Goal: Task Accomplishment & Management: Complete application form

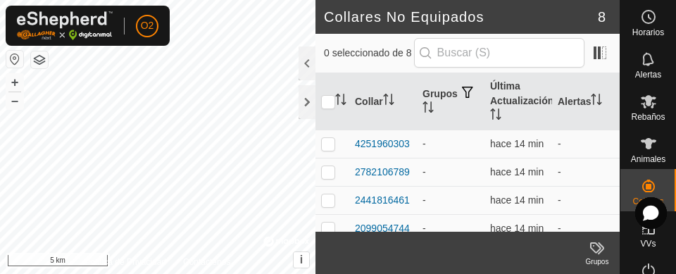
click at [651, 144] on es-animals-svg-icon at bounding box center [648, 143] width 25 height 23
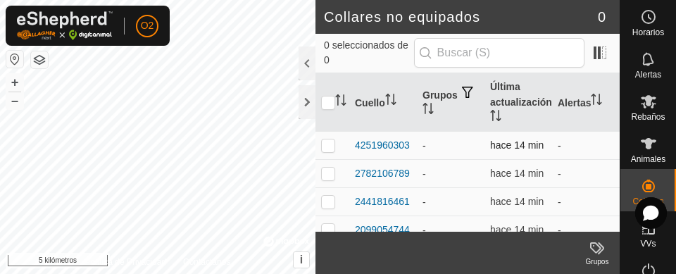
click at [431, 148] on td "-" at bounding box center [451, 146] width 68 height 28
click at [504, 150] on td "hace 14 min" at bounding box center [519, 146] width 68 height 28
click at [388, 168] on font "2782106789" at bounding box center [382, 173] width 55 height 11
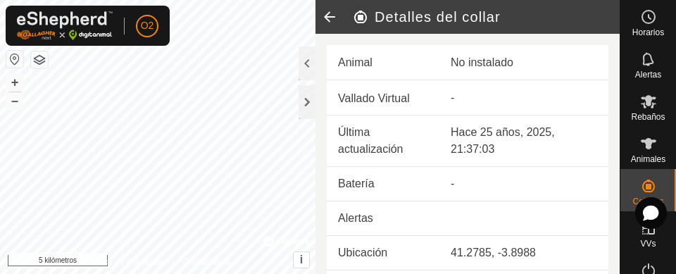
click at [328, 25] on icon at bounding box center [330, 17] width 28 height 34
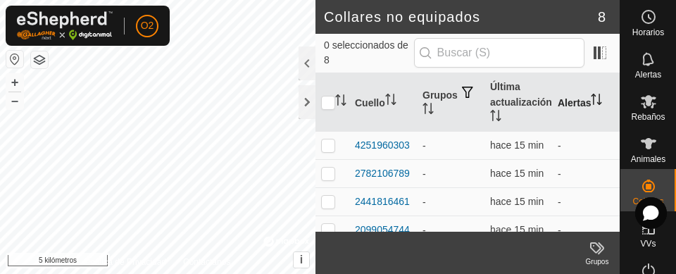
click at [598, 120] on th "Alertas" at bounding box center [586, 102] width 68 height 58
click at [526, 150] on td "hace 15 min" at bounding box center [519, 146] width 68 height 28
click at [375, 140] on font "4251960303" at bounding box center [382, 144] width 55 height 11
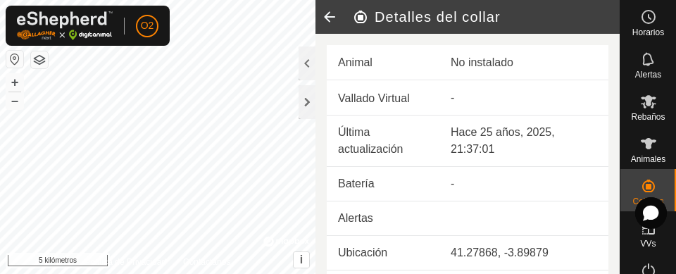
click at [642, 147] on icon at bounding box center [648, 143] width 15 height 11
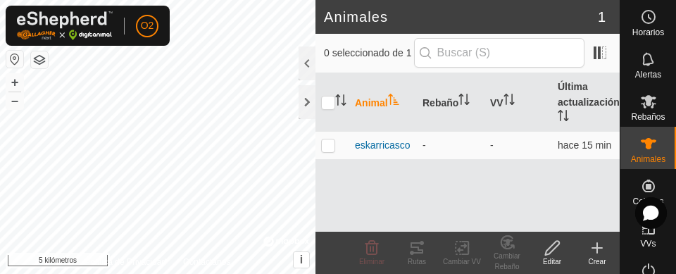
click at [377, 104] on font "Animal" at bounding box center [371, 102] width 33 height 11
click at [336, 102] on icon "Activar para ordenar" at bounding box center [340, 99] width 11 height 11
click at [386, 106] on font "Animal" at bounding box center [371, 102] width 33 height 11
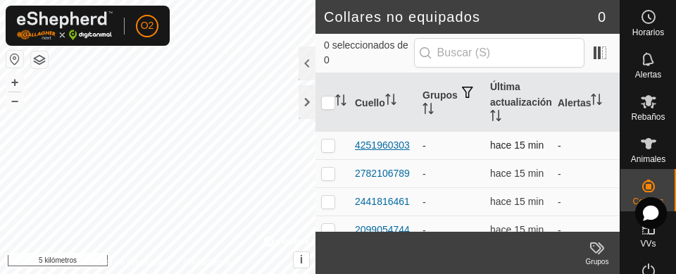
click at [383, 151] on div "4251960303" at bounding box center [382, 145] width 55 height 15
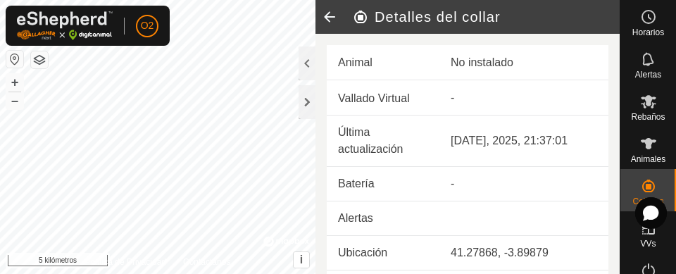
click at [485, 71] on div "No instalado" at bounding box center [524, 62] width 147 height 17
click at [375, 62] on td "Animal" at bounding box center [383, 62] width 113 height 35
click at [330, 18] on icon at bounding box center [330, 17] width 28 height 34
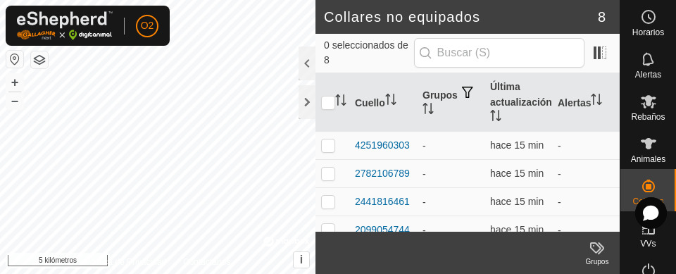
click at [644, 158] on font "Animales" at bounding box center [648, 159] width 35 height 10
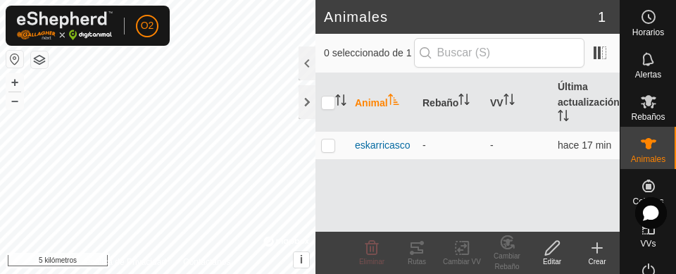
click at [596, 262] on font "Crear" at bounding box center [597, 262] width 18 height 8
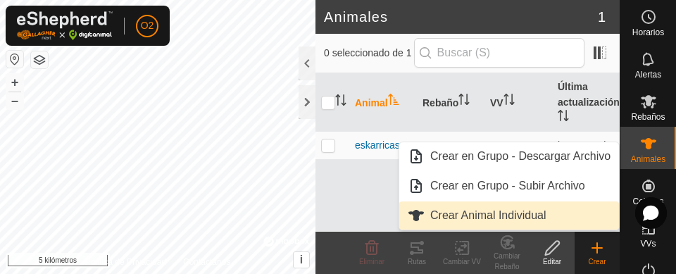
click at [541, 228] on link "Crear Animal Individual" at bounding box center [509, 215] width 220 height 28
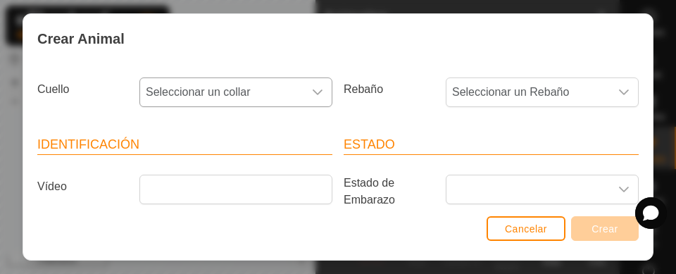
click at [313, 94] on icon "disparador desplegable" at bounding box center [318, 93] width 10 height 6
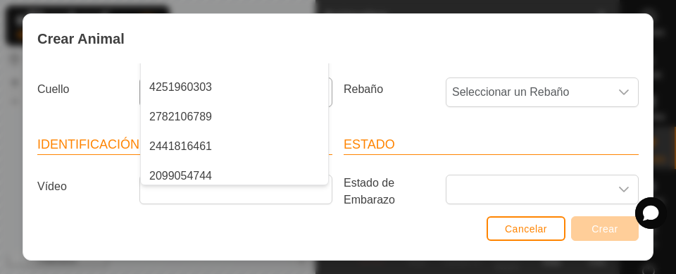
click at [244, 135] on li "2441816461" at bounding box center [234, 146] width 187 height 28
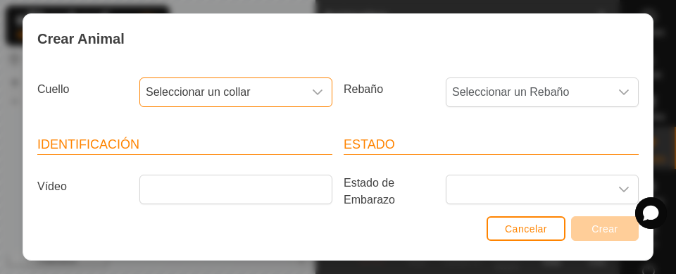
click at [324, 98] on div "disparador desplegable" at bounding box center [318, 92] width 28 height 28
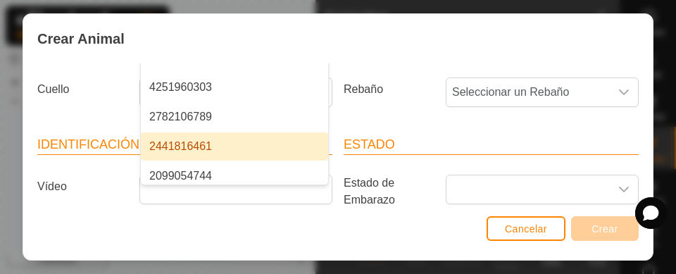
click at [217, 94] on li "4251960303" at bounding box center [234, 87] width 187 height 28
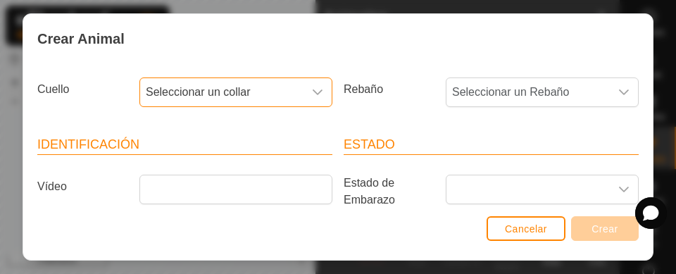
click at [307, 104] on div "disparador desplegable" at bounding box center [318, 92] width 28 height 28
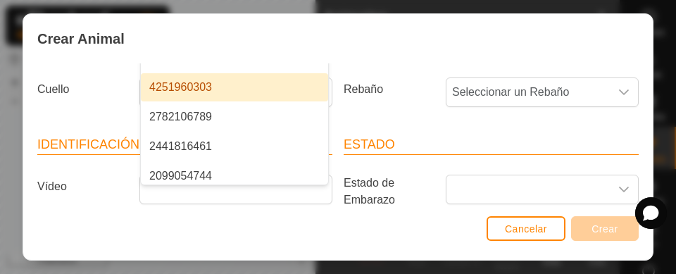
click at [228, 89] on li "4251960303" at bounding box center [234, 87] width 187 height 28
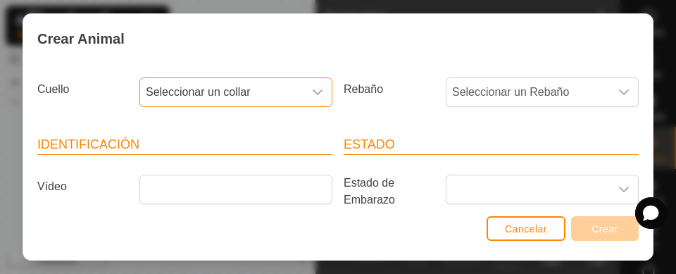
click at [312, 94] on icon "disparador desplegable" at bounding box center [317, 92] width 11 height 11
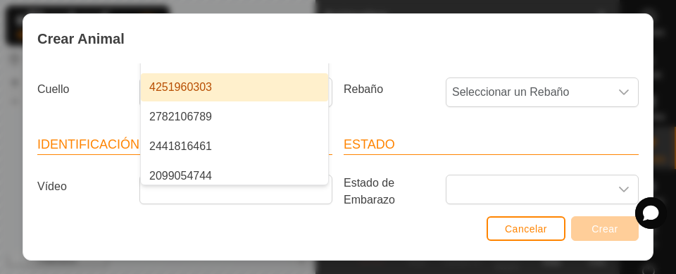
click at [184, 94] on span "4251960303" at bounding box center [180, 87] width 63 height 17
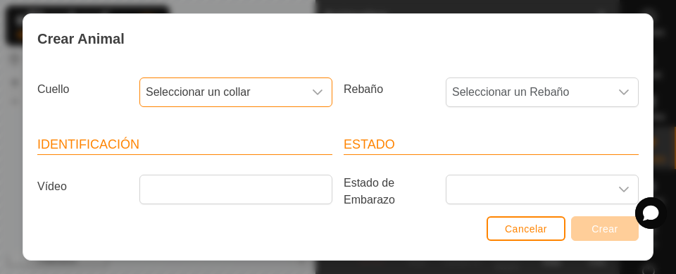
click at [313, 92] on icon "disparador desplegable" at bounding box center [317, 92] width 11 height 11
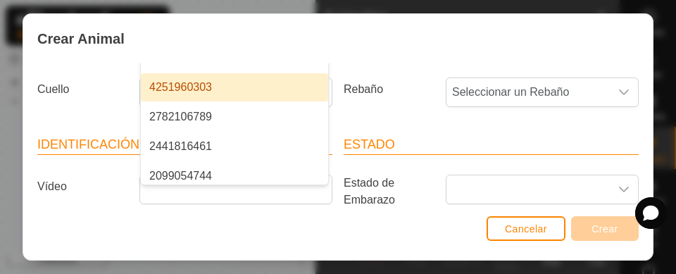
click at [197, 84] on font "4251960303" at bounding box center [180, 87] width 63 height 12
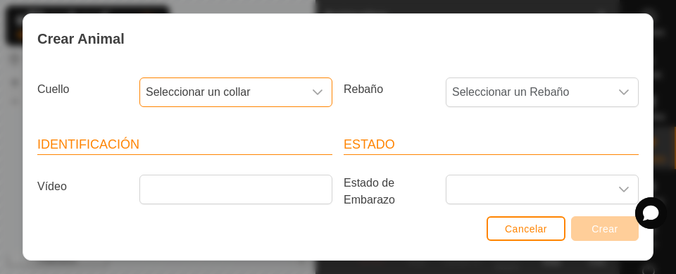
click at [324, 84] on div "disparador desplegable" at bounding box center [318, 92] width 28 height 28
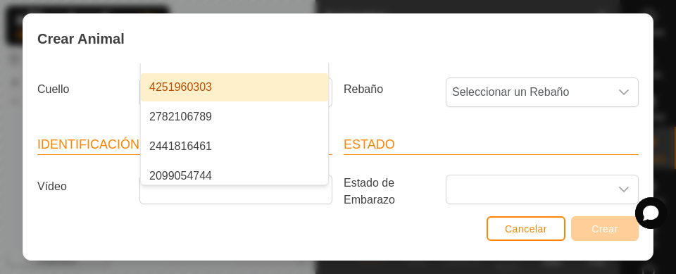
click at [227, 85] on li "4251960303" at bounding box center [234, 87] width 187 height 28
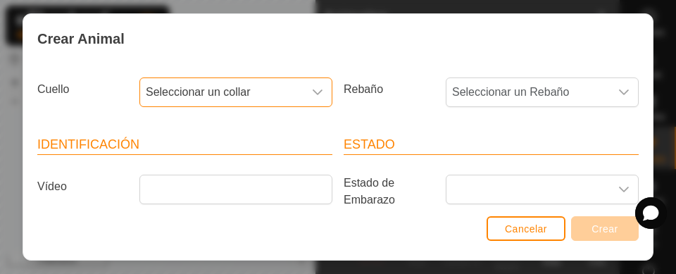
click at [323, 96] on div "disparador desplegable" at bounding box center [318, 92] width 28 height 28
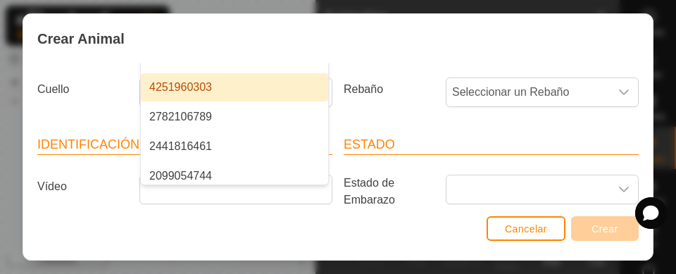
click at [231, 86] on li "4251960303" at bounding box center [234, 87] width 187 height 28
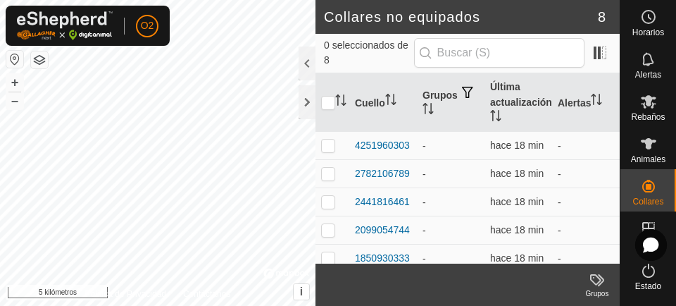
click at [657, 145] on div "Animales" at bounding box center [649, 148] width 56 height 42
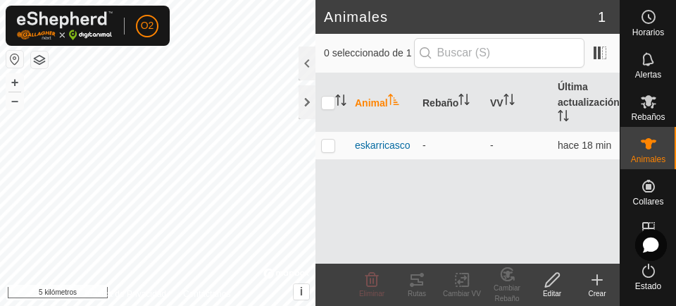
click at [598, 273] on font "Crear" at bounding box center [597, 294] width 18 height 8
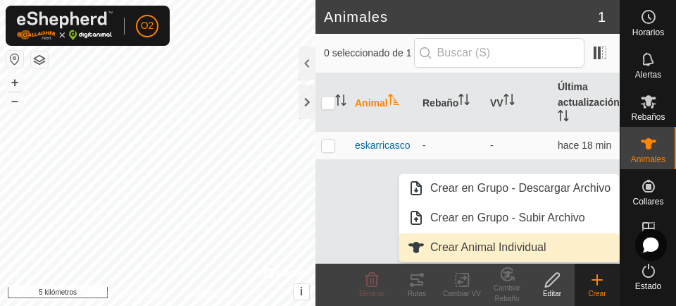
click at [507, 249] on font "Crear Animal Individual" at bounding box center [488, 247] width 116 height 12
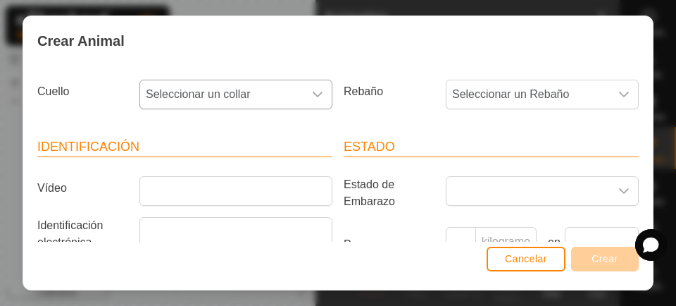
click at [317, 92] on div "disparador desplegable" at bounding box center [318, 94] width 28 height 28
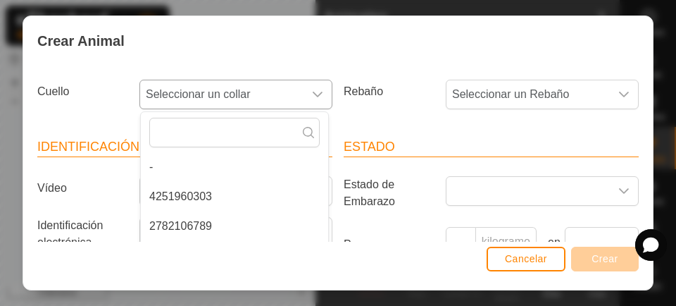
click at [202, 199] on font "4251960303" at bounding box center [180, 196] width 63 height 12
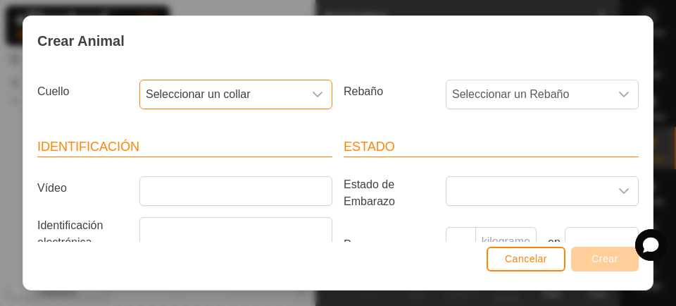
click at [318, 97] on div "disparador desplegable" at bounding box center [318, 94] width 28 height 28
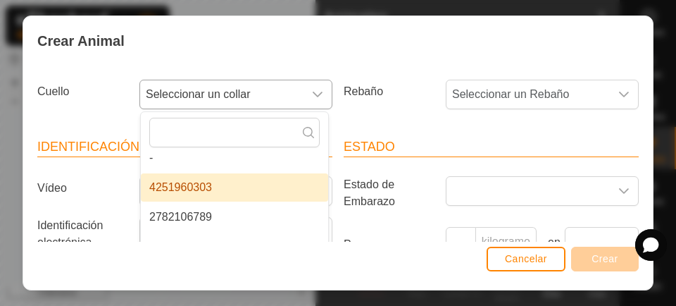
scroll to position [10, 0]
click at [199, 186] on font "4251960303" at bounding box center [180, 186] width 63 height 12
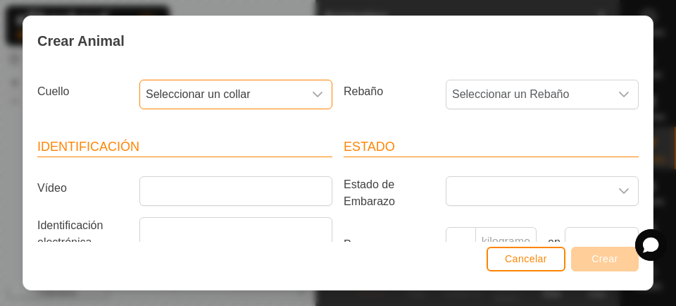
click at [316, 97] on icon "disparador desplegable" at bounding box center [317, 94] width 11 height 11
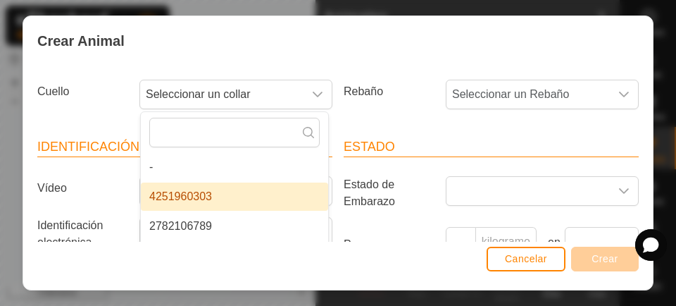
click at [311, 132] on icon at bounding box center [308, 132] width 11 height 11
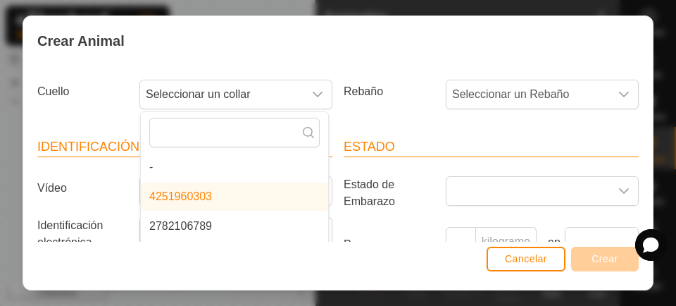
click at [213, 199] on li "4251960303" at bounding box center [234, 196] width 187 height 28
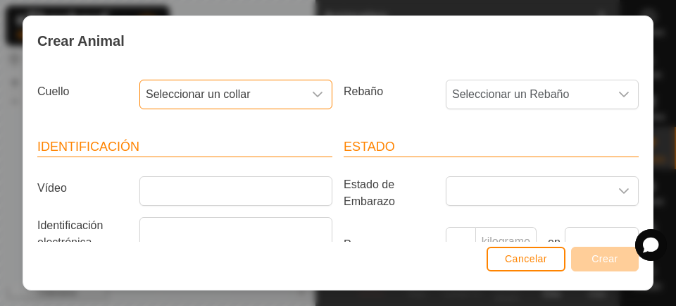
click at [254, 99] on span "Seleccionar un collar" at bounding box center [221, 94] width 163 height 28
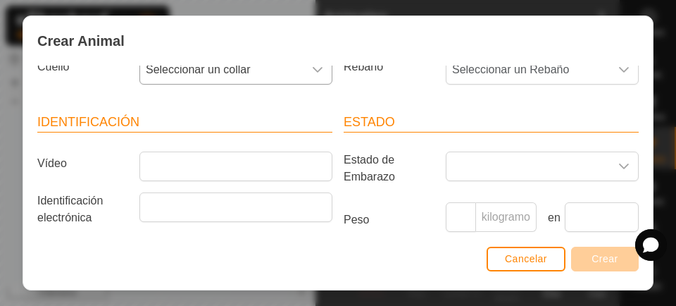
scroll to position [0, 0]
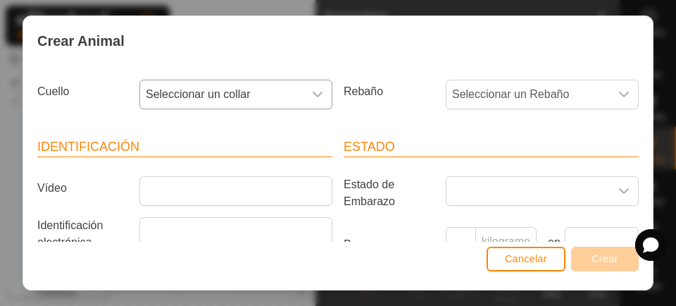
click at [313, 101] on div "disparador desplegable" at bounding box center [318, 94] width 28 height 28
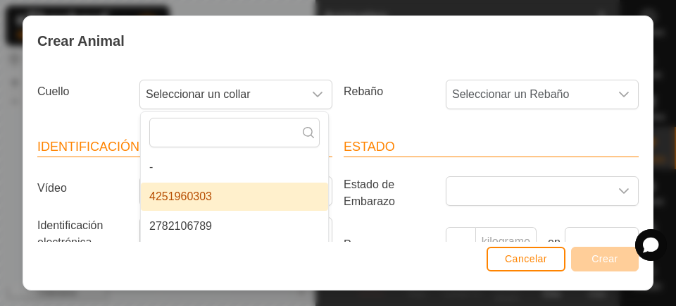
click at [205, 223] on font "2782106789" at bounding box center [180, 226] width 63 height 12
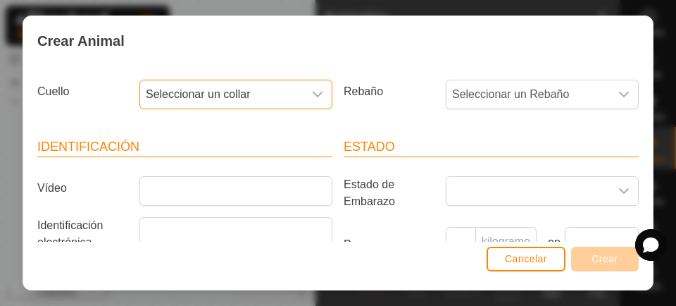
click at [317, 92] on div "disparador desplegable" at bounding box center [318, 94] width 28 height 28
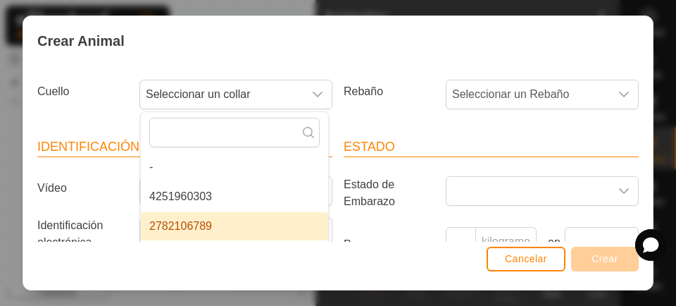
click at [211, 196] on li "4251960303" at bounding box center [234, 196] width 187 height 28
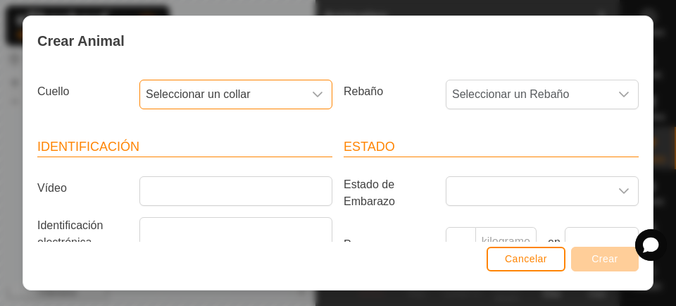
click at [318, 97] on div "disparador desplegable" at bounding box center [318, 94] width 28 height 28
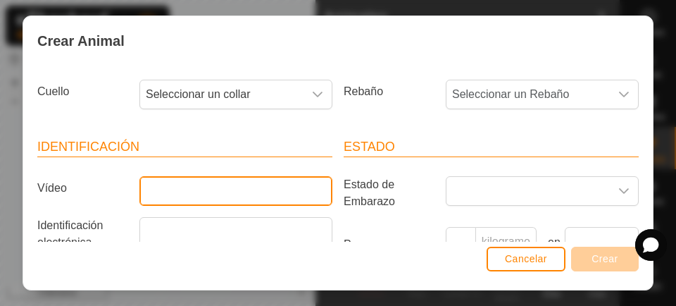
click at [278, 192] on input "Vídeo" at bounding box center [235, 191] width 193 height 30
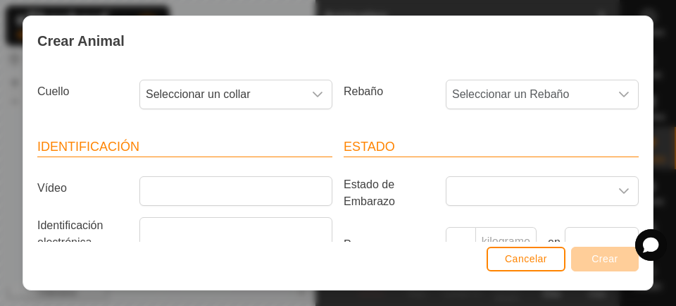
click at [8, 82] on div "Crear Animal Cuello Seleccionar un collar Rebaño Seleccionar un Rebaño Identifi…" at bounding box center [338, 153] width 676 height 306
click at [528, 256] on font "Cancelar" at bounding box center [526, 258] width 42 height 11
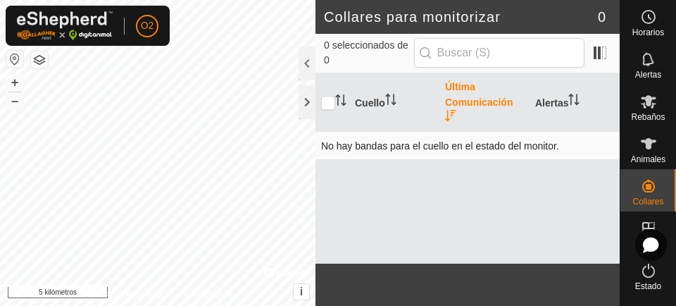
click at [414, 140] on font "No hay bandas para el cuello en el estado del monitor." at bounding box center [440, 144] width 238 height 11
click at [375, 109] on th "Cuello" at bounding box center [394, 102] width 90 height 58
click at [377, 116] on th "Cuello" at bounding box center [394, 102] width 90 height 58
click at [650, 142] on icon at bounding box center [648, 143] width 17 height 17
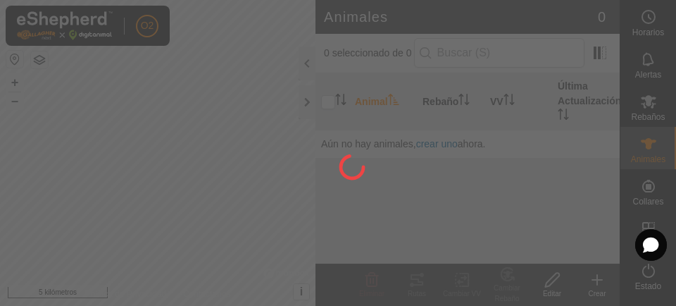
click at [645, 188] on div at bounding box center [338, 153] width 676 height 306
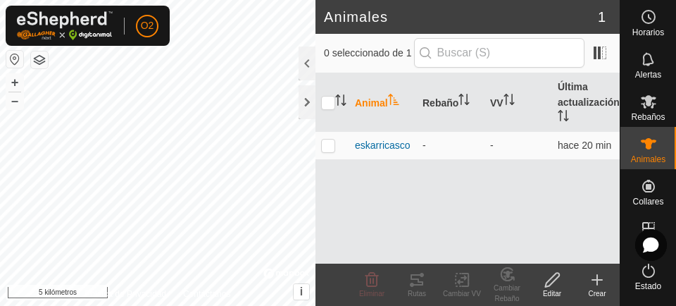
click at [648, 145] on icon at bounding box center [648, 143] width 17 height 17
click at [600, 282] on icon at bounding box center [597, 279] width 17 height 17
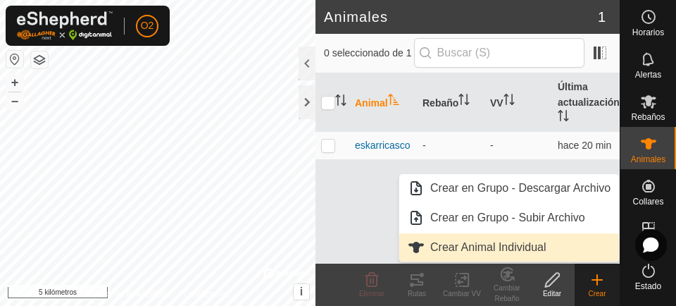
click at [501, 248] on font "Crear Animal Individual" at bounding box center [488, 247] width 116 height 12
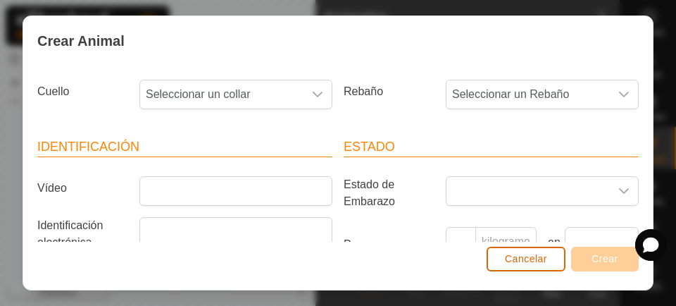
click at [515, 268] on button "Cancelar" at bounding box center [526, 259] width 79 height 25
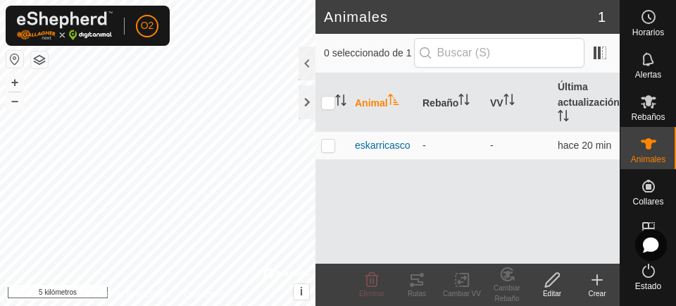
click at [640, 145] on icon at bounding box center [648, 143] width 17 height 17
click at [597, 285] on icon at bounding box center [597, 280] width 0 height 10
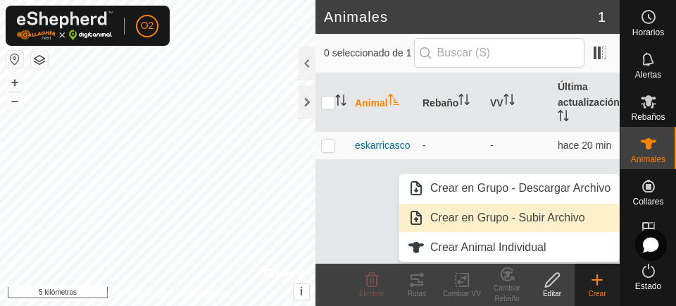
click at [538, 219] on font "Crear en Grupo - Subir Archivo" at bounding box center [507, 217] width 155 height 12
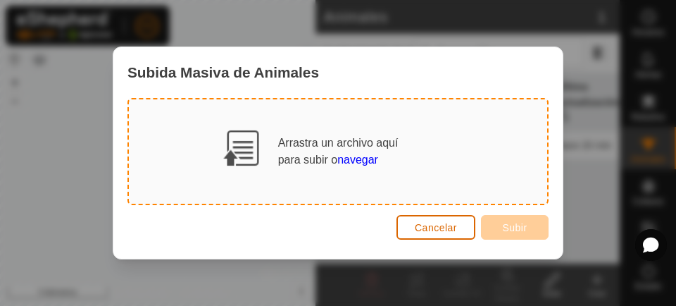
click at [437, 234] on button "Cancelar" at bounding box center [436, 227] width 79 height 25
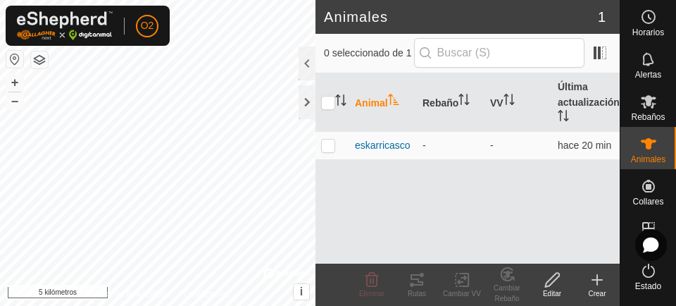
click at [645, 147] on icon at bounding box center [648, 143] width 17 height 17
click at [657, 155] on font "Animales" at bounding box center [648, 159] width 35 height 10
click at [597, 284] on icon at bounding box center [597, 280] width 0 height 10
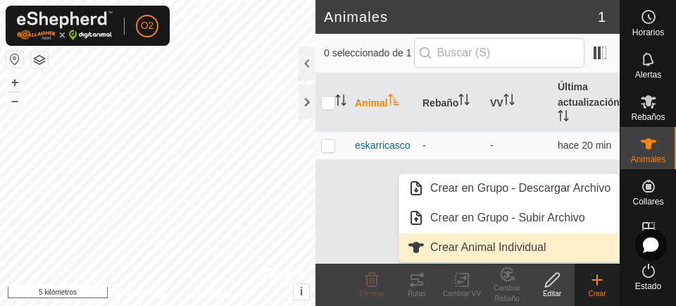
click at [524, 254] on span "Crear Animal Individual" at bounding box center [488, 247] width 116 height 17
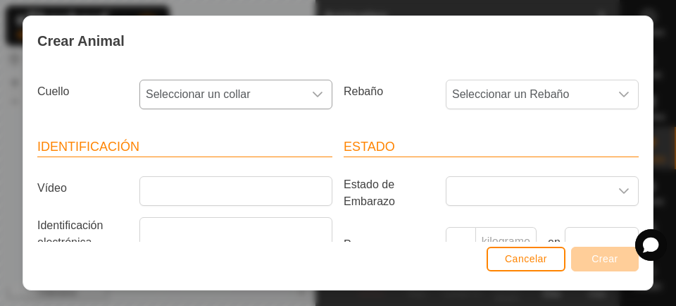
click at [313, 98] on icon "disparador desplegable" at bounding box center [317, 94] width 11 height 11
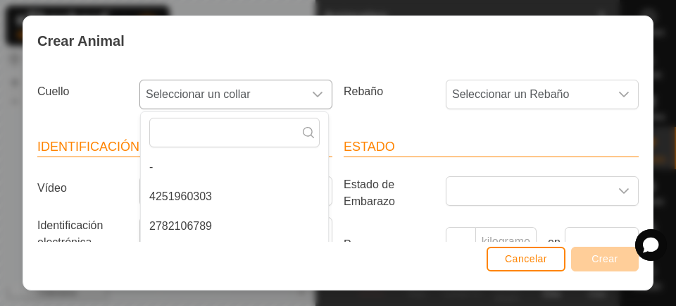
click at [209, 194] on font "4251960303" at bounding box center [180, 196] width 63 height 12
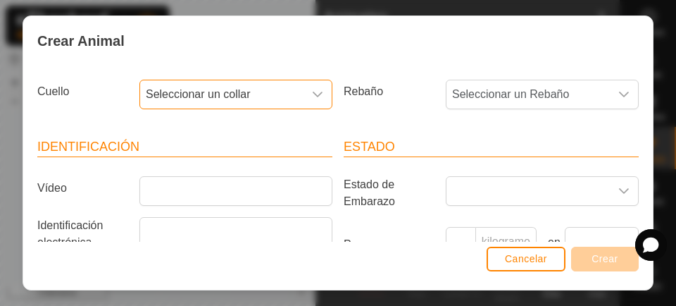
click at [313, 106] on div "disparador desplegable" at bounding box center [318, 94] width 28 height 28
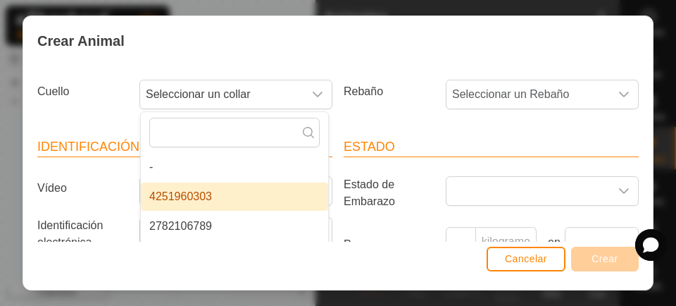
click at [231, 194] on li "4251960303" at bounding box center [234, 196] width 187 height 28
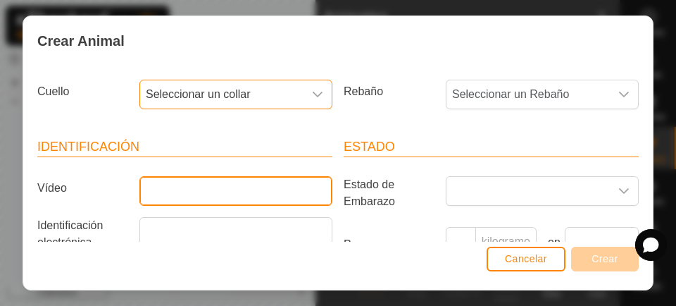
click at [211, 198] on input "Vídeo" at bounding box center [235, 191] width 193 height 30
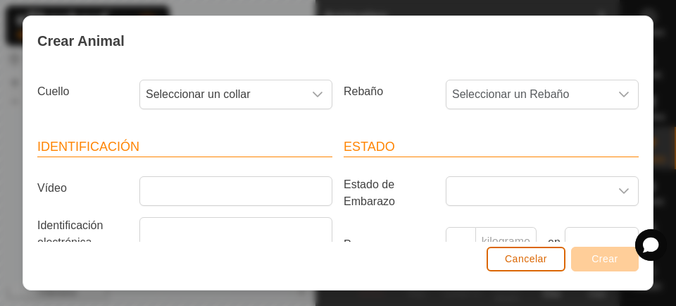
click at [525, 268] on button "Cancelar" at bounding box center [526, 259] width 79 height 25
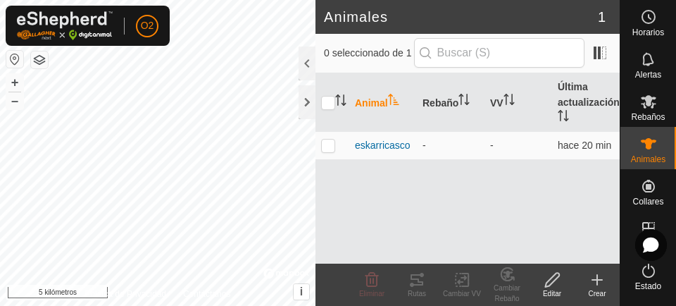
click at [640, 150] on icon at bounding box center [648, 143] width 17 height 17
click at [642, 156] on font "Animales" at bounding box center [648, 159] width 35 height 10
click at [592, 291] on font "Crear" at bounding box center [597, 294] width 18 height 8
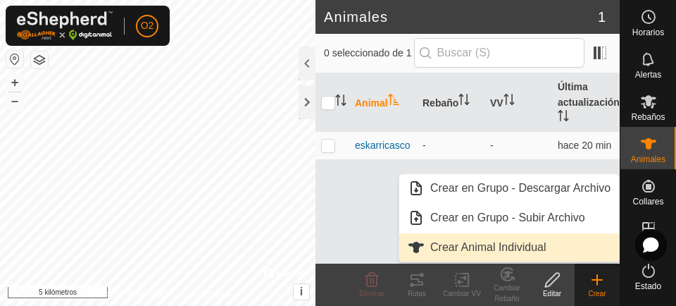
click at [523, 252] on font "Crear Animal Individual" at bounding box center [488, 247] width 116 height 12
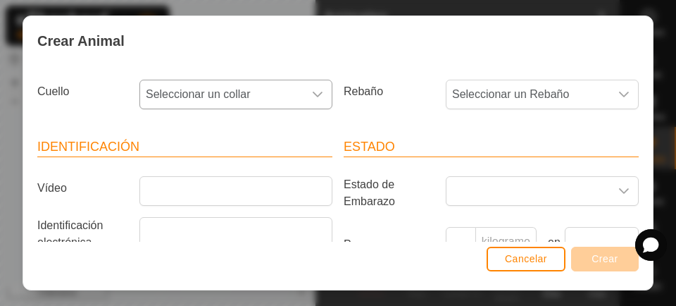
click at [278, 97] on span "Seleccionar un collar" at bounding box center [221, 94] width 163 height 28
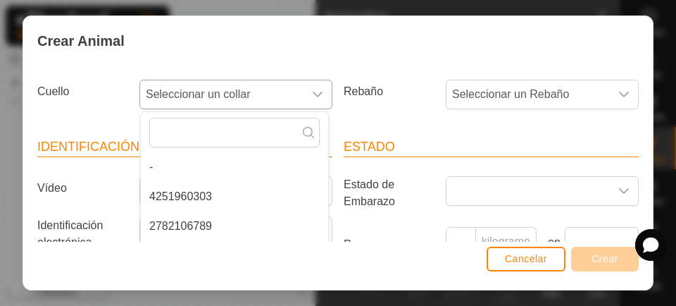
click at [184, 194] on font "4251960303" at bounding box center [180, 196] width 63 height 12
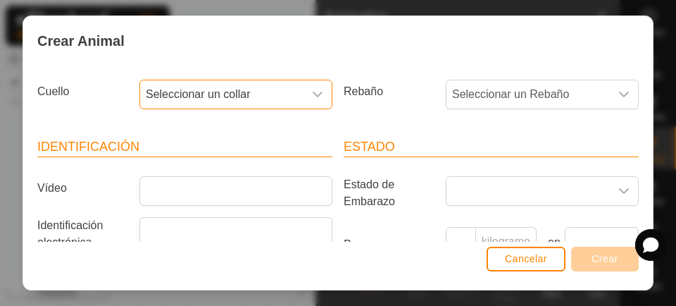
click at [318, 104] on div "disparador desplegable" at bounding box center [318, 94] width 28 height 28
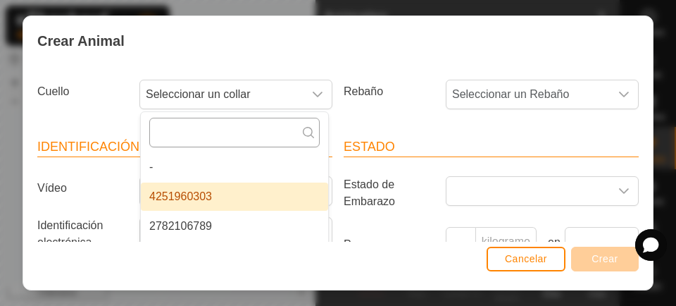
click at [259, 132] on input "text" at bounding box center [234, 133] width 170 height 30
click at [223, 195] on li "4251960303" at bounding box center [234, 196] width 187 height 28
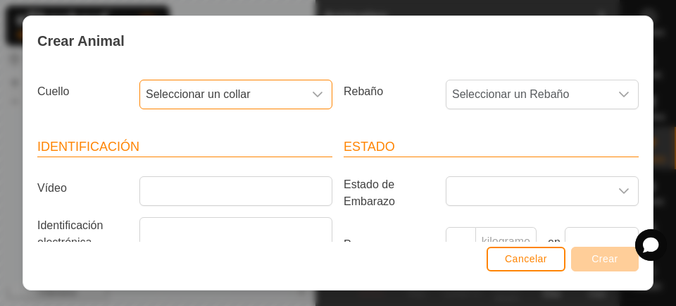
click at [313, 89] on icon "disparador desplegable" at bounding box center [317, 94] width 11 height 11
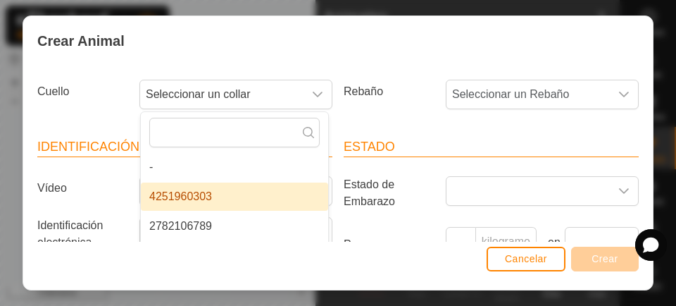
click at [200, 202] on font "4251960303" at bounding box center [180, 196] width 63 height 12
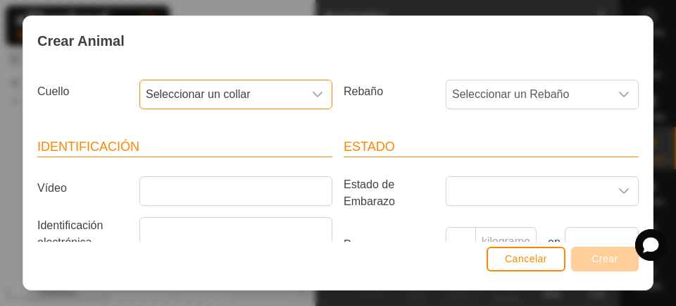
click at [316, 99] on icon "disparador desplegable" at bounding box center [317, 94] width 11 height 11
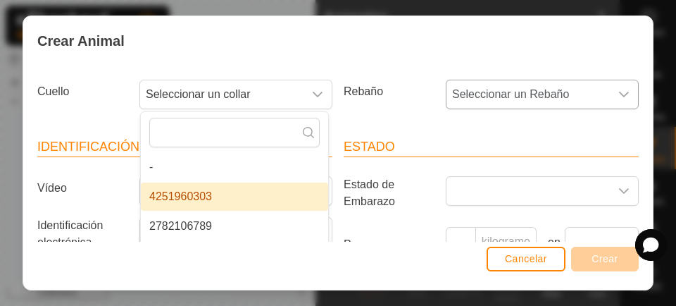
click at [618, 95] on div "disparador desplegable" at bounding box center [624, 94] width 28 height 28
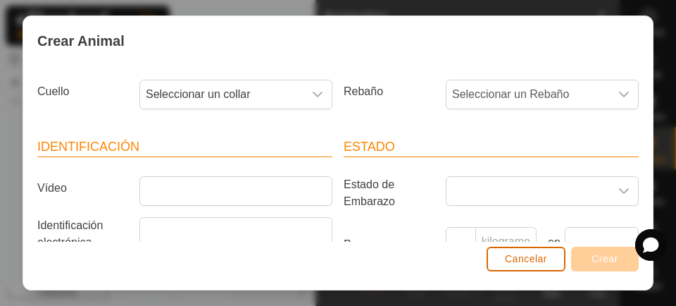
click at [533, 257] on font "Cancelar" at bounding box center [526, 258] width 42 height 11
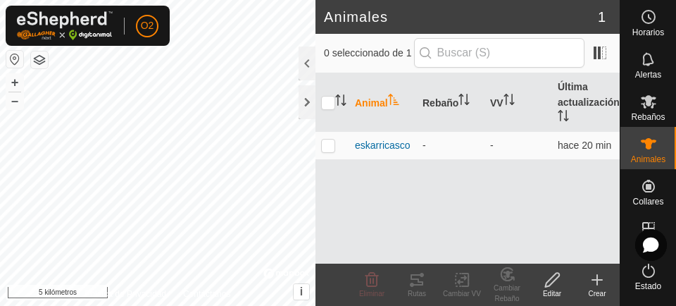
click at [597, 280] on icon at bounding box center [597, 280] width 10 height 0
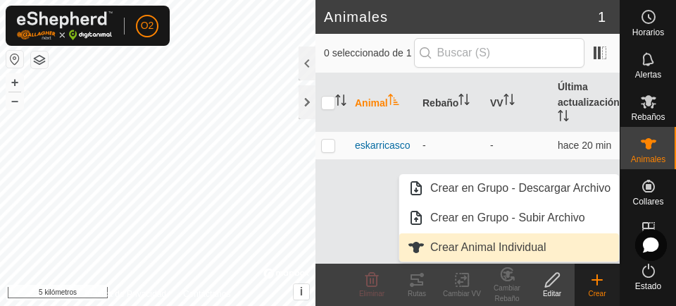
click at [516, 251] on font "Crear Animal Individual" at bounding box center [488, 247] width 116 height 12
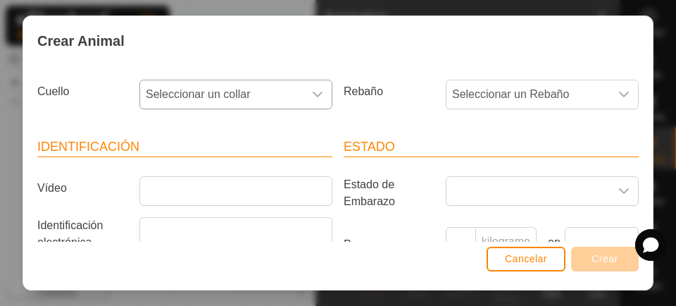
click at [313, 92] on icon "disparador desplegable" at bounding box center [318, 95] width 10 height 6
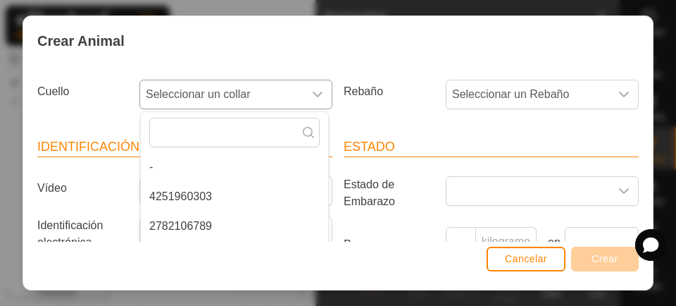
click at [210, 198] on li "4251960303" at bounding box center [234, 196] width 187 height 28
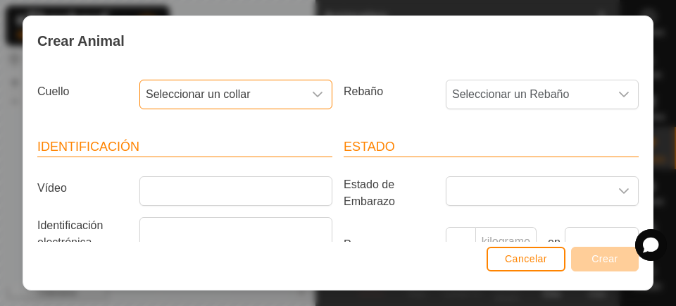
click at [312, 99] on icon "disparador desplegable" at bounding box center [317, 94] width 11 height 11
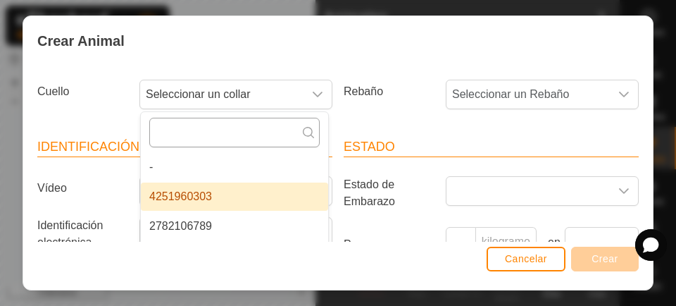
click at [294, 134] on input "text" at bounding box center [234, 133] width 170 height 30
click at [230, 200] on li "4251960303" at bounding box center [234, 196] width 187 height 28
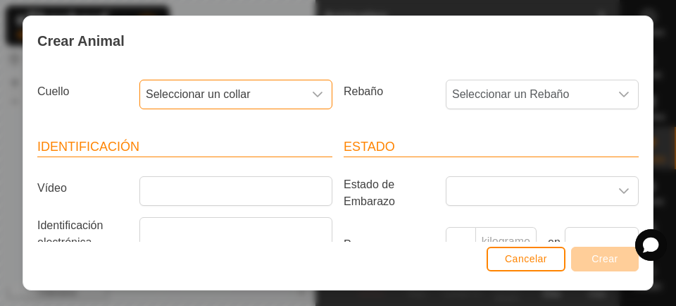
click at [313, 98] on icon "disparador desplegable" at bounding box center [317, 94] width 11 height 11
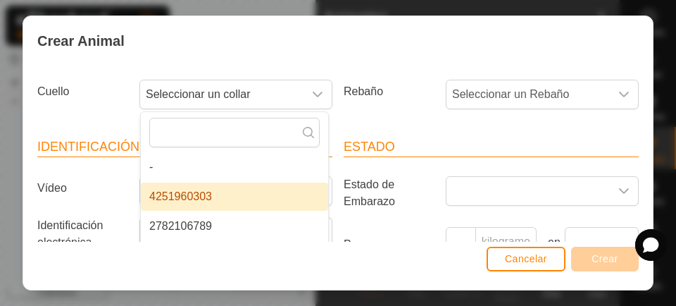
click at [93, 191] on label "Vídeo" at bounding box center [83, 188] width 102 height 24
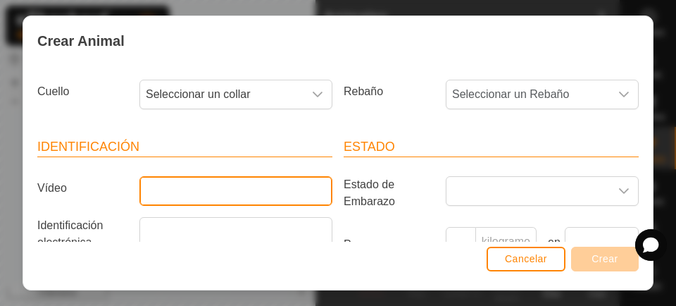
click at [139, 191] on input "Vídeo" at bounding box center [235, 191] width 193 height 30
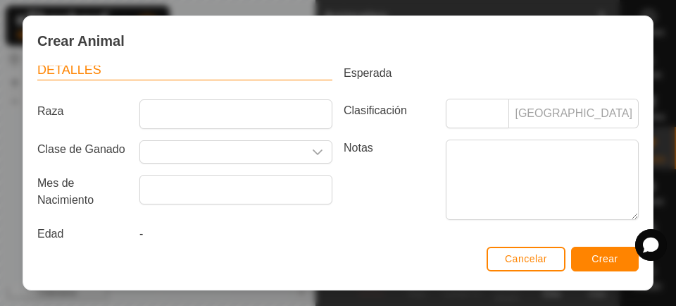
scroll to position [271, 0]
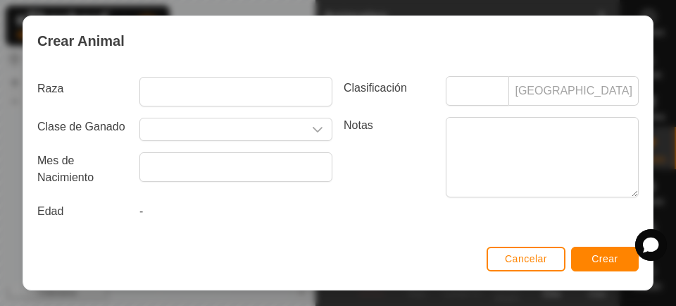
type input "[PERSON_NAME]"
click at [612, 267] on button "Crear" at bounding box center [605, 259] width 68 height 25
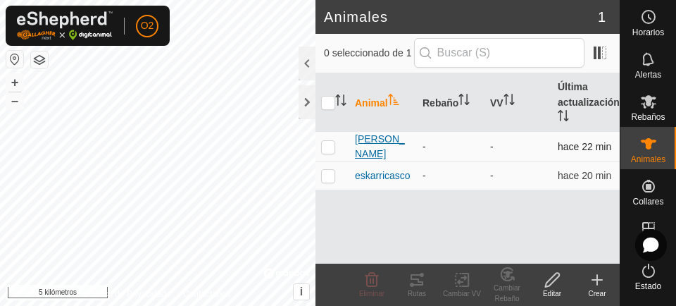
click at [378, 148] on font "[PERSON_NAME]" at bounding box center [380, 146] width 50 height 26
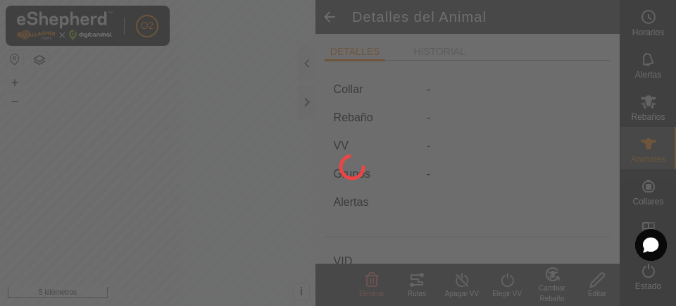
type input "[PERSON_NAME]"
type input "-"
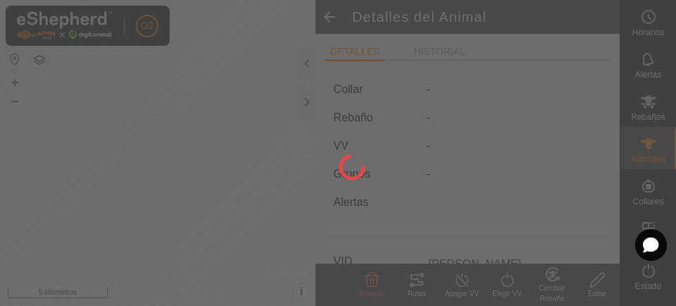
type input "0 kg"
type input "-"
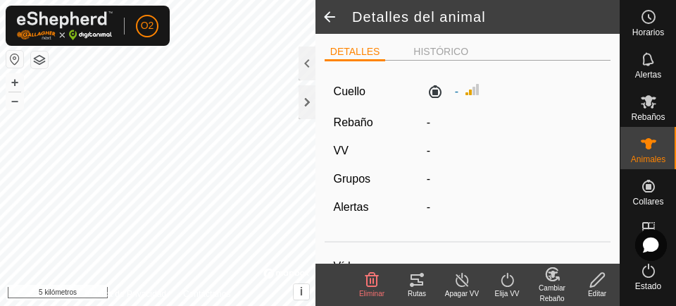
click at [332, 30] on span at bounding box center [330, 17] width 28 height 34
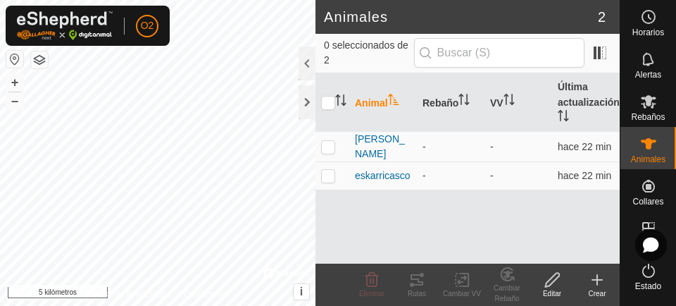
click at [651, 155] on font "Animales" at bounding box center [648, 159] width 35 height 10
click at [597, 288] on div "Crear" at bounding box center [597, 293] width 45 height 11
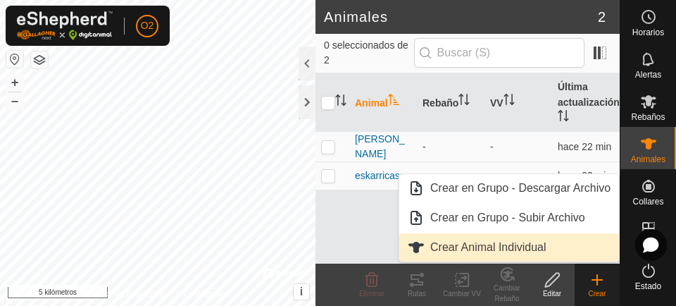
click at [508, 255] on span "Crear Animal Individual" at bounding box center [488, 247] width 116 height 17
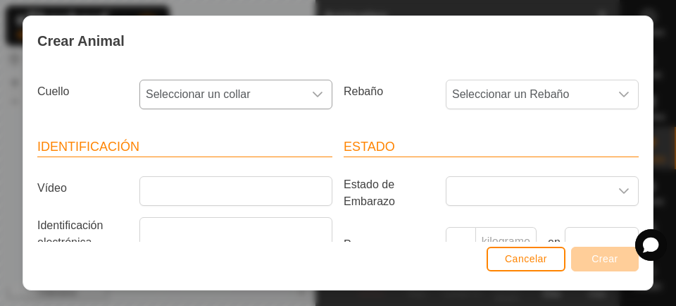
click at [312, 97] on icon "disparador desplegable" at bounding box center [317, 94] width 11 height 11
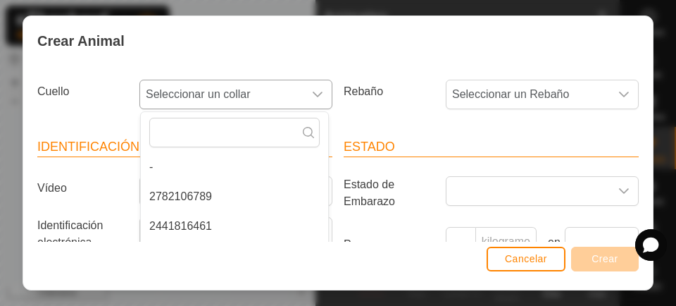
click at [204, 197] on font "2782106789" at bounding box center [180, 196] width 63 height 12
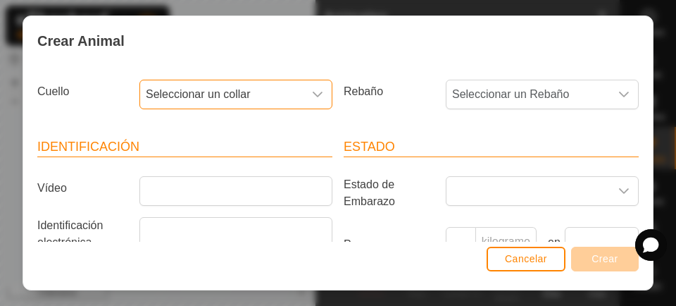
click at [317, 96] on icon "disparador desplegable" at bounding box center [317, 94] width 11 height 11
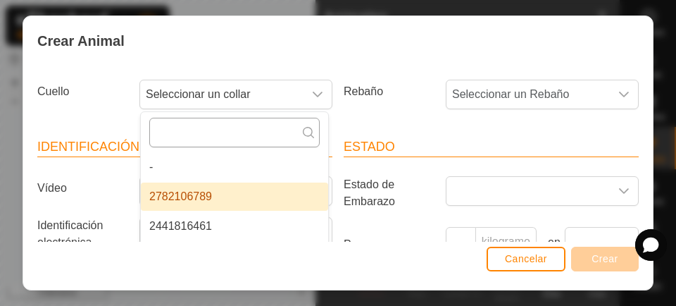
click at [265, 137] on input "text" at bounding box center [234, 133] width 170 height 30
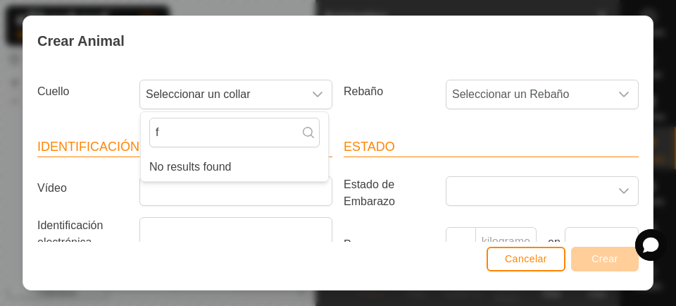
type input "f"
click at [315, 98] on icon "disparador desplegable" at bounding box center [317, 94] width 11 height 11
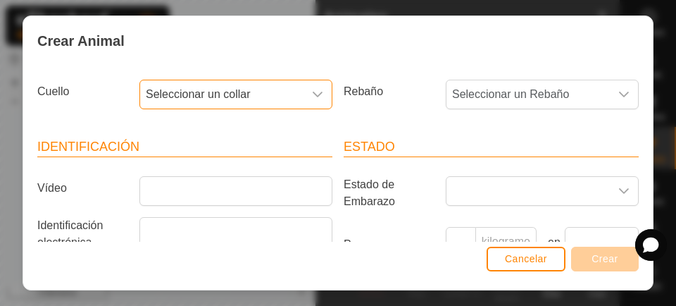
click at [311, 101] on div "disparador desplegable" at bounding box center [318, 94] width 28 height 28
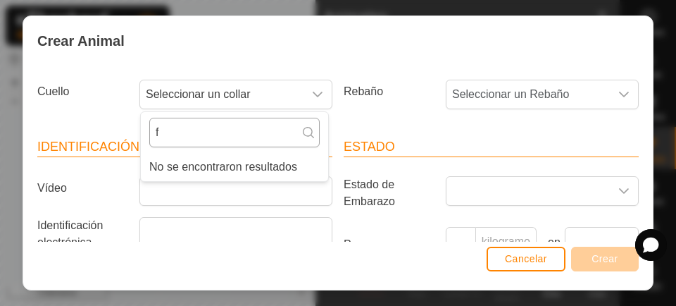
click at [187, 129] on input "f" at bounding box center [234, 133] width 170 height 30
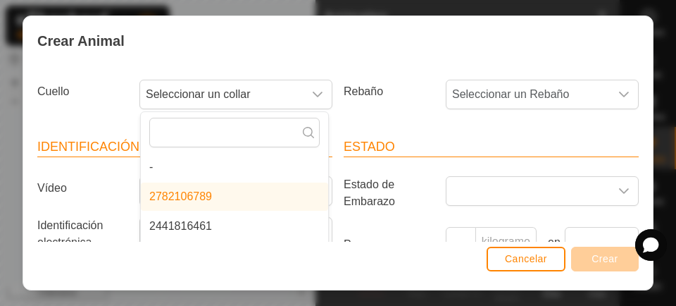
click at [231, 197] on li "2782106789" at bounding box center [234, 196] width 187 height 28
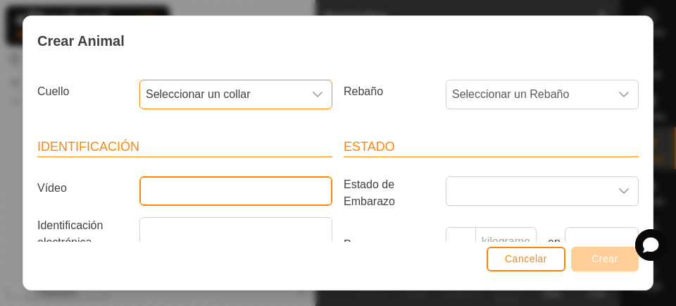
click at [226, 192] on input "Vídeo" at bounding box center [235, 191] width 193 height 30
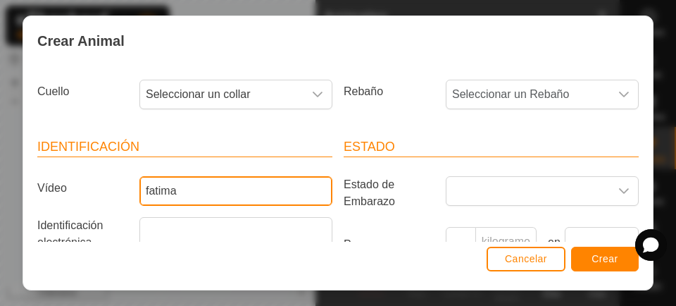
type input "fatima"
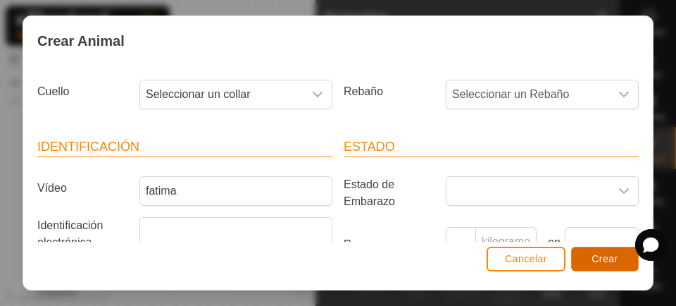
click at [610, 251] on button "Crear" at bounding box center [605, 259] width 68 height 25
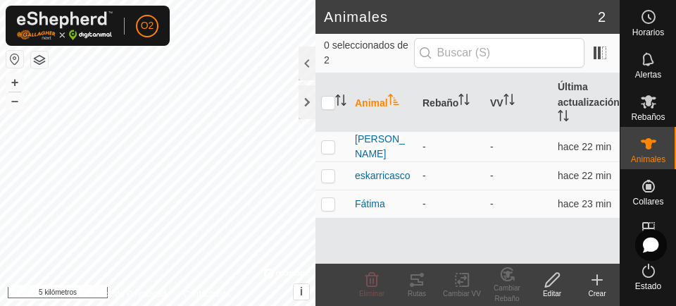
click at [607, 277] on create-svg-icon at bounding box center [597, 279] width 45 height 17
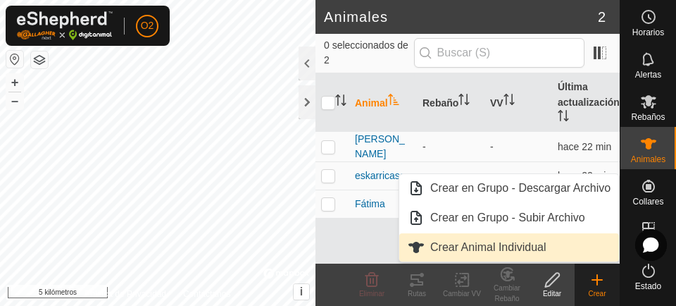
click at [516, 254] on span "Crear Animal Individual" at bounding box center [488, 247] width 116 height 17
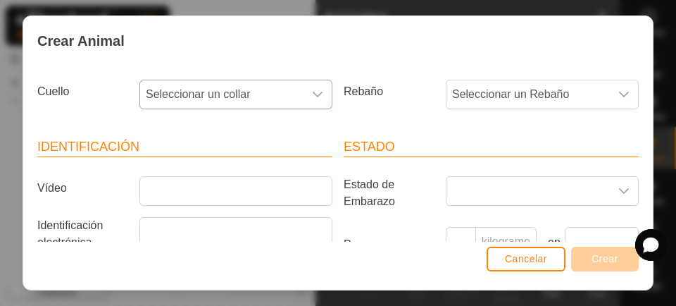
click at [314, 94] on icon "disparador desplegable" at bounding box center [317, 94] width 11 height 11
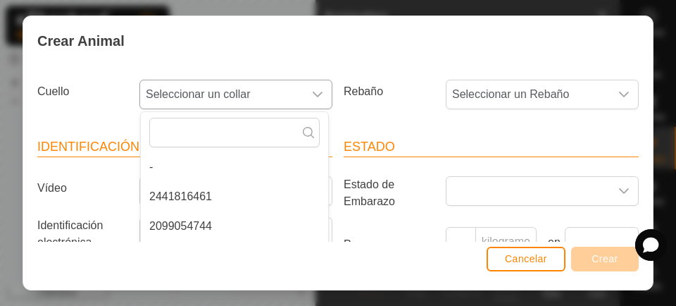
click at [212, 194] on li "2441816461" at bounding box center [234, 196] width 187 height 28
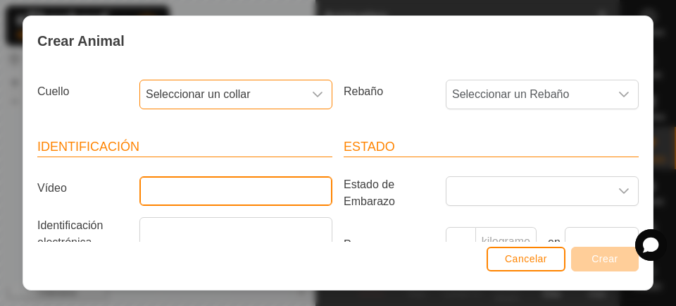
click at [227, 192] on input "Vídeo" at bounding box center [235, 191] width 193 height 30
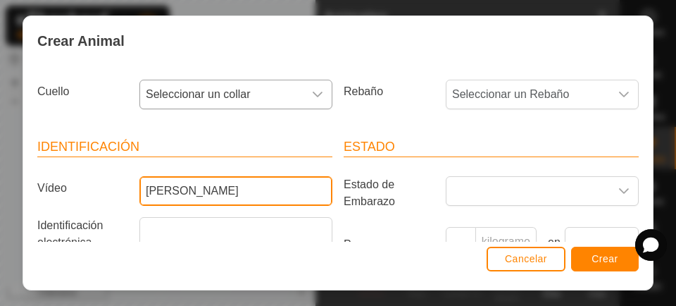
type input "[PERSON_NAME]"
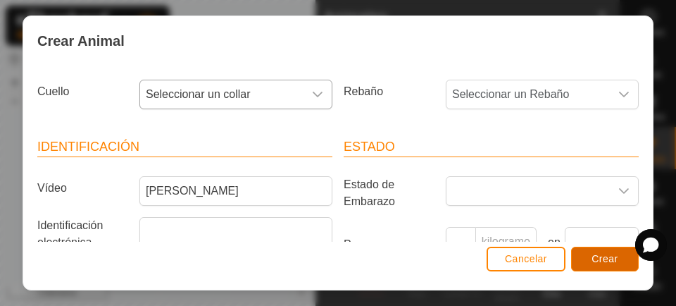
click at [608, 263] on font "Crear" at bounding box center [605, 258] width 27 height 11
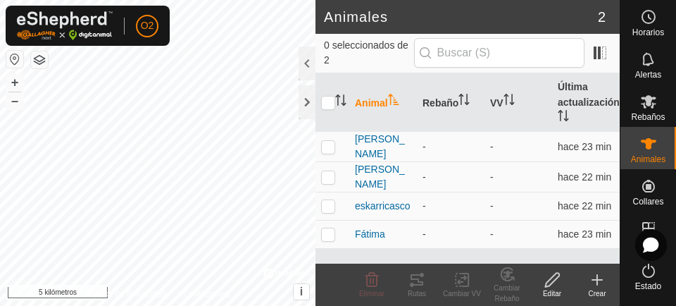
click at [594, 294] on font "Crear" at bounding box center [597, 294] width 18 height 8
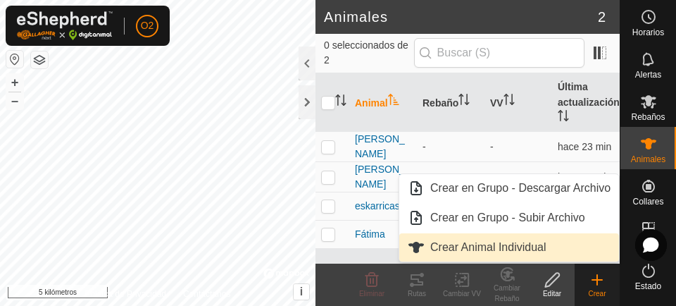
click at [499, 251] on font "Crear Animal Individual" at bounding box center [488, 247] width 116 height 12
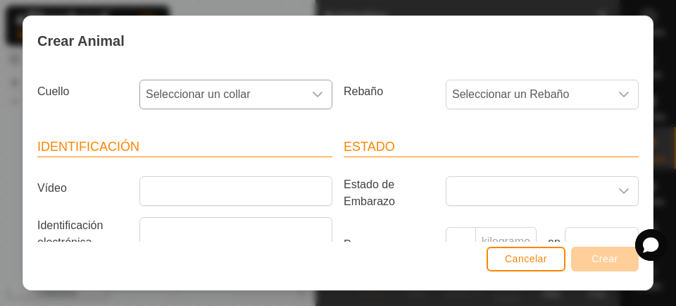
click at [309, 102] on div "disparador desplegable" at bounding box center [318, 94] width 28 height 28
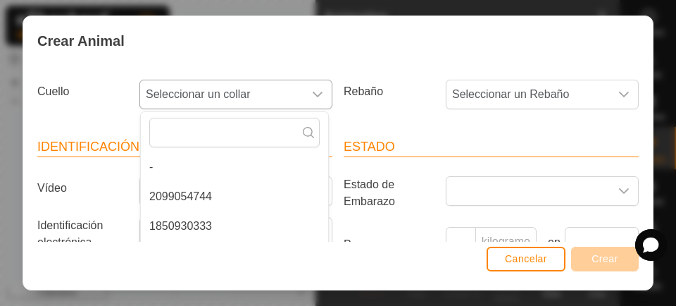
click at [206, 197] on font "2099054744" at bounding box center [180, 196] width 63 height 12
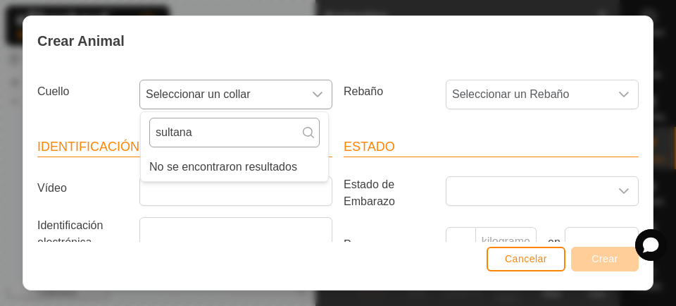
click at [218, 140] on input "sultana" at bounding box center [234, 133] width 170 height 30
type input "s"
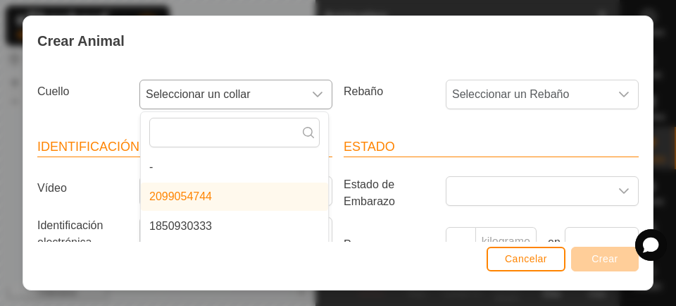
click at [248, 202] on li "2099054744" at bounding box center [234, 196] width 187 height 28
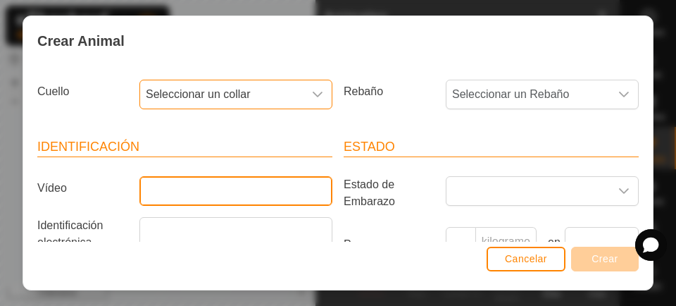
click at [204, 198] on input "Vídeo" at bounding box center [235, 191] width 193 height 30
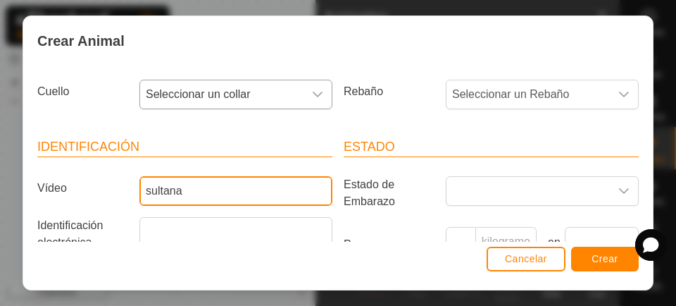
type input "sultana"
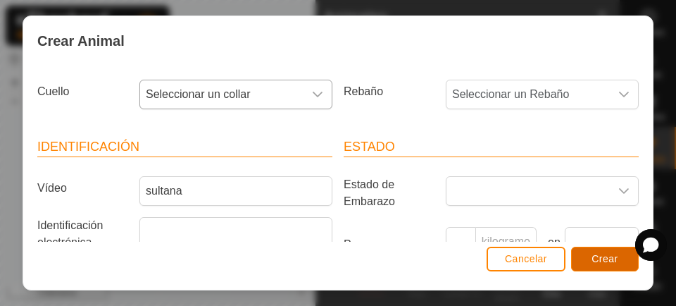
click at [598, 269] on button "Crear" at bounding box center [605, 259] width 68 height 25
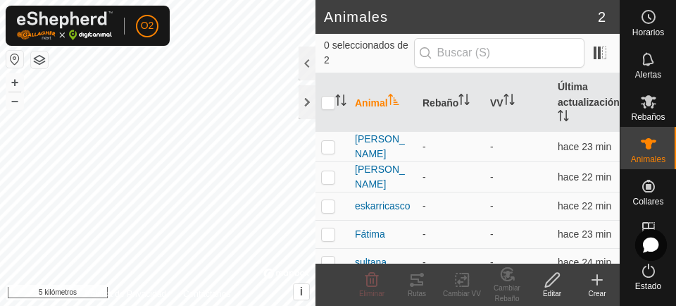
click at [599, 288] on div "Crear" at bounding box center [597, 293] width 45 height 11
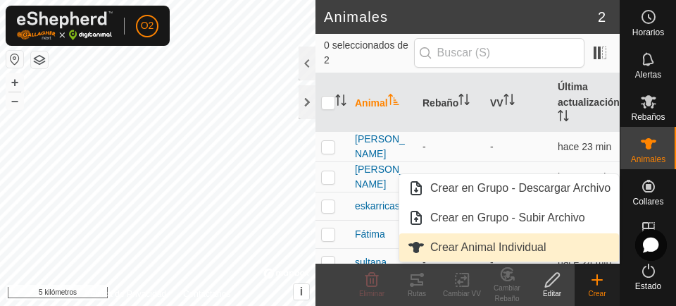
click at [518, 250] on font "Crear Animal Individual" at bounding box center [488, 247] width 116 height 12
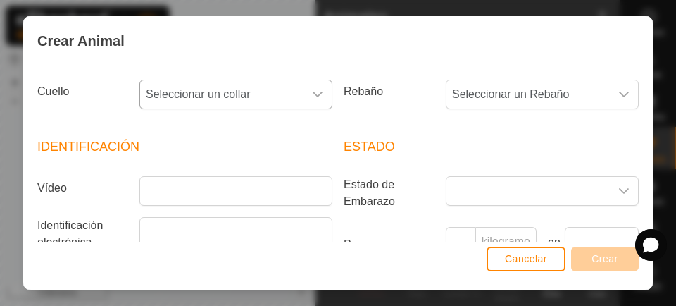
click at [323, 98] on div "disparador desplegable" at bounding box center [318, 94] width 28 height 28
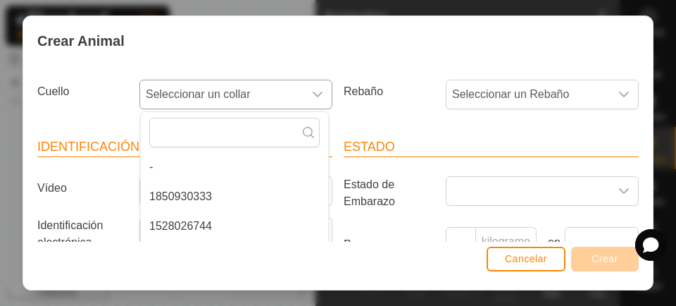
click at [213, 206] on li "1850930333" at bounding box center [234, 196] width 187 height 28
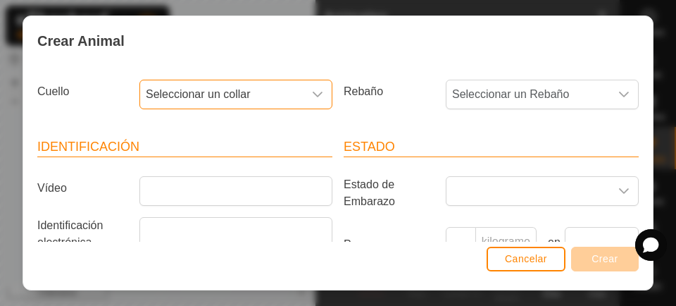
click at [314, 98] on icon "disparador desplegable" at bounding box center [317, 94] width 11 height 11
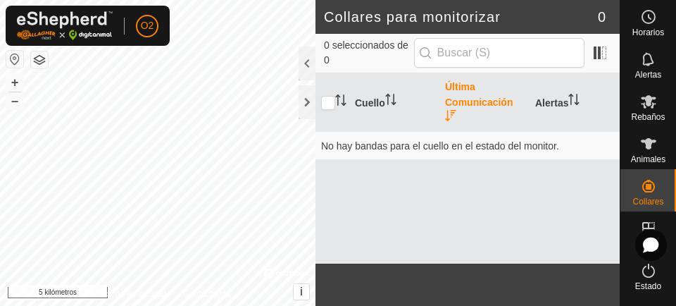
click at [646, 157] on font "Animales" at bounding box center [648, 159] width 35 height 10
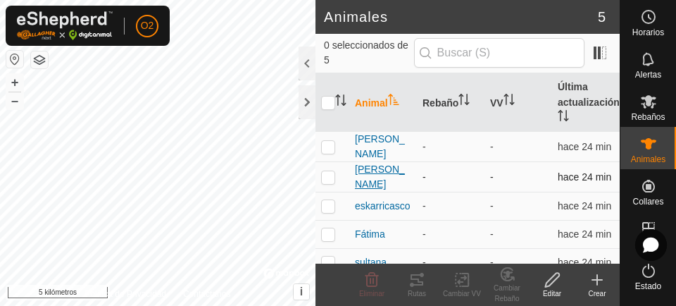
click at [373, 182] on span "[PERSON_NAME]" at bounding box center [383, 177] width 56 height 30
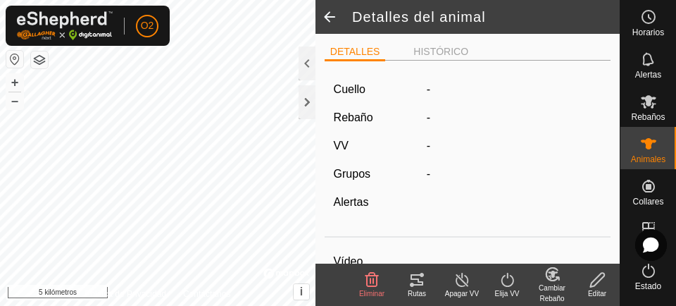
type input "[PERSON_NAME]"
type input "-"
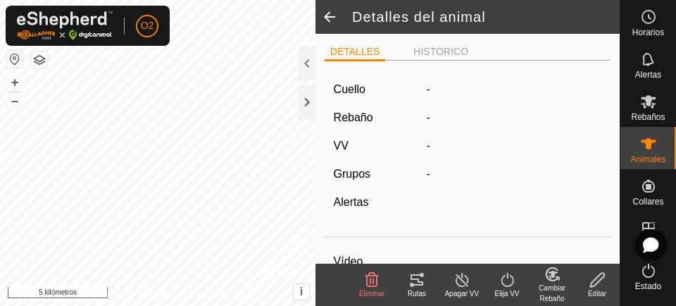
type input "0 kg"
type input "-"
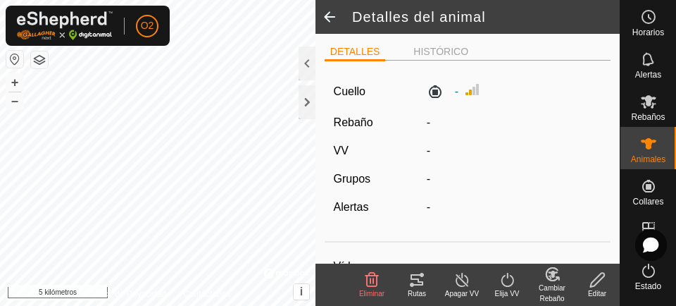
click at [597, 292] on font "Editar" at bounding box center [597, 294] width 18 height 8
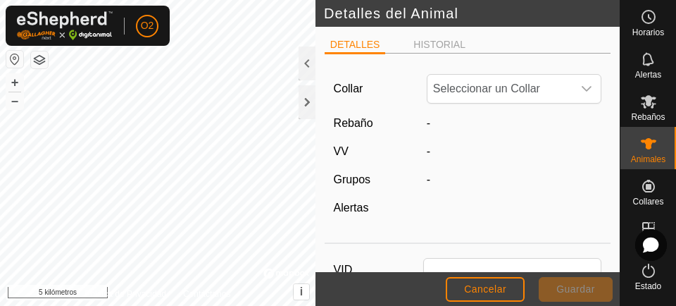
type input "[PERSON_NAME]"
type input "0"
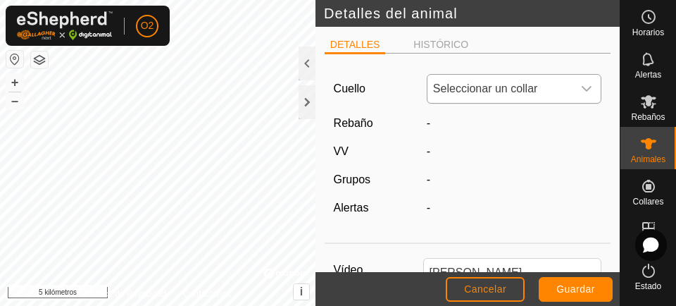
click at [582, 94] on div "disparador desplegable" at bounding box center [587, 89] width 28 height 28
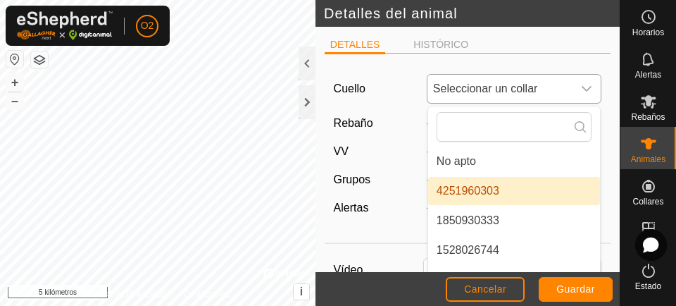
click at [494, 225] on font "1850930333" at bounding box center [468, 220] width 63 height 12
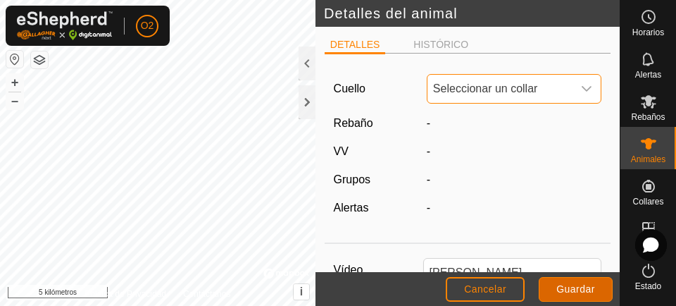
click at [580, 290] on font "Guardar" at bounding box center [576, 288] width 39 height 11
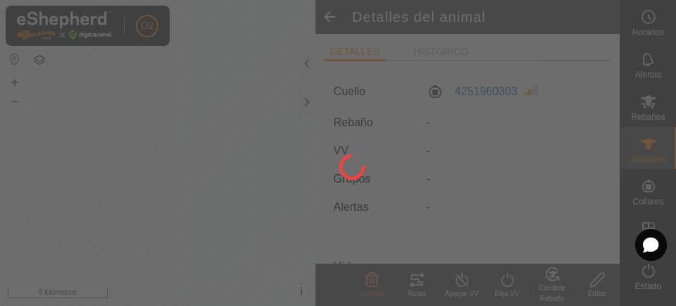
type input "-"
type input "0 kg"
type input "-"
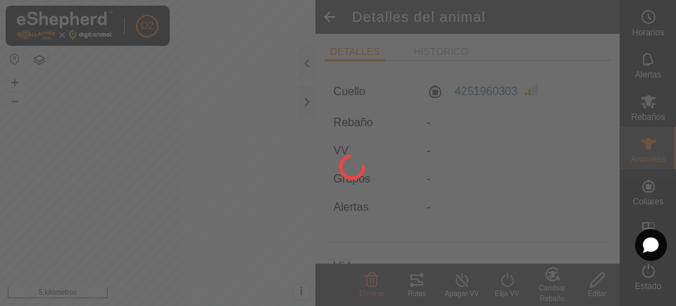
type input "-"
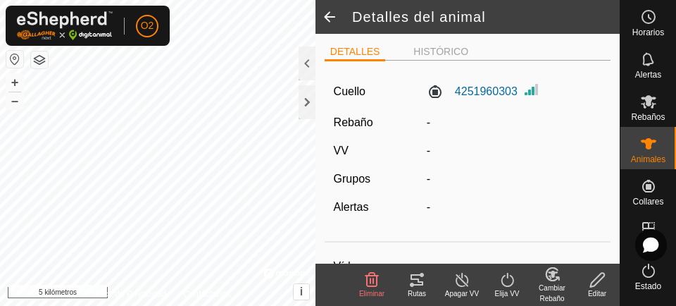
click at [647, 147] on icon at bounding box center [648, 143] width 17 height 17
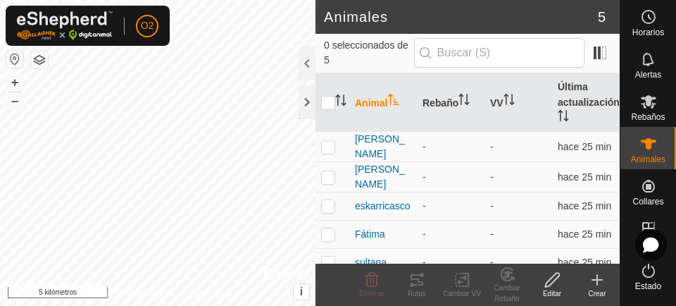
scroll to position [20, 0]
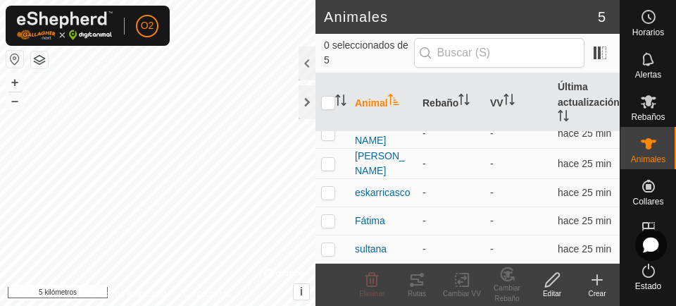
click at [597, 287] on icon at bounding box center [597, 279] width 17 height 17
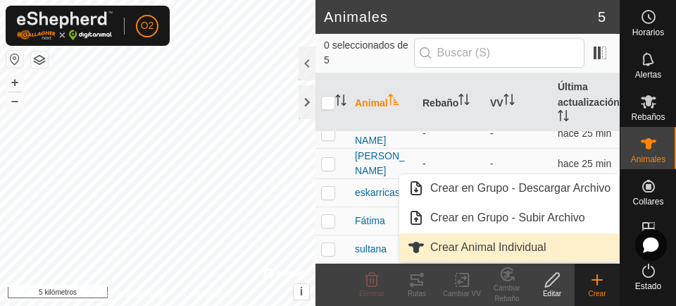
click at [518, 253] on font "Crear Animal Individual" at bounding box center [488, 247] width 116 height 12
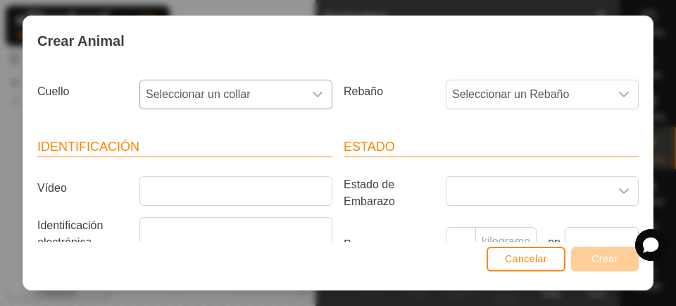
click at [312, 95] on icon "disparador desplegable" at bounding box center [317, 94] width 11 height 11
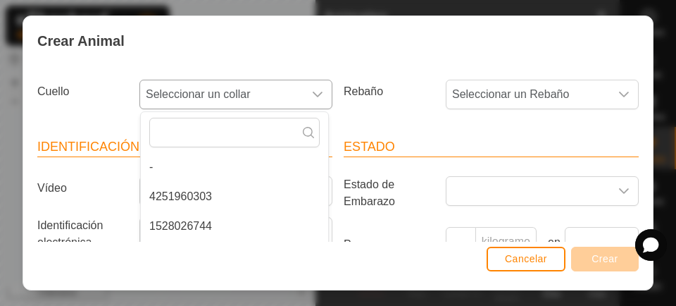
click at [211, 198] on li "4251960303" at bounding box center [234, 196] width 187 height 28
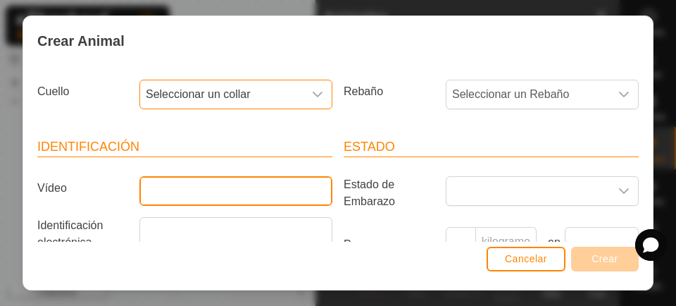
click at [233, 196] on input "Vídeo" at bounding box center [235, 191] width 193 height 30
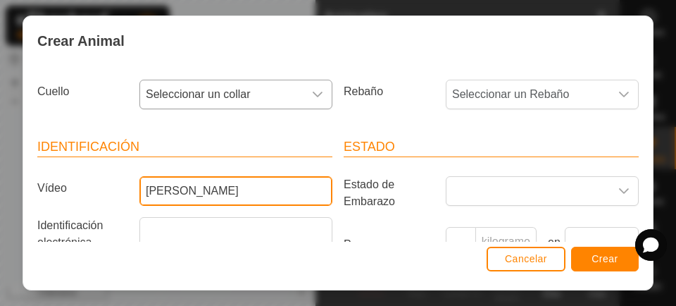
type input "[PERSON_NAME]"
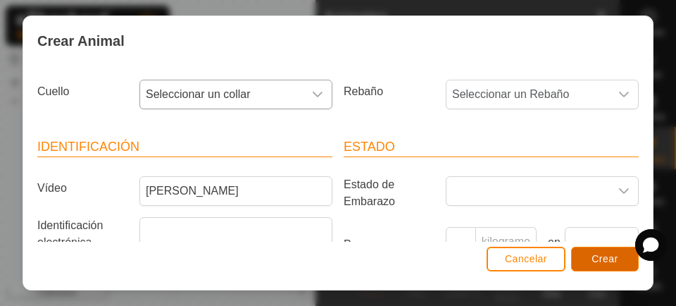
click at [613, 266] on button "Crear" at bounding box center [605, 259] width 68 height 25
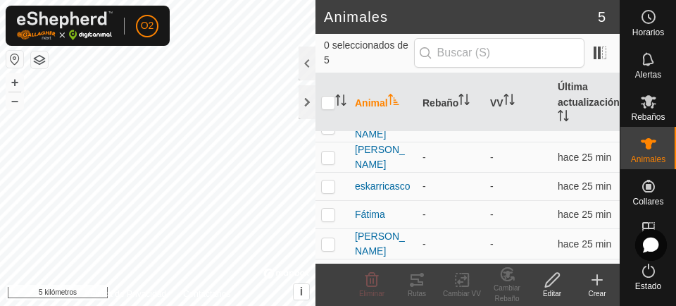
click at [651, 154] on font "Animales" at bounding box center [648, 159] width 35 height 10
click at [634, 155] on font "Animales" at bounding box center [648, 159] width 35 height 10
click at [645, 146] on icon at bounding box center [648, 143] width 15 height 11
click at [599, 287] on icon at bounding box center [597, 279] width 17 height 17
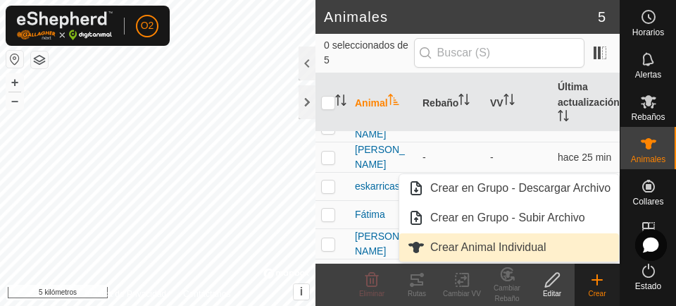
click at [521, 257] on link "Crear Animal Individual" at bounding box center [509, 247] width 220 height 28
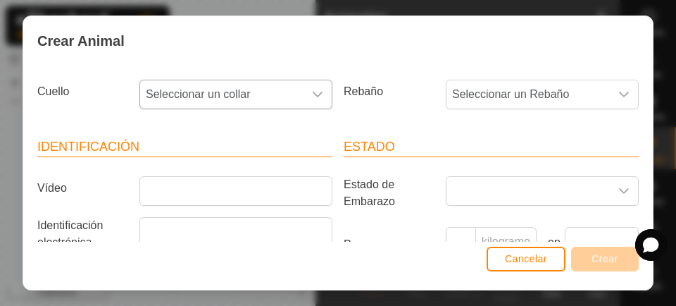
click at [305, 94] on div "disparador desplegable" at bounding box center [318, 94] width 28 height 28
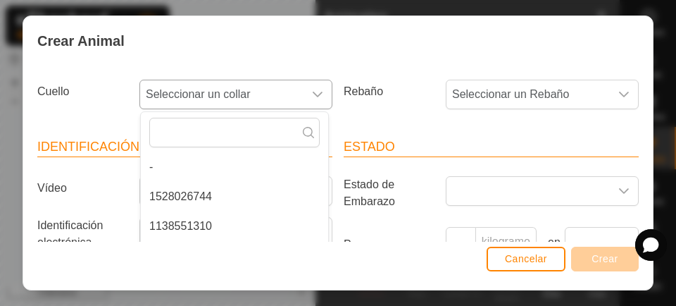
click at [196, 201] on font "1528026744" at bounding box center [180, 196] width 63 height 12
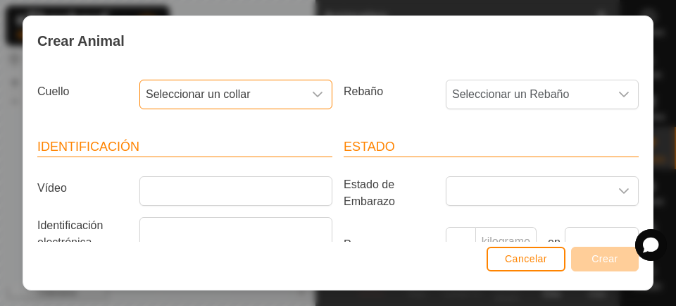
click at [14, 5] on div "Crear Animal Cuello Seleccionar un collar Rebaño Seleccionar un Rebaño Identifi…" at bounding box center [338, 153] width 676 height 306
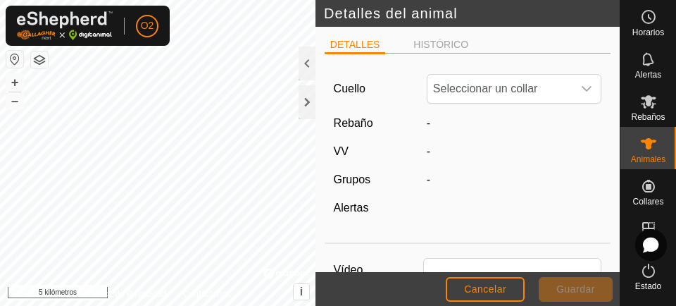
type input "[PERSON_NAME]"
type input "0"
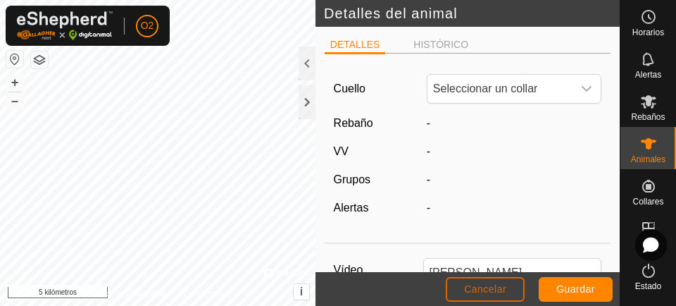
click at [495, 285] on font "Cancelar" at bounding box center [485, 288] width 42 height 11
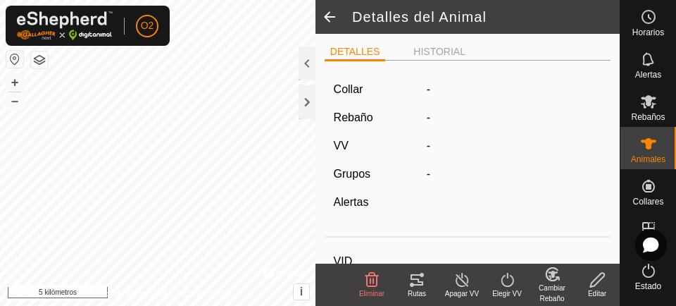
type input "[PERSON_NAME]"
type input "-"
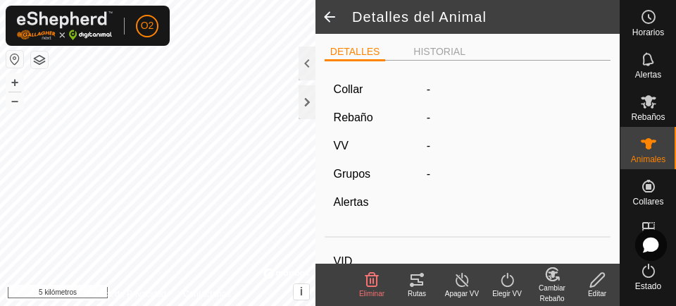
type input "0 kg"
type input "-"
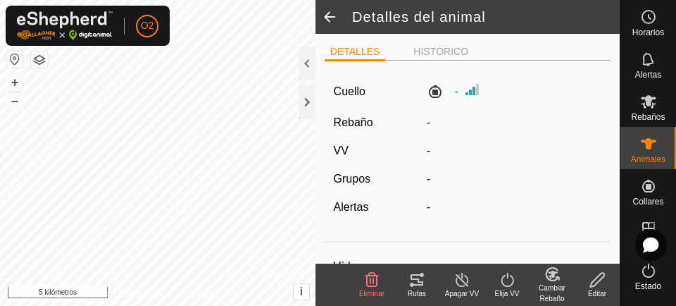
click at [323, 21] on span at bounding box center [330, 17] width 28 height 34
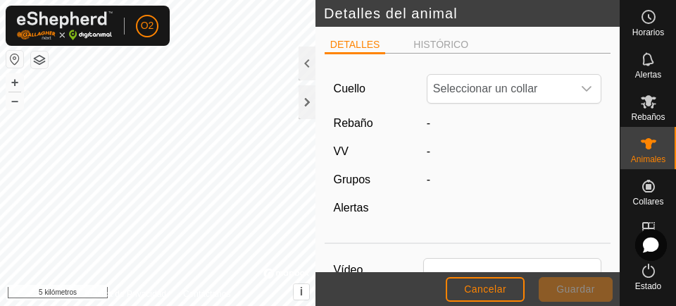
type input "[PERSON_NAME]"
type input "0"
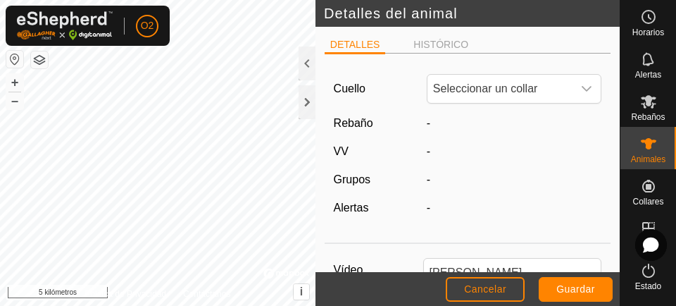
click at [646, 163] on div "Animales" at bounding box center [649, 148] width 56 height 42
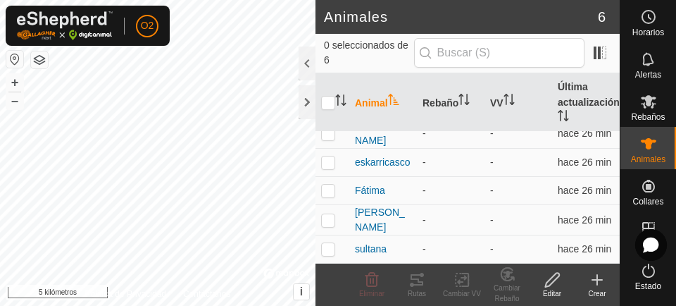
scroll to position [46, 0]
click at [409, 259] on td "sultana" at bounding box center [383, 249] width 68 height 28
click at [576, 259] on td "hace 26 min" at bounding box center [586, 249] width 68 height 28
click at [364, 253] on font "sultana" at bounding box center [371, 248] width 32 height 11
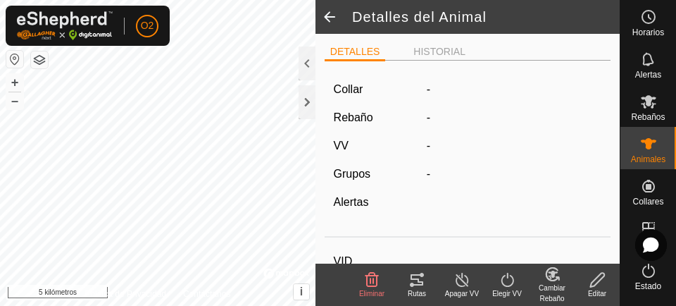
type input "sultana"
type input "-"
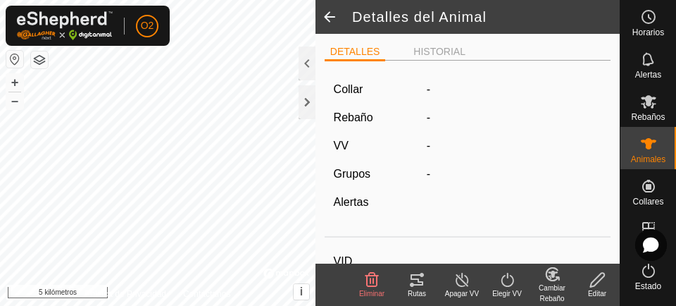
type input "0 kg"
type input "-"
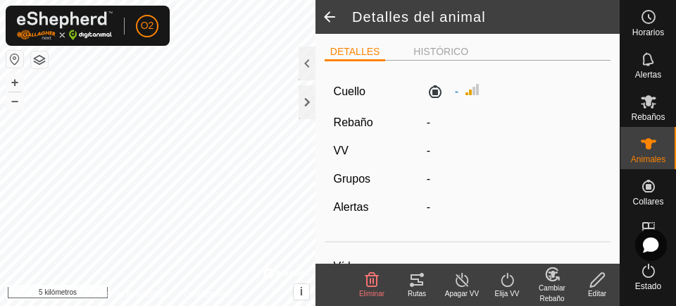
click at [598, 292] on font "Editar" at bounding box center [597, 294] width 18 height 8
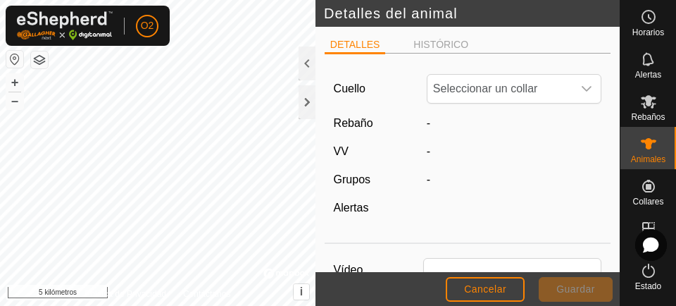
type input "sultana"
type input "0"
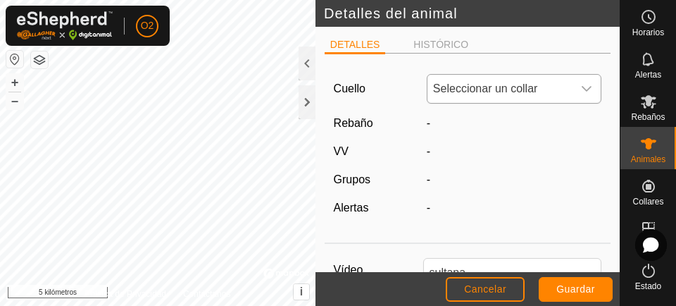
click at [586, 91] on div "disparador desplegable" at bounding box center [587, 89] width 28 height 28
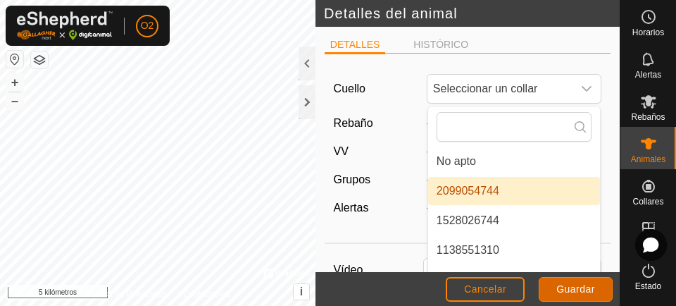
click at [568, 292] on font "Guardar" at bounding box center [576, 288] width 39 height 11
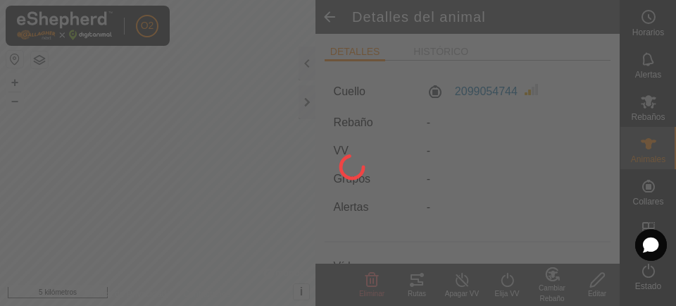
type input "-"
type input "0 kg"
type input "-"
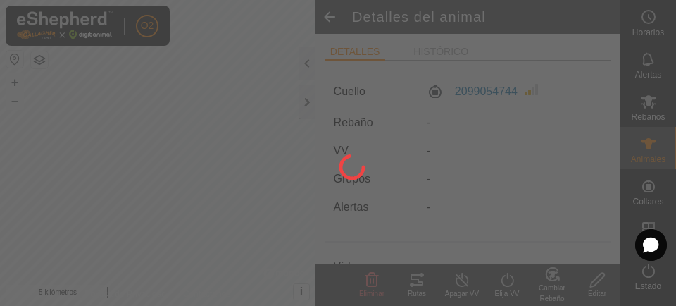
type input "-"
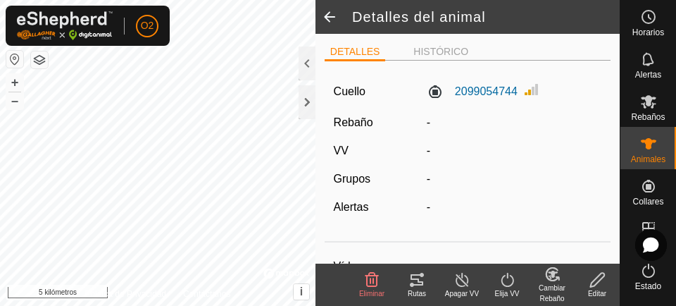
click at [644, 162] on font "Animales" at bounding box center [648, 159] width 35 height 10
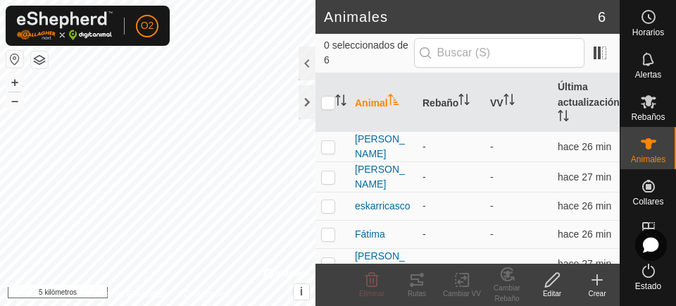
scroll to position [50, 0]
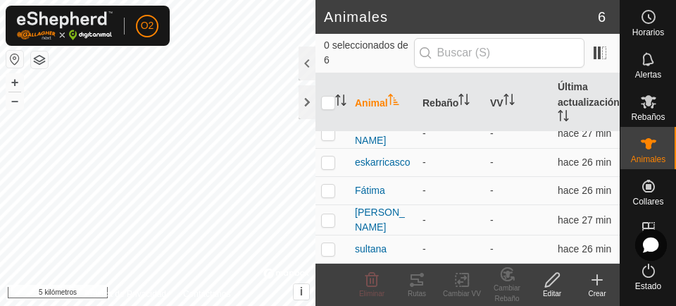
click at [602, 290] on font "Crear" at bounding box center [597, 294] width 18 height 8
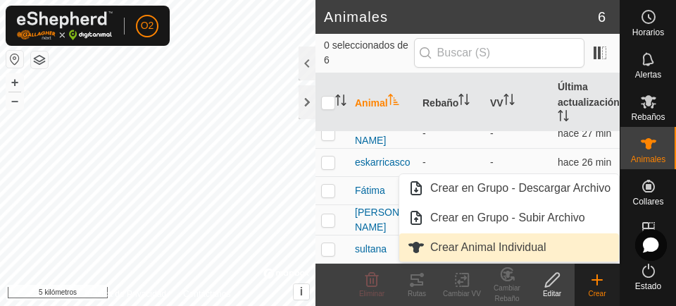
click at [534, 256] on link "Crear Animal Individual" at bounding box center [509, 247] width 220 height 28
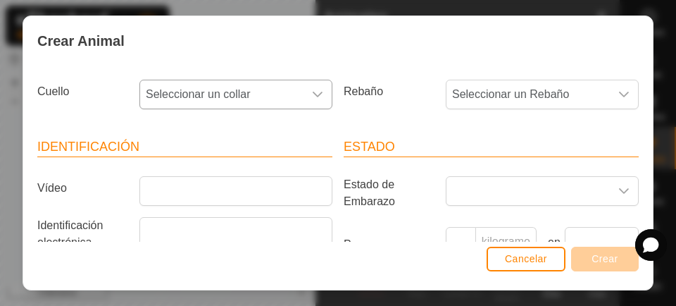
click at [304, 102] on div "disparador desplegable" at bounding box center [318, 94] width 28 height 28
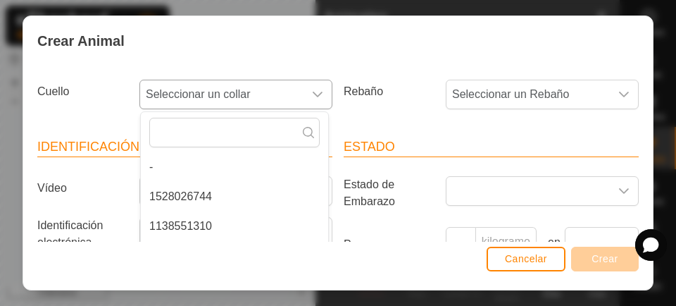
click at [199, 204] on span "1528026744" at bounding box center [180, 196] width 63 height 17
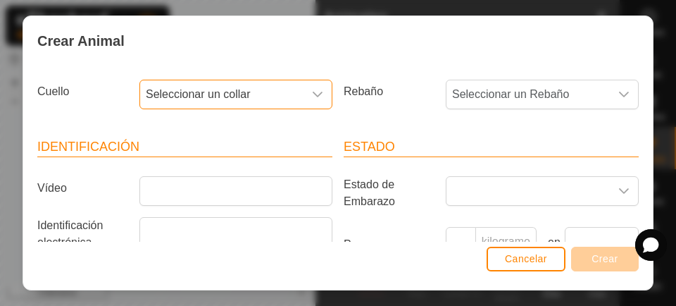
click at [313, 99] on icon "disparador desplegable" at bounding box center [317, 94] width 11 height 11
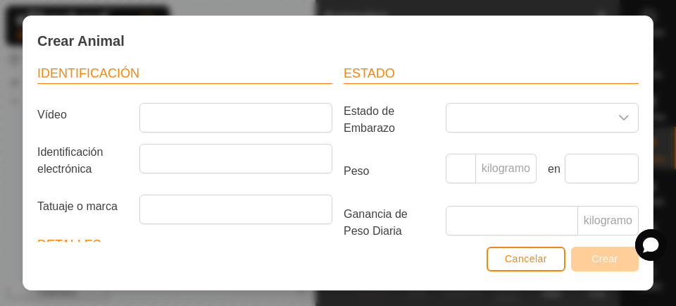
scroll to position [0, 0]
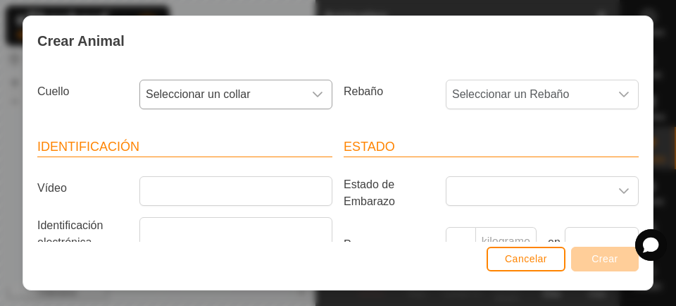
click at [309, 103] on div "disparador desplegable" at bounding box center [318, 94] width 28 height 28
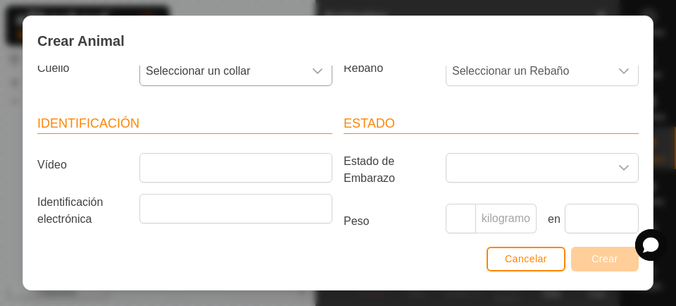
scroll to position [32, 0]
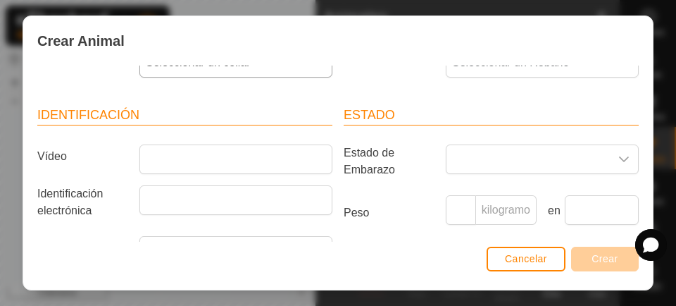
click at [318, 75] on div "disparador desplegable" at bounding box center [318, 63] width 28 height 28
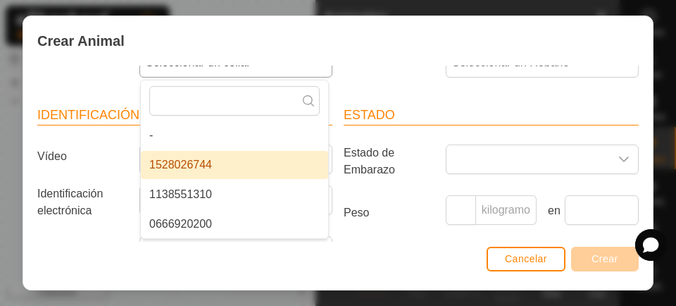
scroll to position [0, 0]
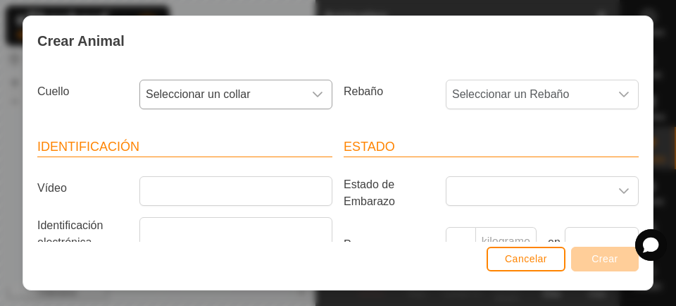
click at [313, 94] on icon "disparador desplegable" at bounding box center [318, 95] width 10 height 6
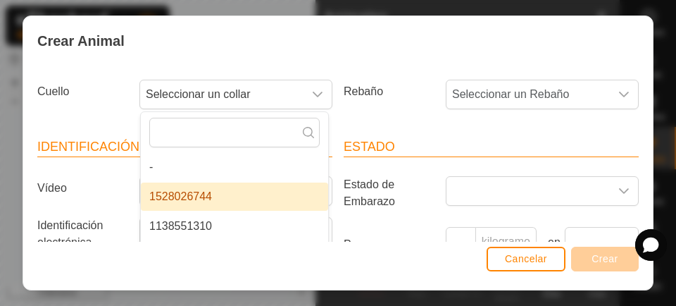
click at [230, 231] on li "1138551310" at bounding box center [234, 226] width 187 height 28
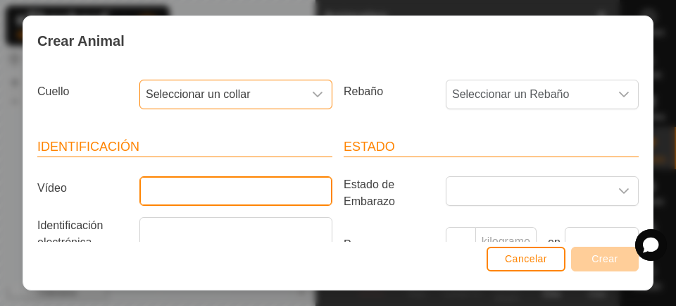
click at [261, 188] on input "Vídeo" at bounding box center [235, 191] width 193 height 30
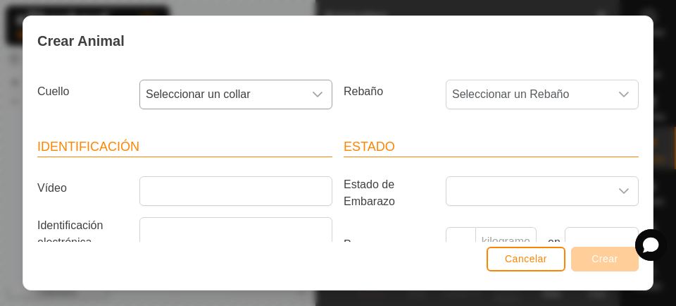
click at [316, 99] on icon "disparador desplegable" at bounding box center [317, 94] width 11 height 11
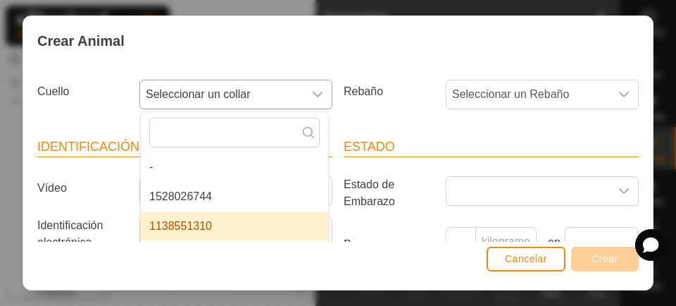
click at [314, 93] on icon "disparador desplegable" at bounding box center [318, 95] width 10 height 6
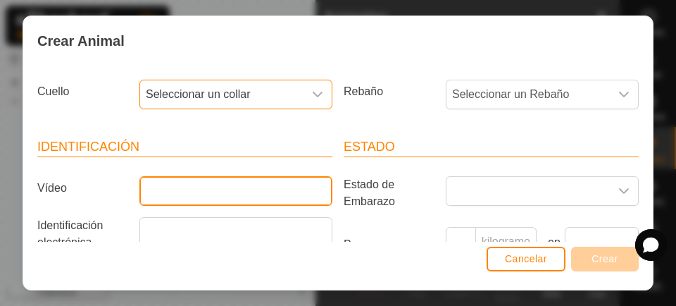
click at [240, 197] on input "Vídeo" at bounding box center [235, 191] width 193 height 30
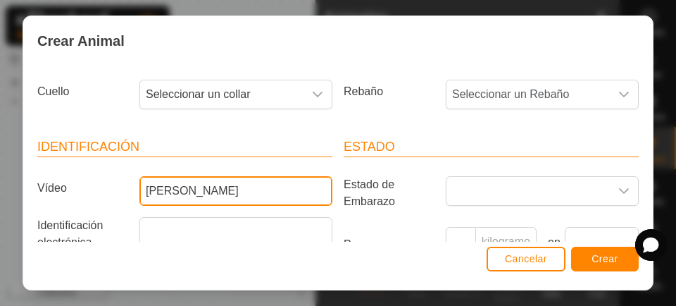
type input "[PERSON_NAME]"
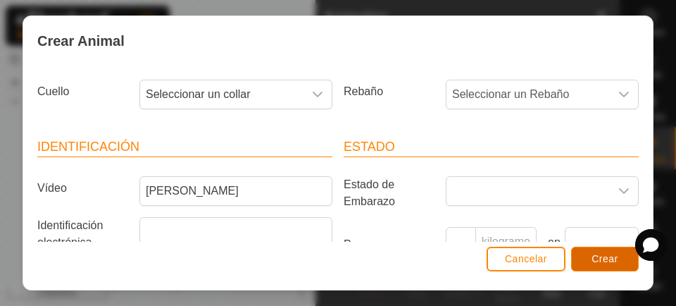
click at [610, 268] on button "Crear" at bounding box center [605, 259] width 68 height 25
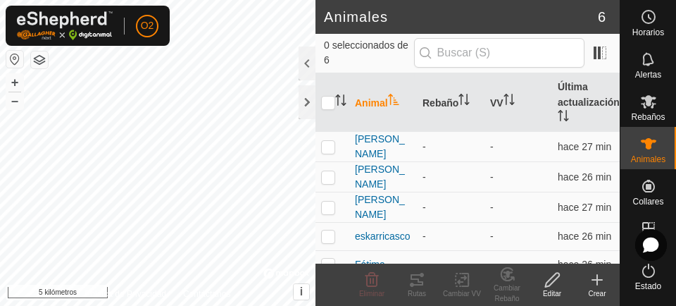
scroll to position [80, 0]
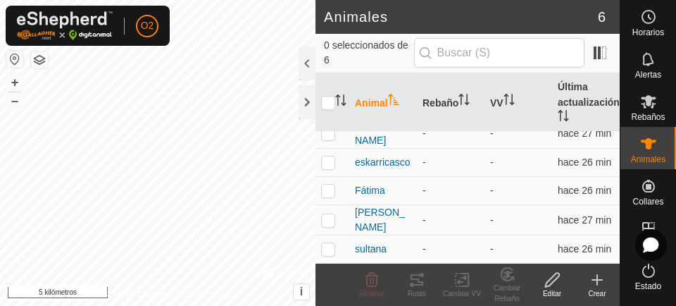
click at [603, 285] on icon at bounding box center [597, 279] width 17 height 17
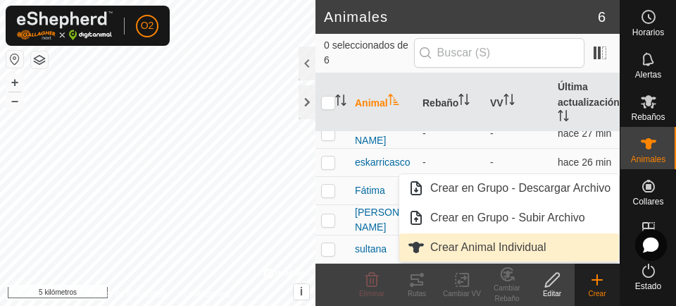
click at [545, 251] on font "Crear Animal Individual" at bounding box center [488, 247] width 116 height 12
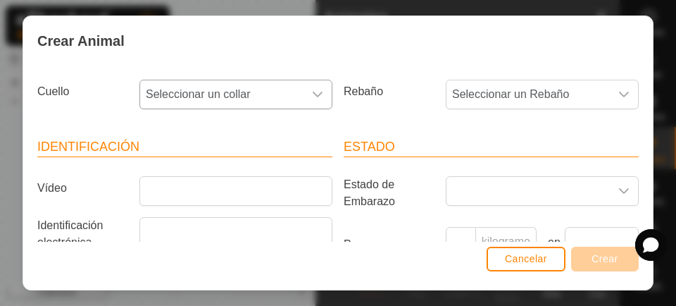
click at [309, 106] on div "disparador desplegable" at bounding box center [318, 94] width 28 height 28
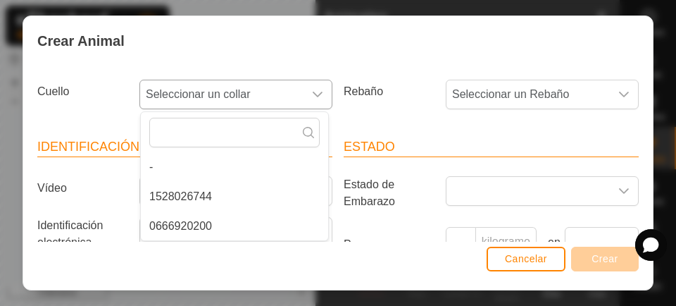
click at [205, 234] on span "0666920200" at bounding box center [180, 226] width 63 height 17
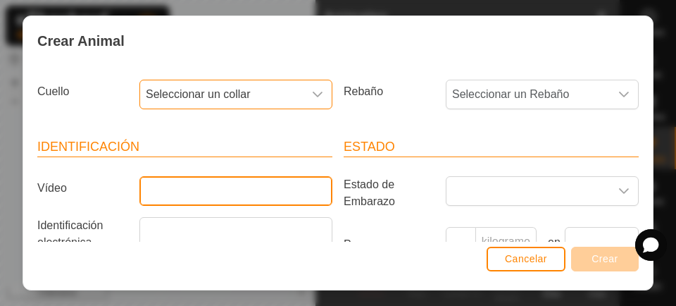
click at [256, 191] on input "Vídeo" at bounding box center [235, 191] width 193 height 30
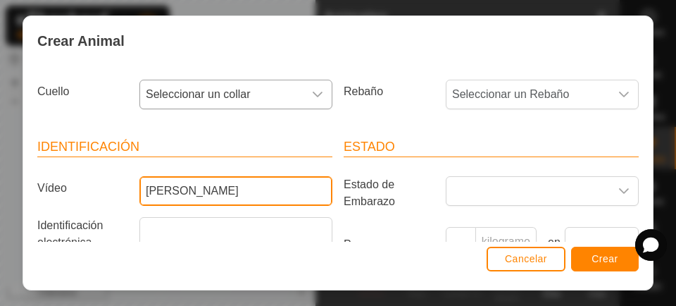
type input "[PERSON_NAME]"
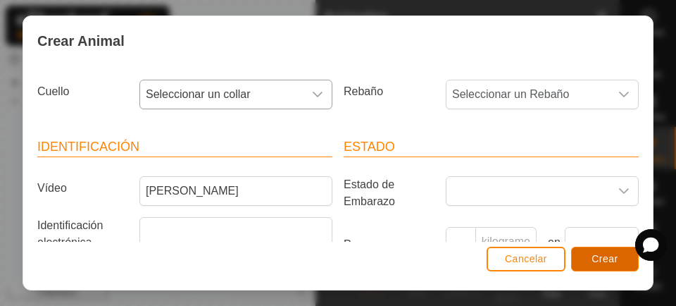
click at [610, 257] on font "Crear" at bounding box center [605, 258] width 27 height 11
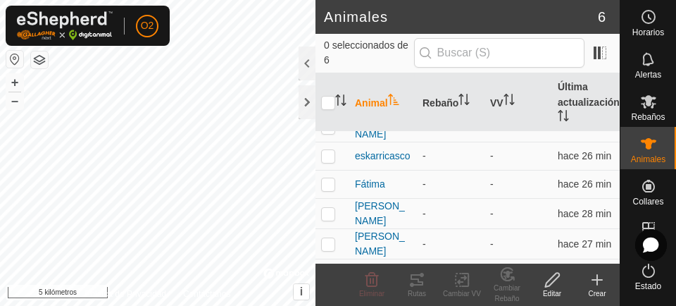
click at [597, 286] on icon at bounding box center [597, 279] width 17 height 17
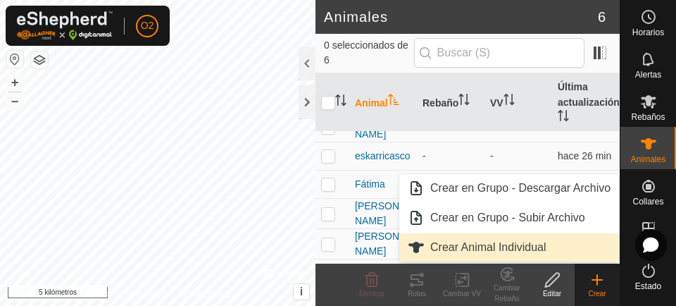
click at [500, 256] on link "Crear Animal Individual" at bounding box center [509, 247] width 220 height 28
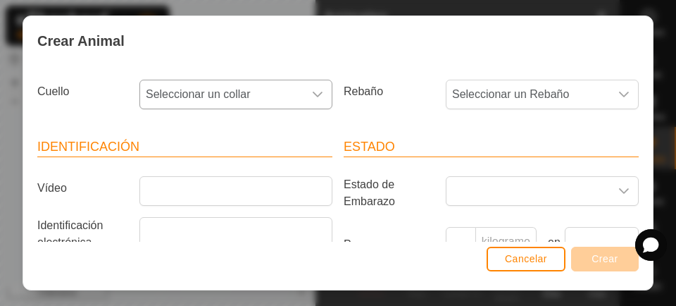
click at [305, 96] on div "disparador desplegable" at bounding box center [318, 94] width 28 height 28
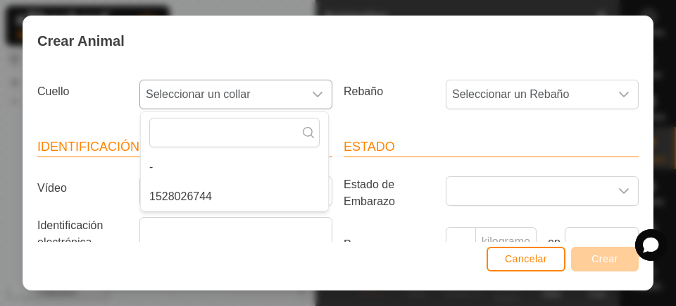
click at [319, 101] on div "disparador desplegable" at bounding box center [318, 94] width 28 height 28
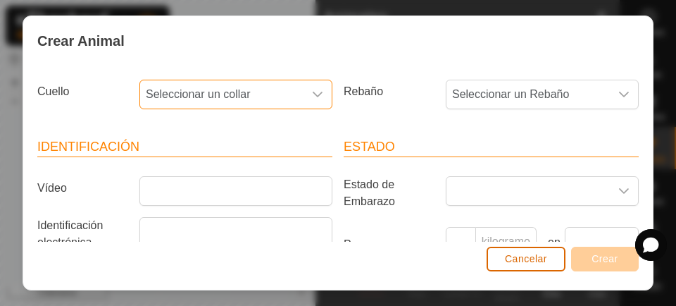
click at [545, 266] on button "Cancelar" at bounding box center [526, 259] width 79 height 25
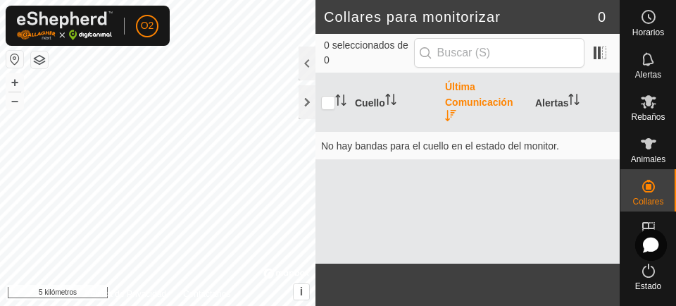
click at [649, 149] on icon at bounding box center [648, 143] width 17 height 17
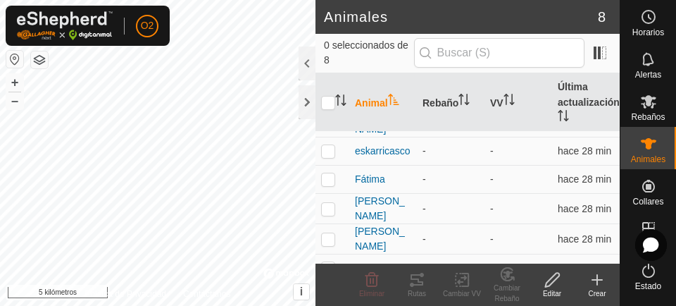
scroll to position [111, 0]
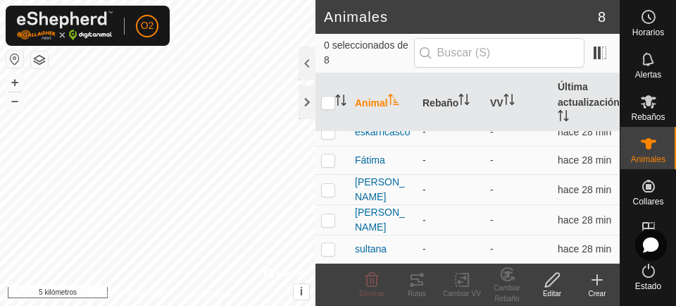
click at [597, 290] on font "Crear" at bounding box center [597, 294] width 18 height 8
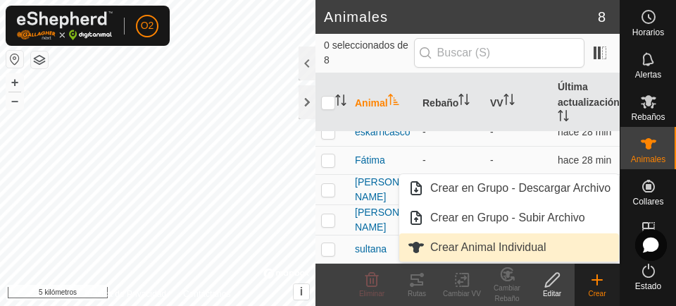
click at [542, 249] on font "Crear Animal Individual" at bounding box center [488, 247] width 116 height 12
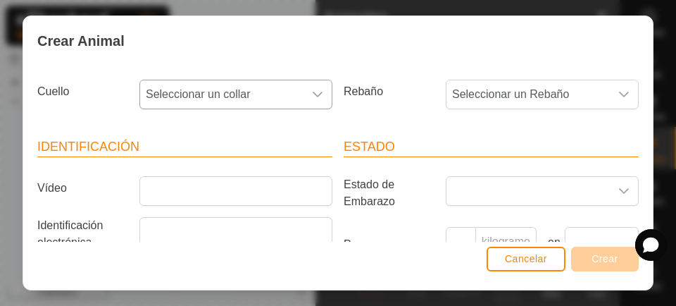
click at [312, 97] on icon "disparador desplegable" at bounding box center [317, 94] width 11 height 11
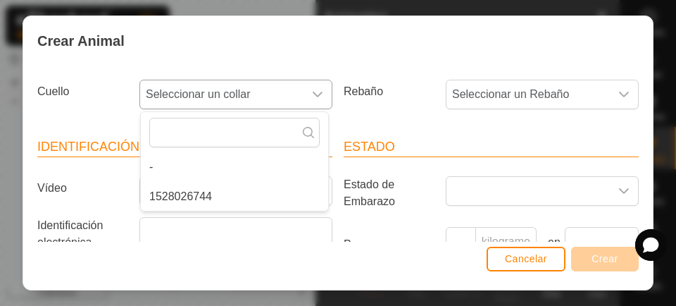
click at [202, 203] on span "1528026744" at bounding box center [180, 196] width 63 height 17
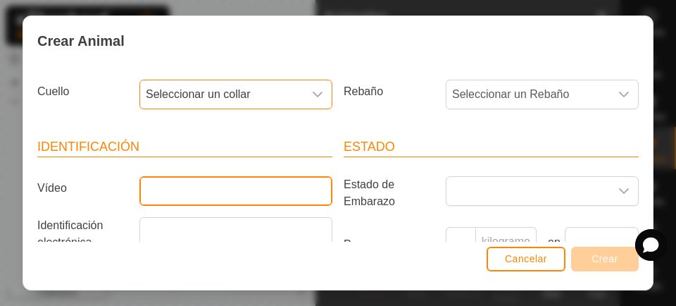
click at [237, 197] on input "Vídeo" at bounding box center [235, 191] width 193 height 30
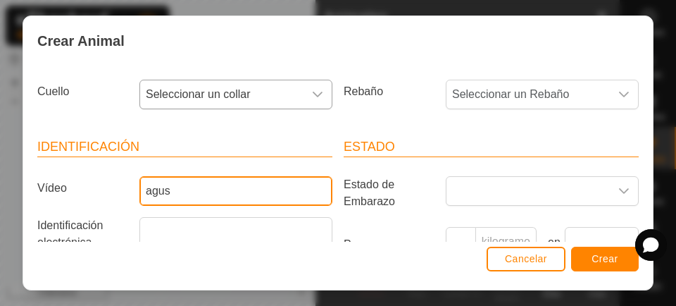
type input "agus"
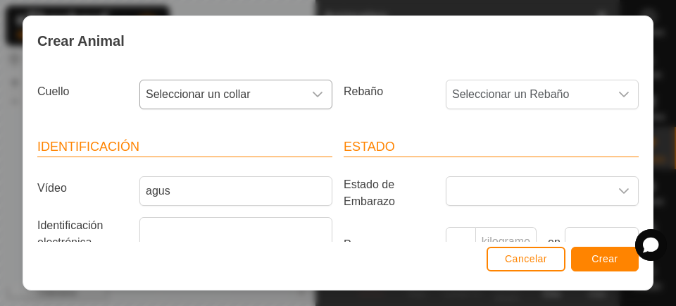
click at [315, 97] on icon "disparador desplegable" at bounding box center [317, 94] width 11 height 11
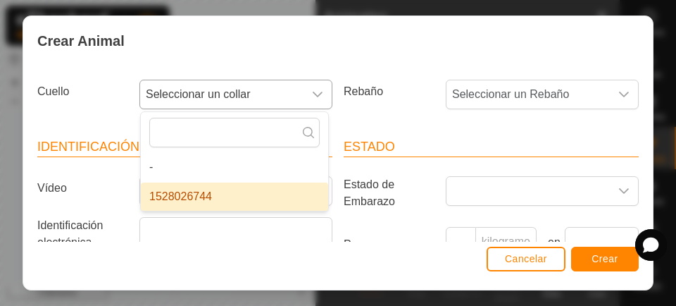
type input "a"
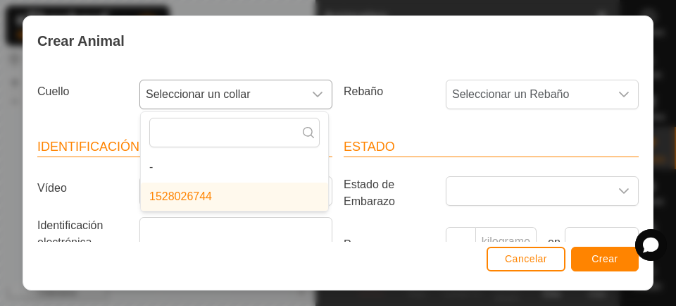
click at [306, 101] on div "disparador desplegable" at bounding box center [318, 94] width 28 height 28
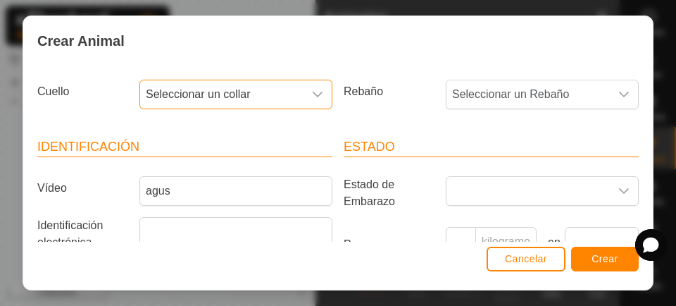
click at [316, 100] on div "disparador desplegable" at bounding box center [318, 94] width 28 height 28
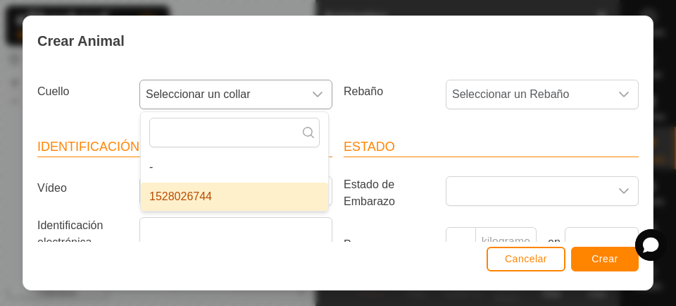
click at [318, 99] on div "disparador desplegable" at bounding box center [318, 94] width 28 height 28
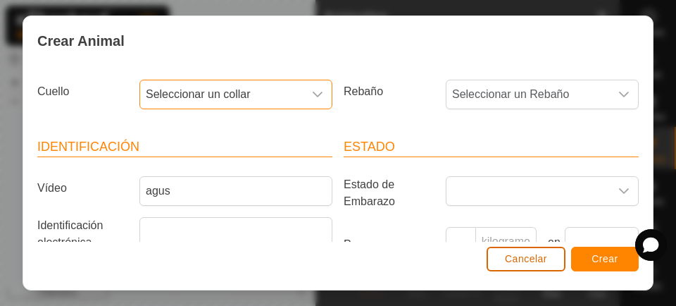
click at [519, 263] on font "Cancelar" at bounding box center [526, 258] width 42 height 11
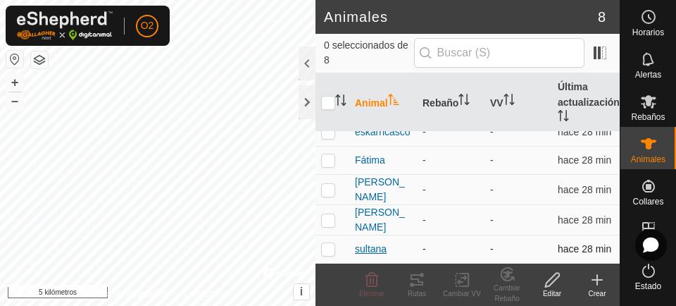
click at [386, 252] on font "sultana" at bounding box center [371, 248] width 32 height 11
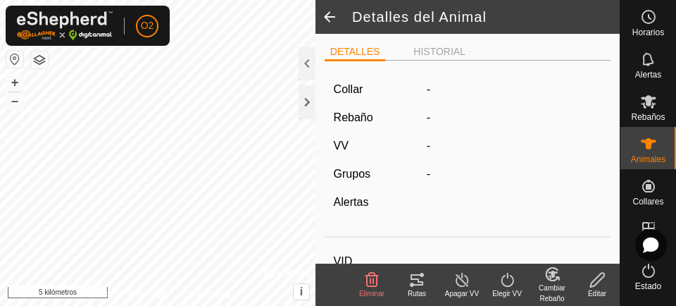
type input "sultana"
type input "-"
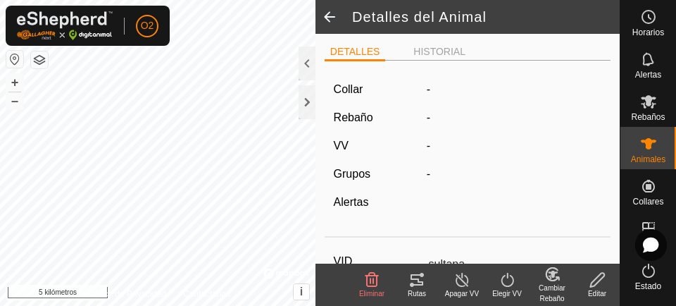
type input "0 kg"
type input "-"
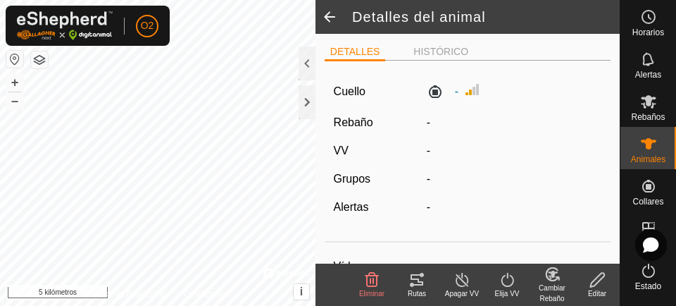
click at [599, 288] on div "Editar" at bounding box center [597, 293] width 45 height 11
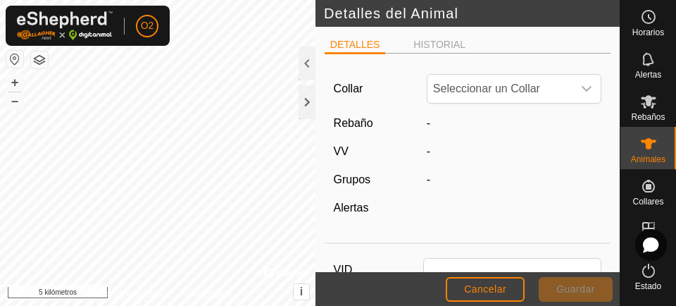
type input "sultana"
type input "0"
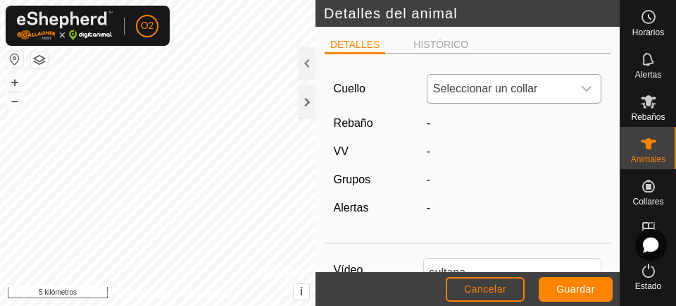
click at [581, 87] on icon "disparador desplegable" at bounding box center [586, 88] width 11 height 11
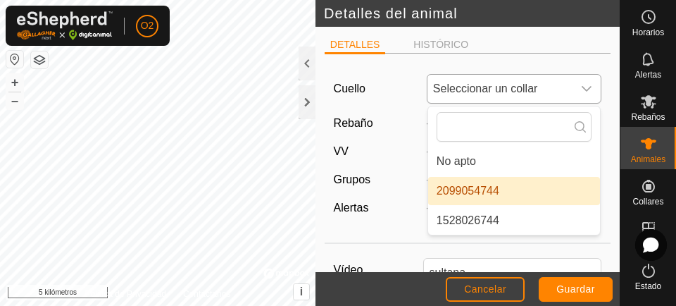
click at [533, 195] on li "2099054744" at bounding box center [514, 191] width 173 height 28
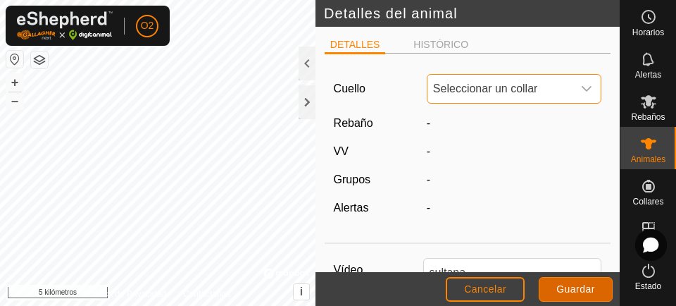
click at [582, 285] on font "Guardar" at bounding box center [576, 288] width 39 height 11
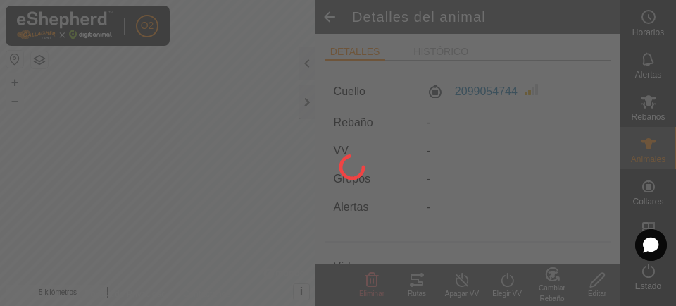
type input "-"
type input "0 kg"
type input "-"
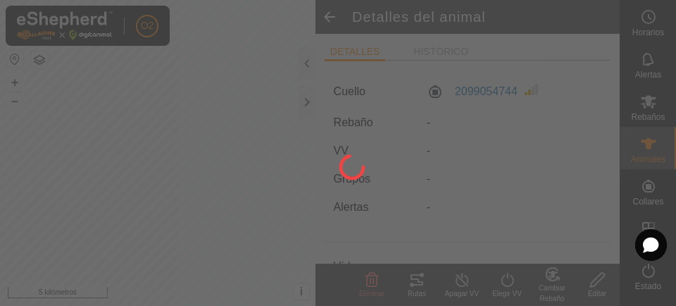
type input "-"
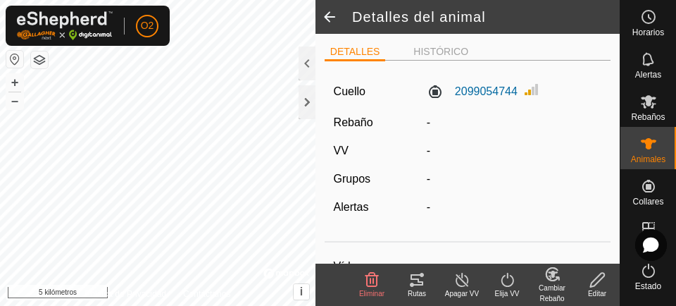
click at [643, 151] on icon at bounding box center [648, 143] width 17 height 17
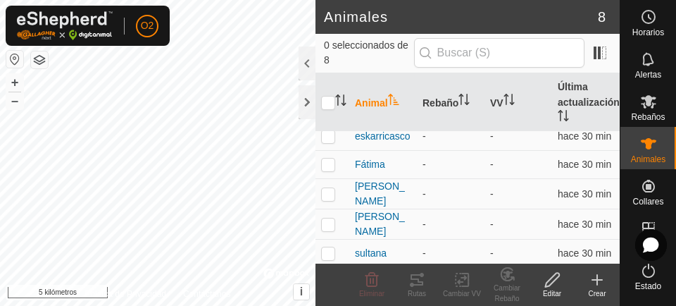
scroll to position [111, 0]
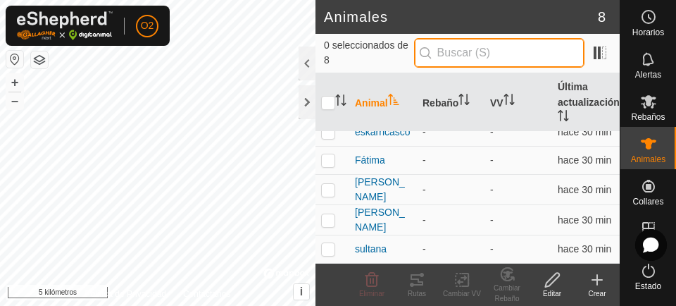
click at [532, 52] on input "text" at bounding box center [499, 53] width 170 height 30
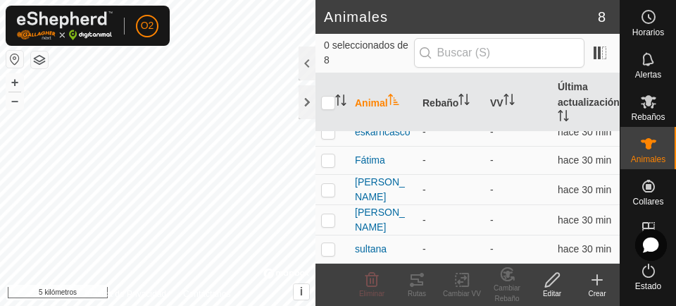
click at [604, 294] on font "Crear" at bounding box center [597, 294] width 18 height 8
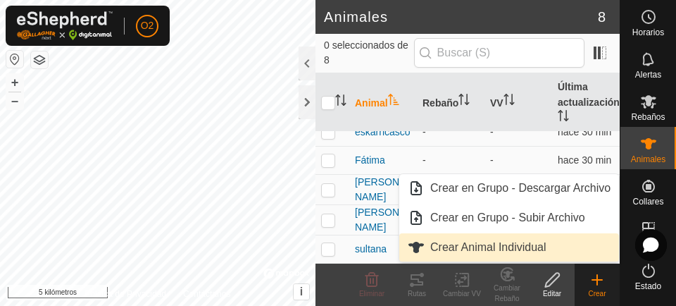
click at [519, 251] on font "Crear Animal Individual" at bounding box center [488, 247] width 116 height 12
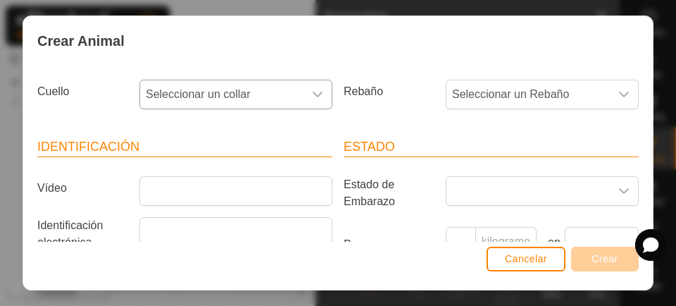
click at [272, 104] on span "Seleccionar un collar" at bounding box center [221, 94] width 163 height 28
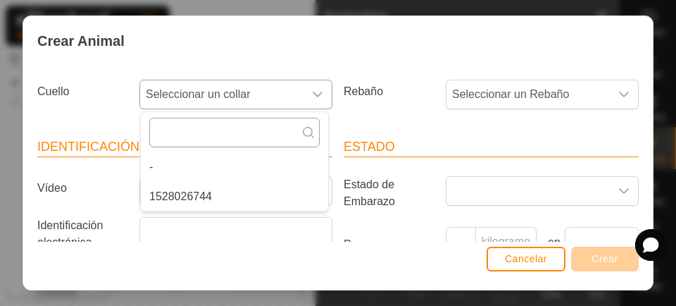
click at [253, 129] on input "text" at bounding box center [234, 133] width 170 height 30
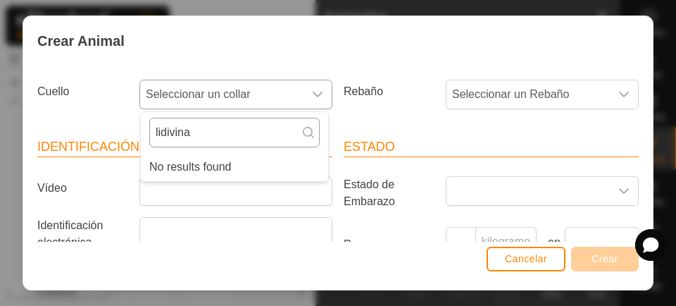
click at [213, 130] on input "lidivina" at bounding box center [234, 133] width 170 height 30
type input "l"
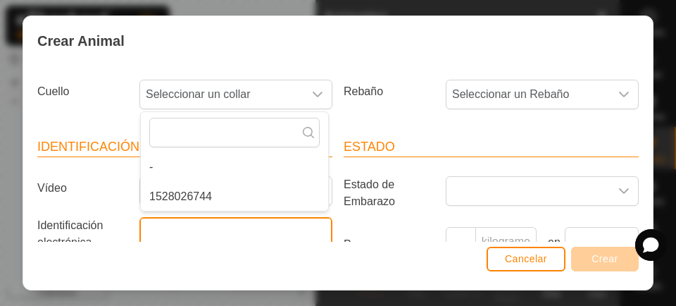
click at [213, 218] on input "Identificación electrónica" at bounding box center [235, 232] width 193 height 30
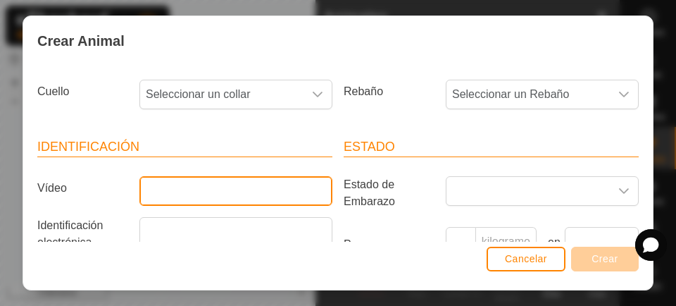
click at [241, 189] on input "Vídeo" at bounding box center [235, 191] width 193 height 30
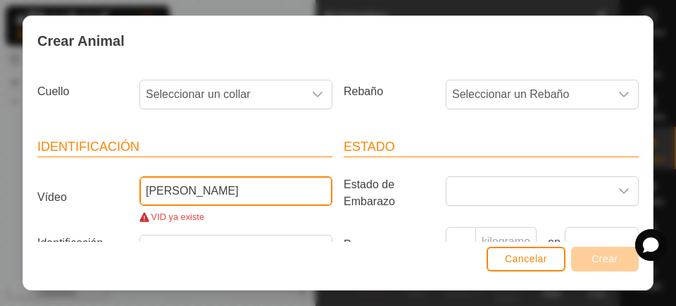
type input "[PERSON_NAME]"
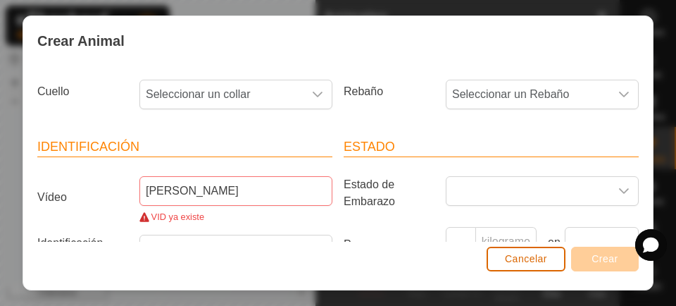
click at [530, 271] on button "Cancelar" at bounding box center [526, 259] width 79 height 25
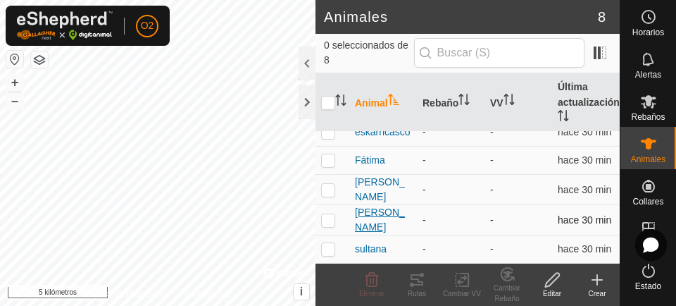
click at [375, 220] on font "[PERSON_NAME]" at bounding box center [380, 219] width 50 height 26
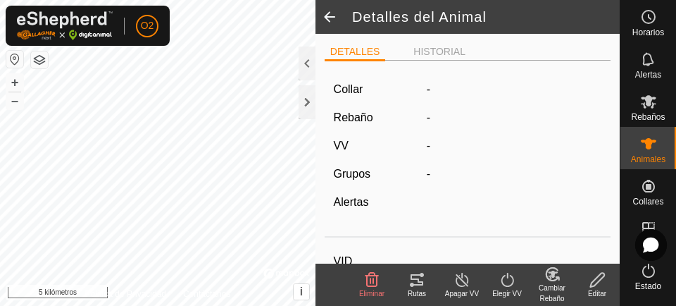
type input "[PERSON_NAME]"
type input "-"
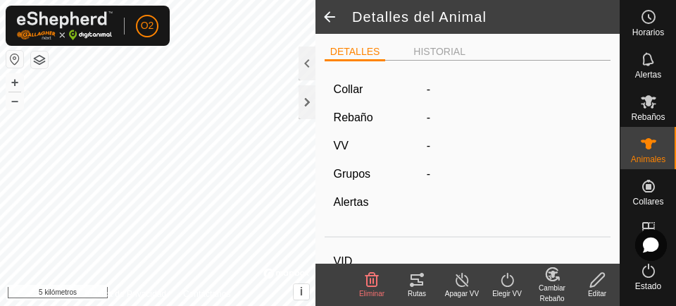
type input "0 kg"
type input "-"
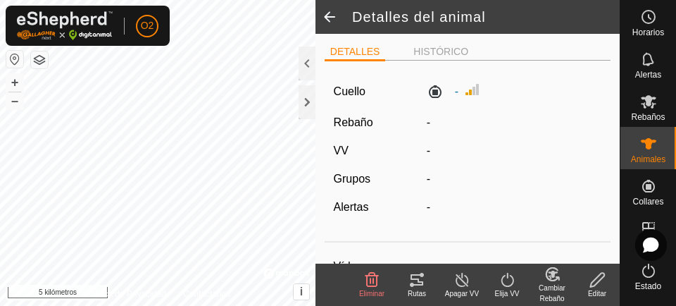
click at [597, 289] on div "Editar" at bounding box center [597, 293] width 45 height 11
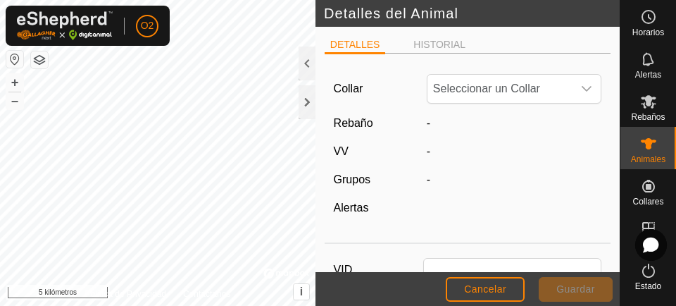
type input "[PERSON_NAME]"
type input "0"
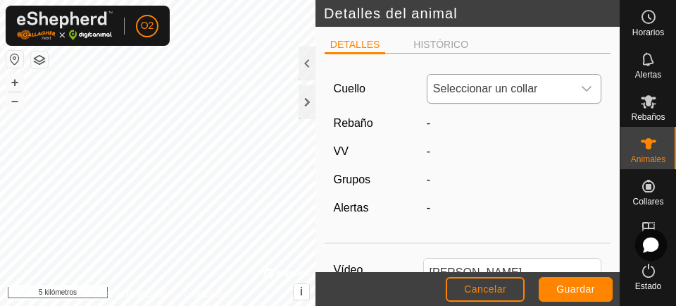
click at [581, 92] on div "disparador desplegable" at bounding box center [587, 89] width 28 height 28
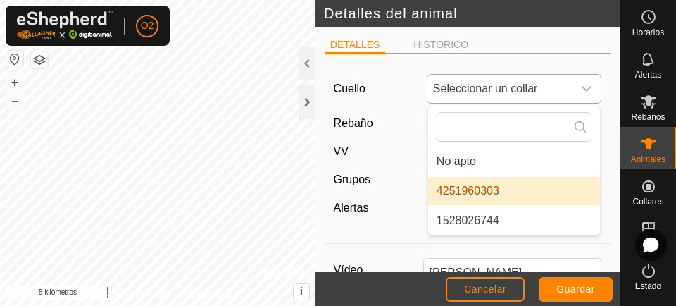
click at [485, 230] on li "1528026744" at bounding box center [514, 220] width 173 height 28
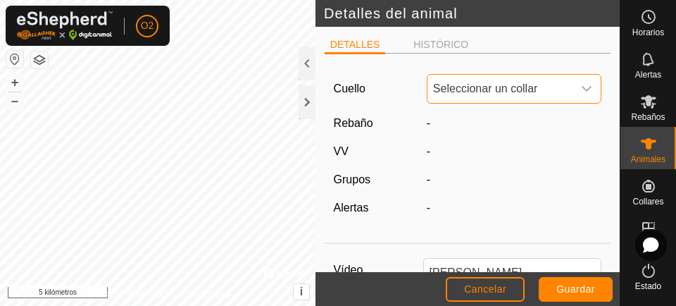
click at [583, 92] on icon "disparador desplegable" at bounding box center [588, 89] width 10 height 6
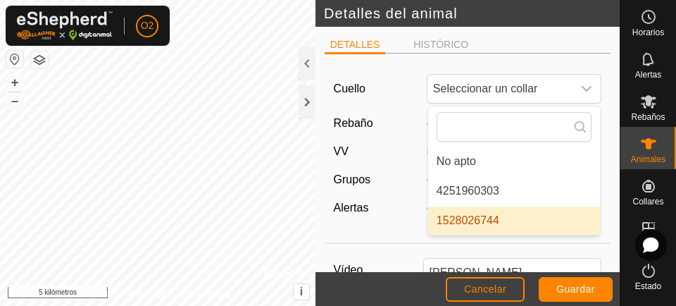
click at [489, 222] on font "1528026744" at bounding box center [468, 220] width 63 height 12
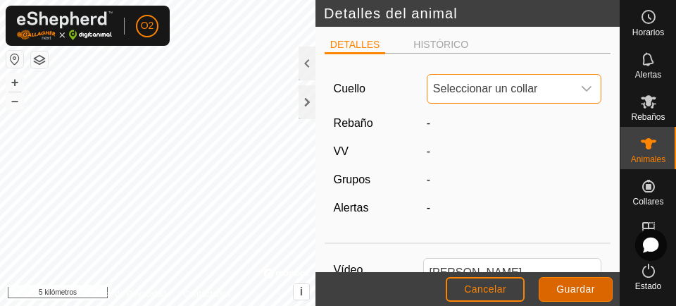
click at [585, 294] on font "Guardar" at bounding box center [576, 288] width 39 height 11
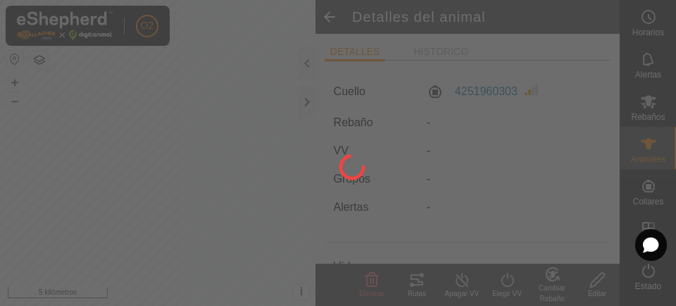
type input "-"
type input "0 kg"
type input "-"
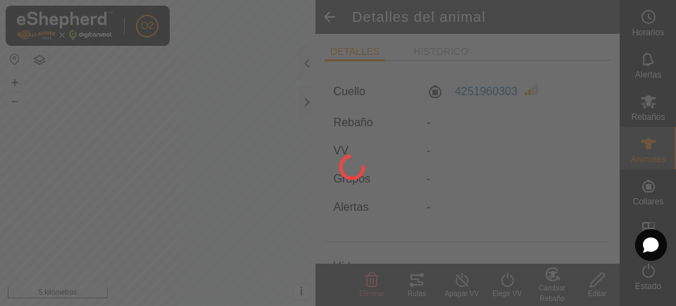
type input "-"
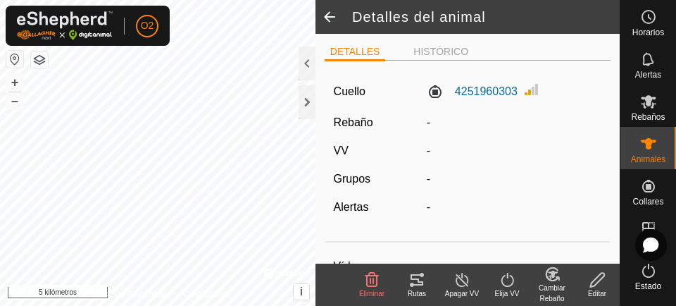
click at [648, 161] on font "Animales" at bounding box center [648, 159] width 35 height 10
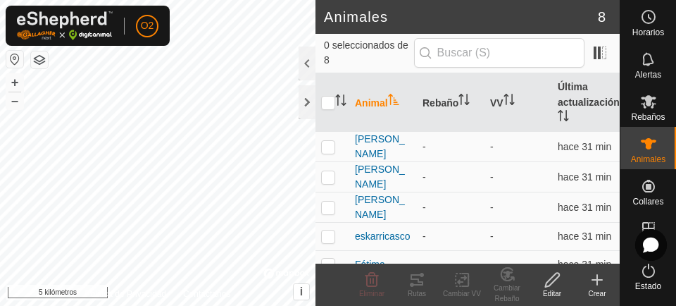
scroll to position [111, 0]
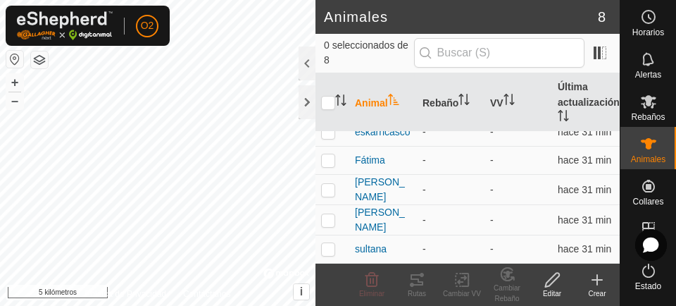
click at [599, 288] on div "Crear" at bounding box center [597, 293] width 45 height 11
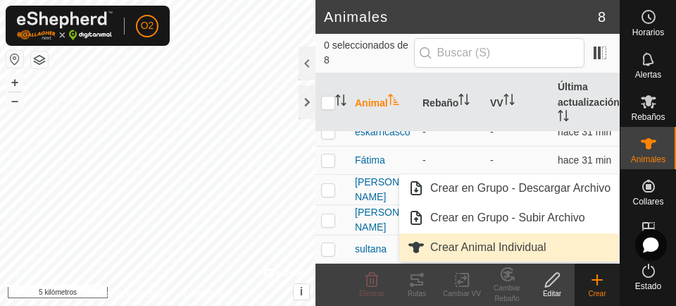
click at [506, 254] on span "Crear Animal Individual" at bounding box center [488, 247] width 116 height 17
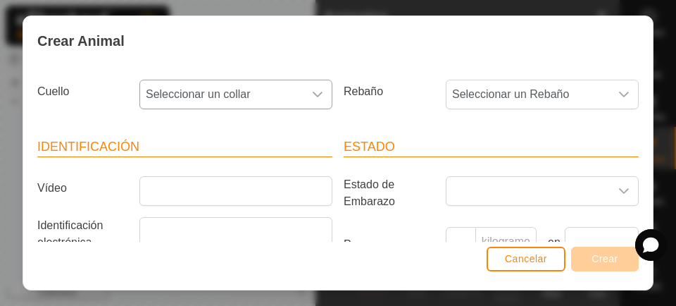
click at [312, 94] on icon "disparador desplegable" at bounding box center [317, 94] width 11 height 11
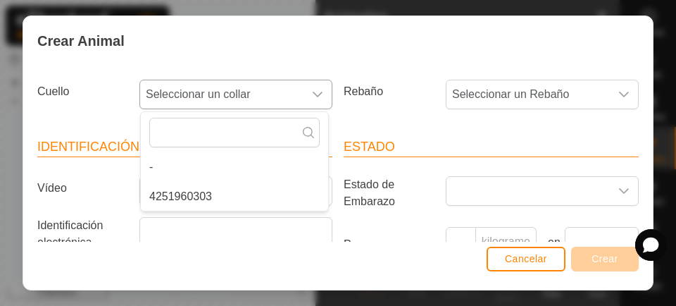
click at [228, 199] on li "4251960303" at bounding box center [234, 196] width 187 height 28
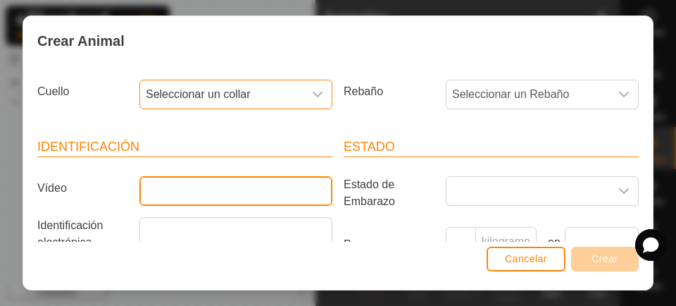
click at [227, 189] on input "Vídeo" at bounding box center [235, 191] width 193 height 30
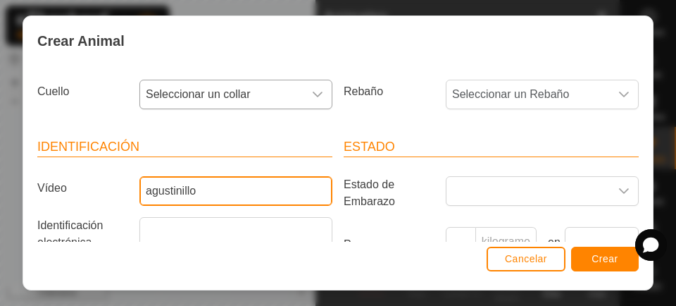
type input "agustinillo"
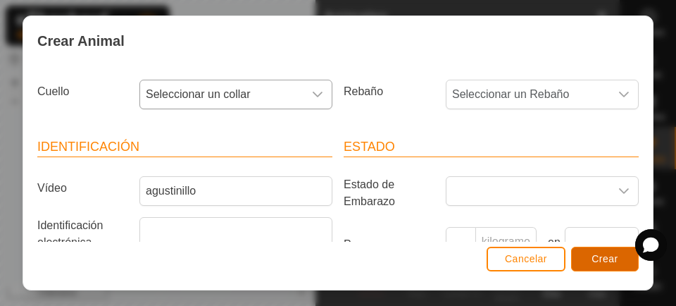
click at [607, 268] on button "Crear" at bounding box center [605, 259] width 68 height 25
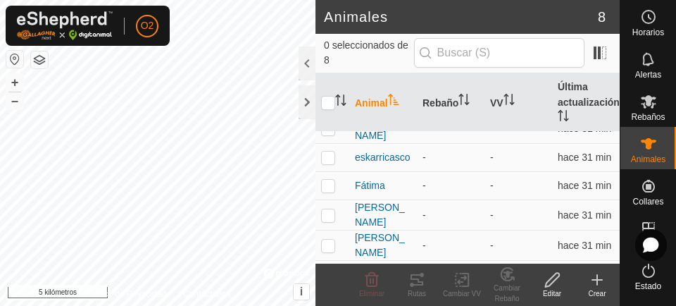
scroll to position [141, 0]
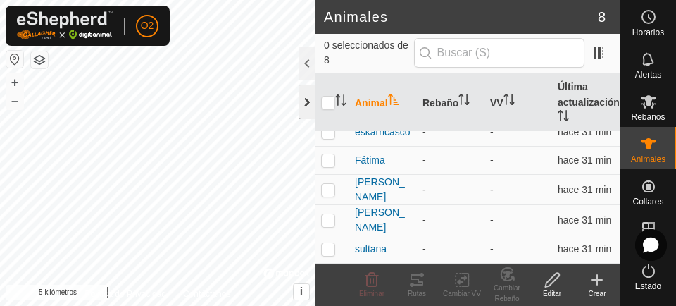
click at [311, 118] on div at bounding box center [307, 102] width 17 height 34
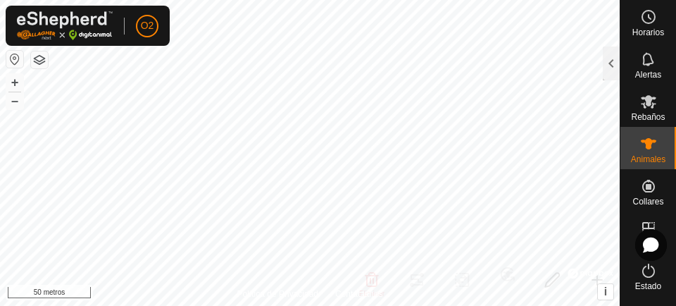
click at [637, 75] on font "Alertas" at bounding box center [648, 75] width 26 height 10
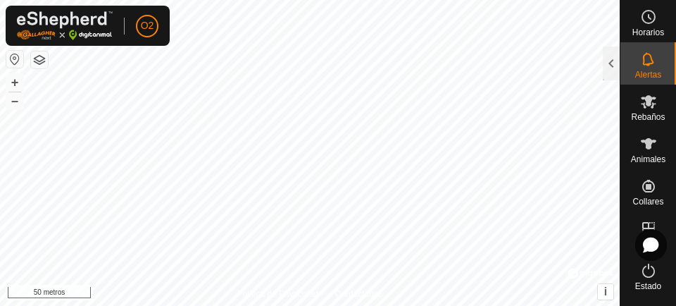
click at [647, 66] on icon at bounding box center [648, 59] width 17 height 17
click at [609, 70] on div at bounding box center [611, 63] width 17 height 34
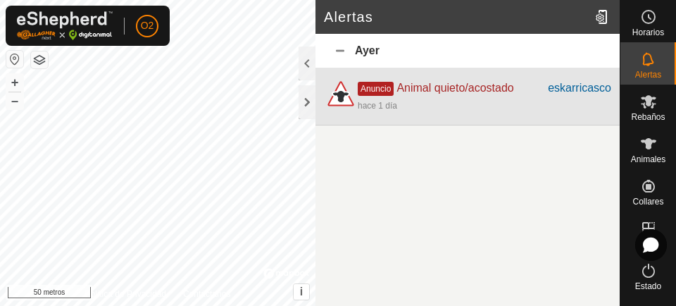
click at [383, 99] on div "hace 1 día" at bounding box center [377, 105] width 39 height 13
click at [571, 84] on font "eskarricasco" at bounding box center [579, 88] width 63 height 12
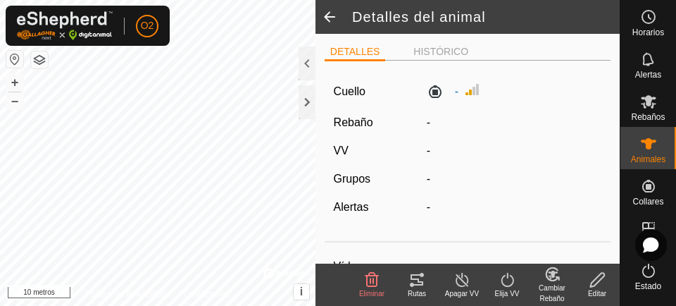
type input "eskarricasco"
type input "-"
type input "simeon"
type input "galoway"
type input "macho"
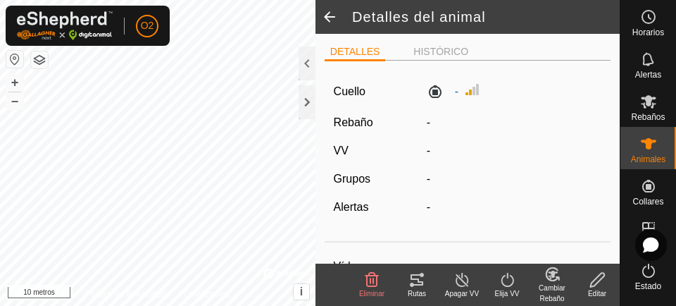
type input "12/2023"
type input "1 year 9 months"
type input "0 kg"
type input "-"
click at [331, 22] on span at bounding box center [330, 17] width 28 height 34
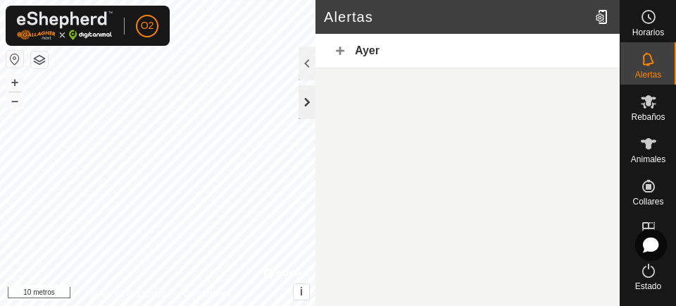
click at [302, 108] on div at bounding box center [307, 102] width 17 height 34
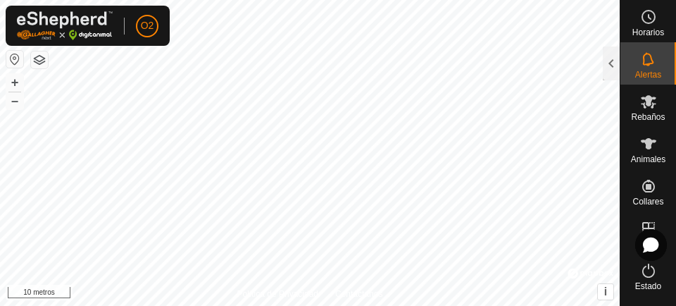
click at [640, 151] on icon at bounding box center [648, 143] width 17 height 17
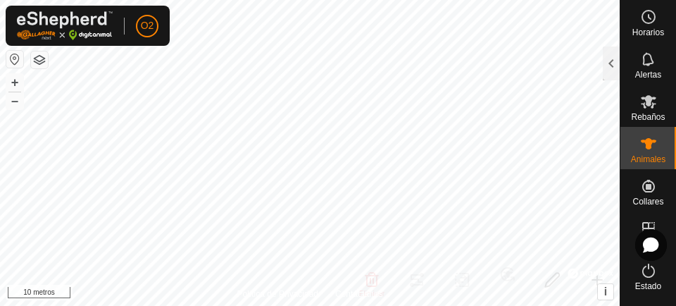
click at [651, 147] on es-animals-svg-icon at bounding box center [648, 143] width 25 height 23
click at [604, 68] on div at bounding box center [611, 63] width 17 height 34
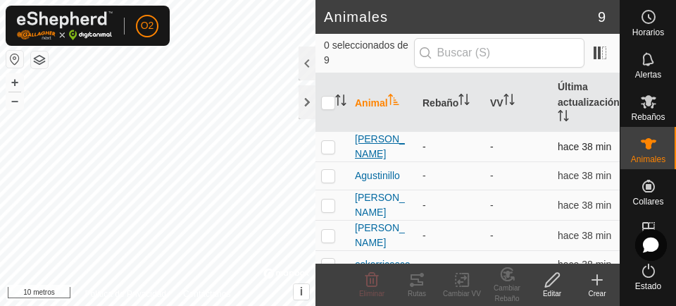
click at [375, 151] on font "[PERSON_NAME]" at bounding box center [380, 146] width 50 height 26
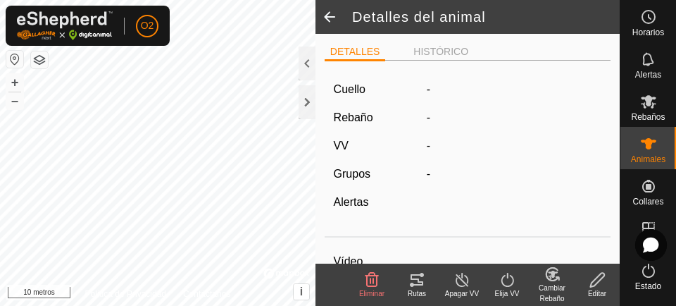
type input "[PERSON_NAME]"
type input "-"
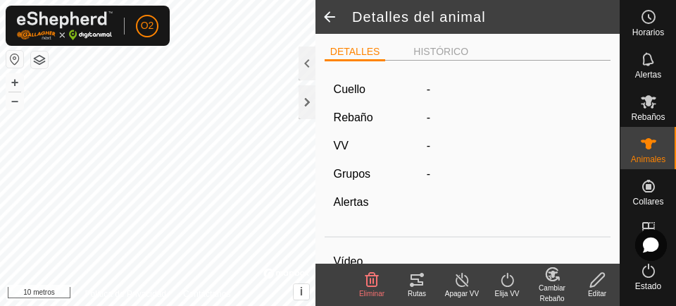
type input "0 kg"
type input "-"
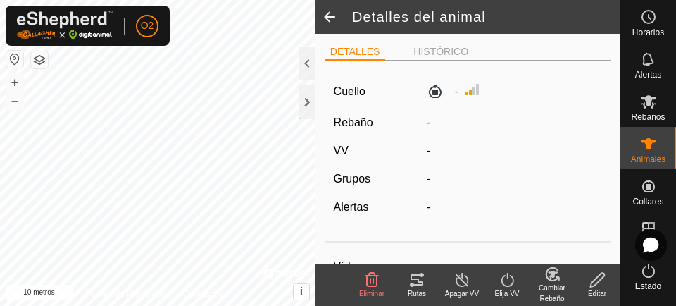
click at [322, 17] on span at bounding box center [330, 17] width 28 height 34
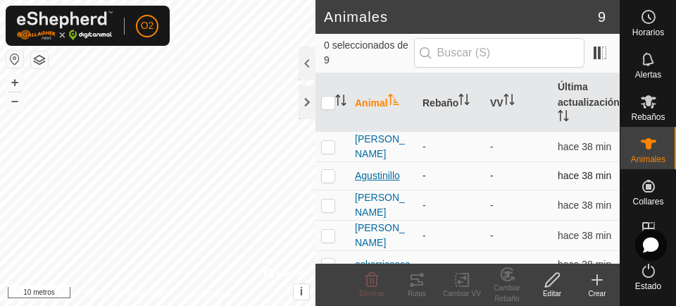
click at [390, 176] on font "Agustinillo" at bounding box center [377, 175] width 45 height 11
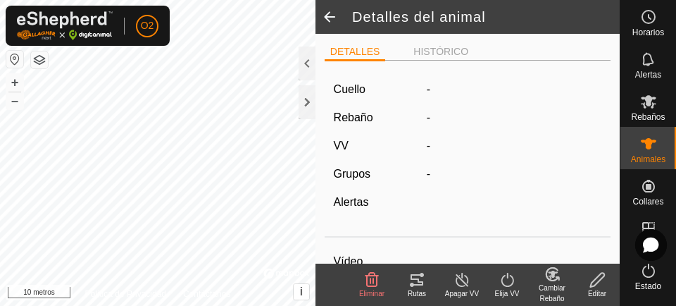
type input "agustinillo"
type input "-"
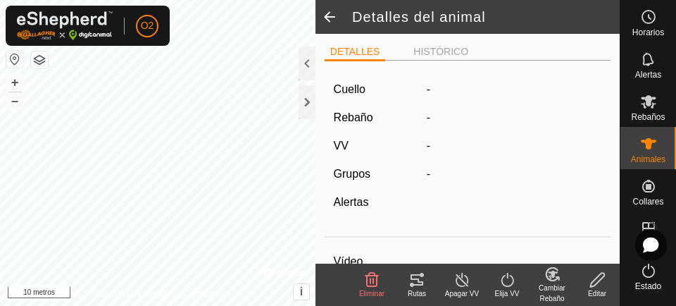
type input "0 kg"
type input "-"
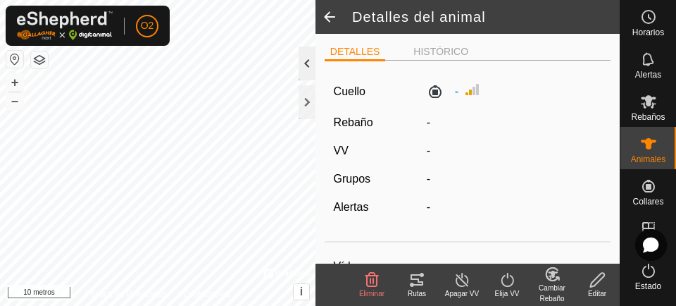
click at [301, 60] on div at bounding box center [307, 63] width 17 height 34
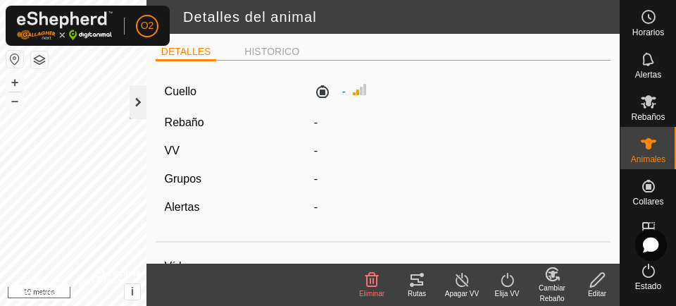
click at [132, 111] on div at bounding box center [138, 102] width 17 height 34
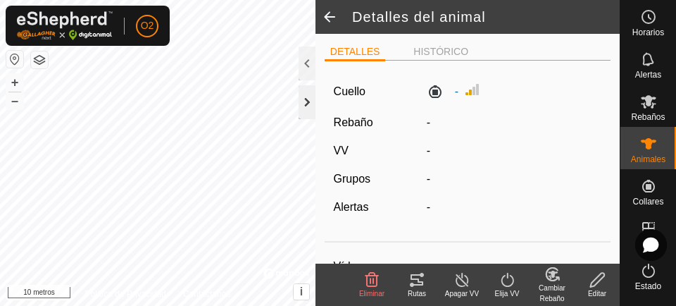
click at [309, 105] on div at bounding box center [307, 102] width 17 height 34
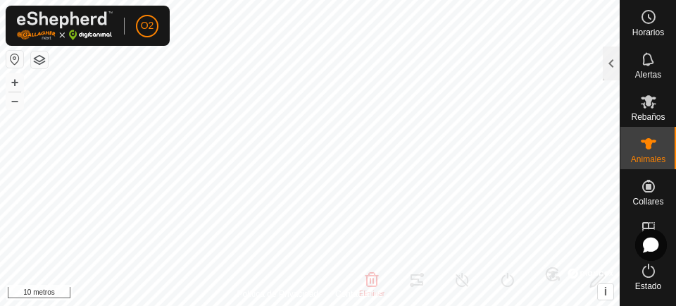
click at [649, 159] on font "Animales" at bounding box center [648, 159] width 35 height 10
click at [643, 151] on icon at bounding box center [648, 143] width 17 height 17
click at [642, 160] on font "Animales" at bounding box center [648, 159] width 35 height 10
click at [617, 69] on div at bounding box center [611, 63] width 17 height 34
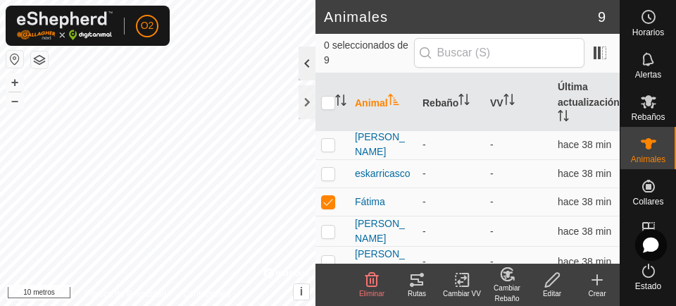
scroll to position [91, 0]
click at [328, 203] on p-checkbox at bounding box center [328, 201] width 14 height 11
checkbox input "false"
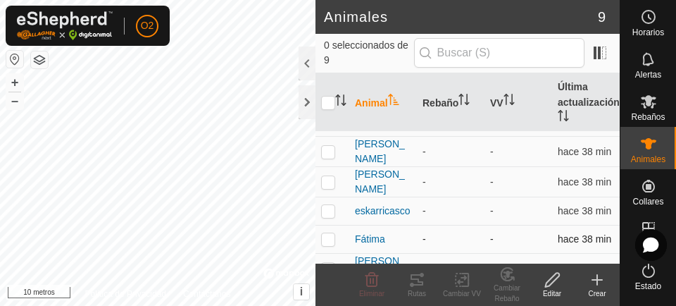
scroll to position [0, 0]
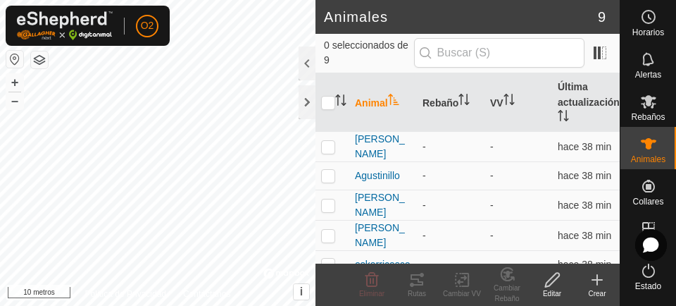
click at [643, 229] on div at bounding box center [651, 245] width 32 height 32
click at [302, 102] on div at bounding box center [307, 102] width 17 height 34
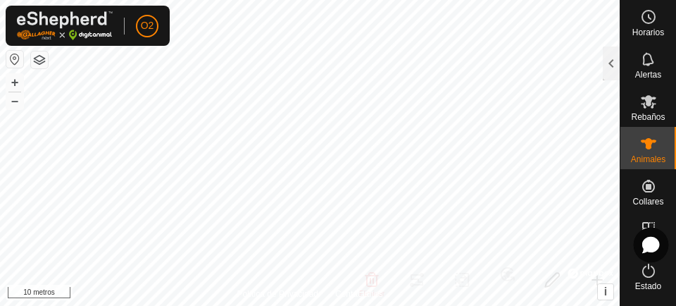
click at [640, 235] on div at bounding box center [651, 245] width 35 height 35
click at [653, 247] on icon at bounding box center [652, 245] width 10 height 10
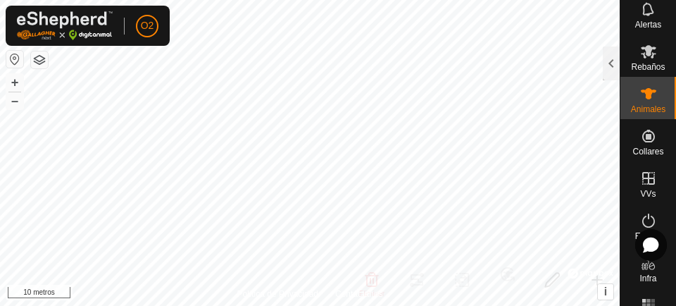
scroll to position [56, 0]
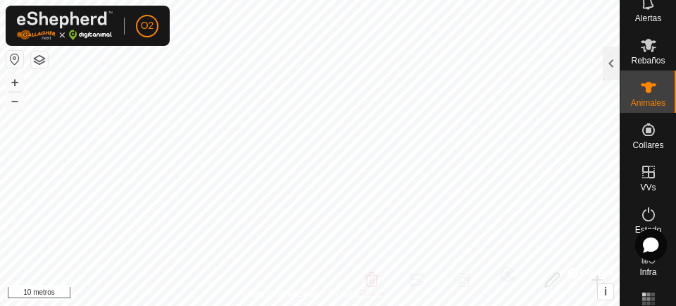
click at [646, 175] on icon at bounding box center [648, 171] width 17 height 17
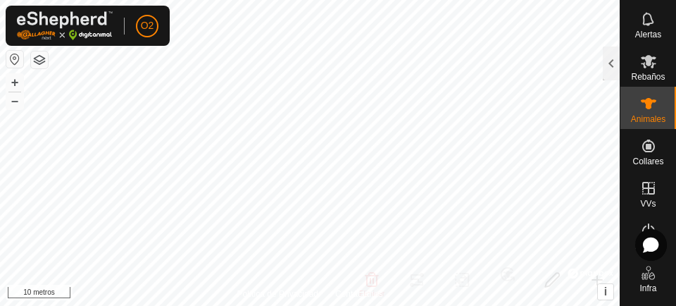
scroll to position [0, 0]
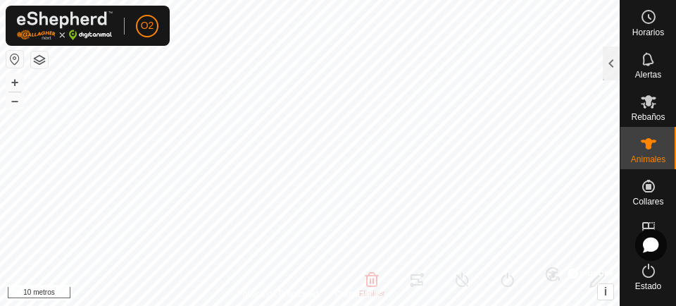
type input "agustinillo"
type input "-"
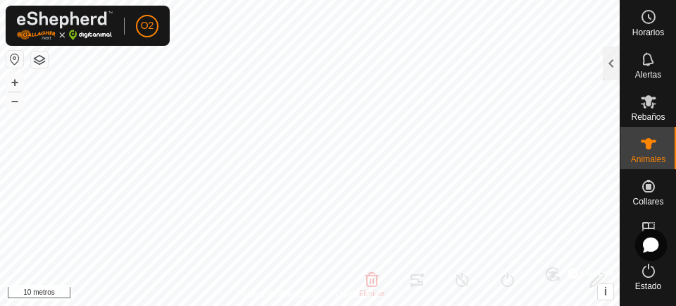
type input "0 kg"
type input "-"
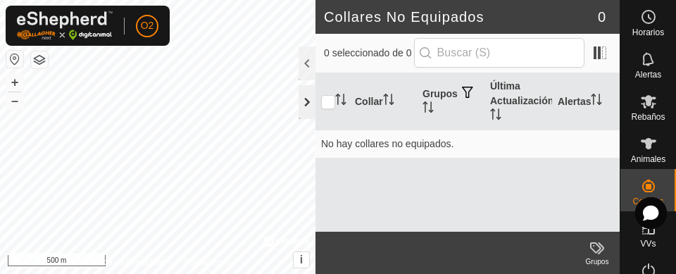
click at [303, 104] on div at bounding box center [307, 102] width 17 height 34
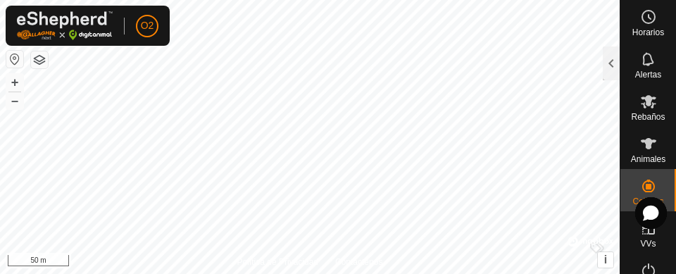
click at [645, 68] on es-notification-svg-icon at bounding box center [648, 59] width 25 height 23
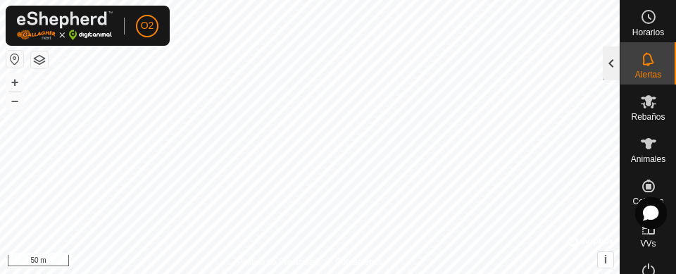
click at [605, 68] on div at bounding box center [611, 63] width 17 height 34
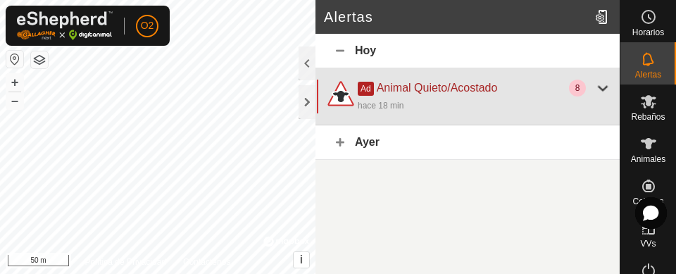
click at [603, 92] on div at bounding box center [603, 88] width 17 height 17
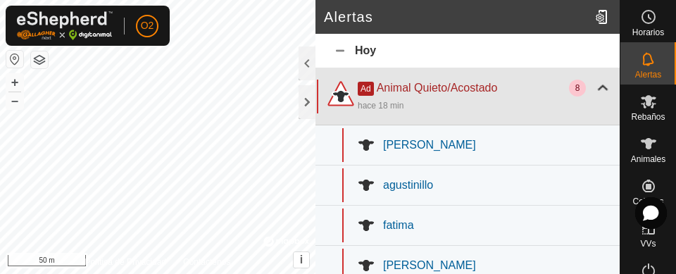
click at [595, 88] on div at bounding box center [603, 88] width 17 height 17
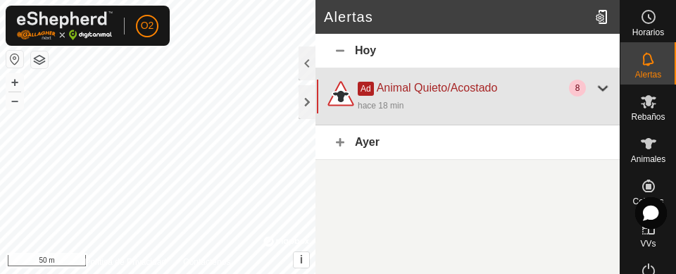
click at [400, 90] on span "Animal Quieto/Acostado" at bounding box center [437, 88] width 121 height 12
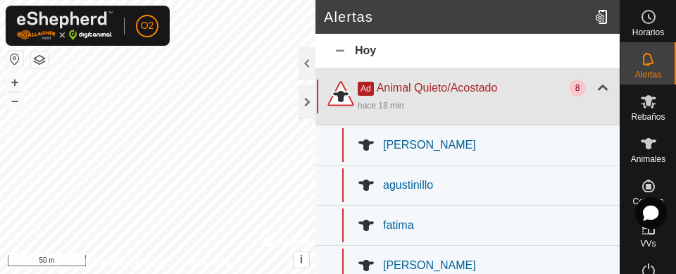
click at [364, 101] on div "hace 18 min" at bounding box center [381, 105] width 46 height 13
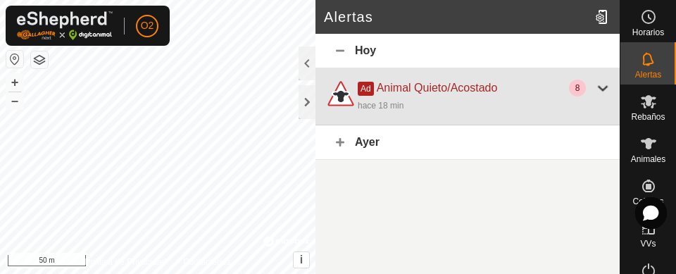
click at [606, 85] on div at bounding box center [603, 88] width 17 height 17
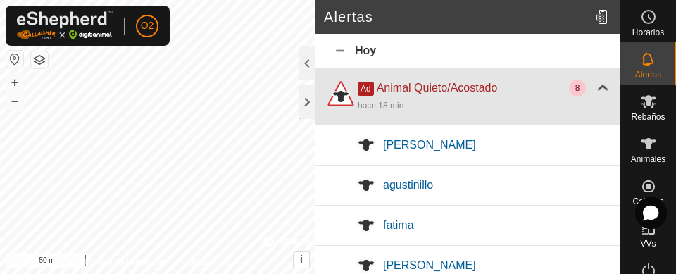
click at [569, 89] on div "8" at bounding box center [577, 88] width 17 height 17
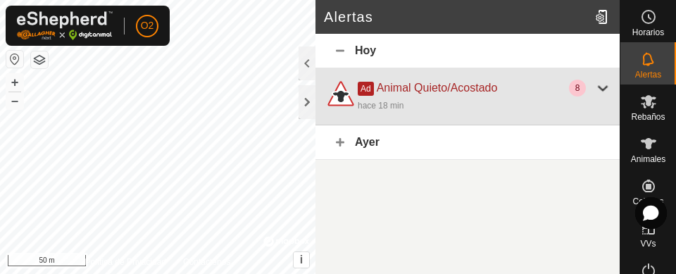
click at [573, 91] on div "8" at bounding box center [577, 88] width 17 height 17
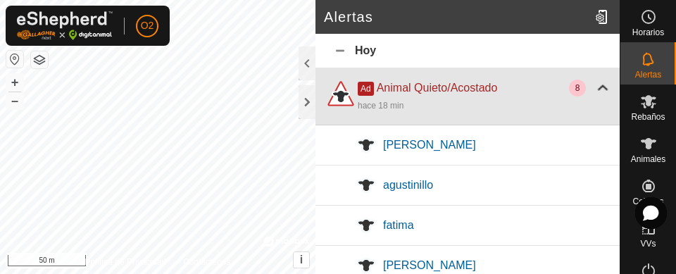
click at [595, 89] on div at bounding box center [603, 88] width 17 height 17
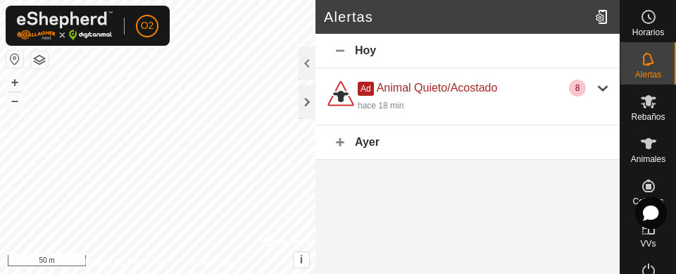
click at [643, 159] on span "Animales" at bounding box center [648, 159] width 35 height 8
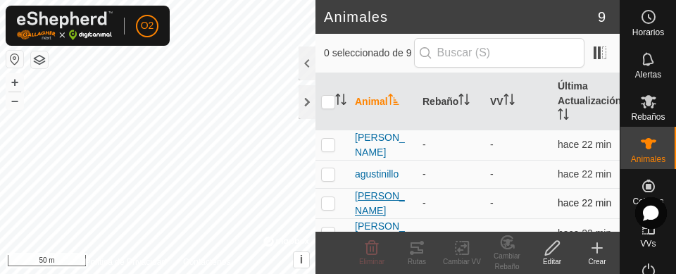
click at [392, 211] on span "[PERSON_NAME]" at bounding box center [383, 204] width 56 height 30
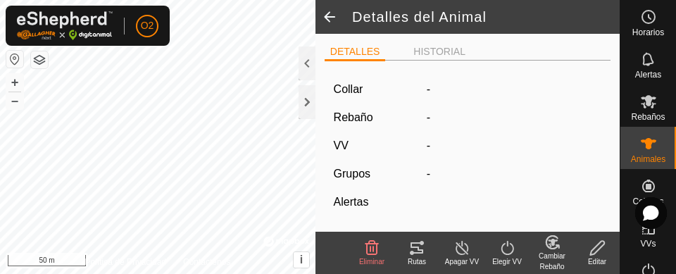
type input "[PERSON_NAME]"
type input "-"
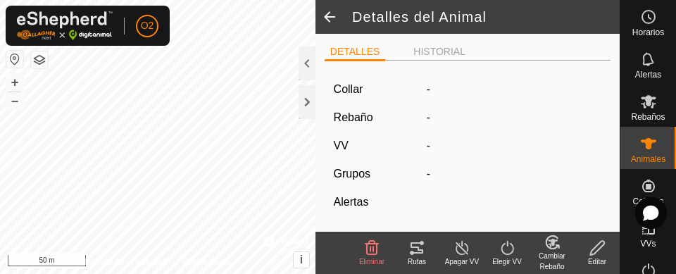
type input "0 kg"
type input "-"
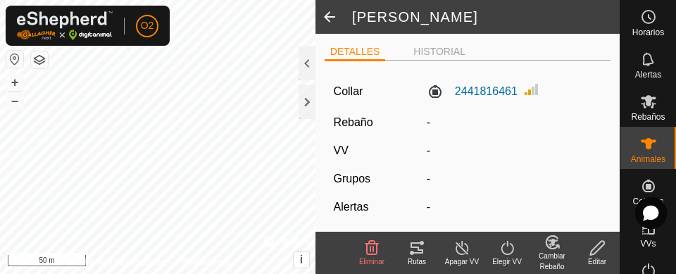
click at [330, 18] on span at bounding box center [330, 17] width 28 height 34
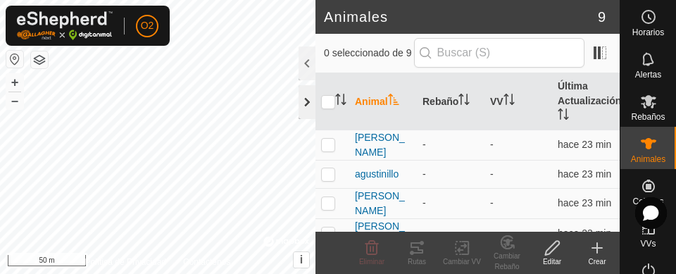
click at [303, 107] on div at bounding box center [307, 102] width 17 height 34
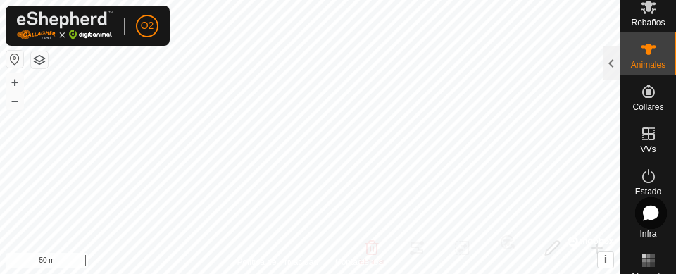
scroll to position [94, 0]
click at [654, 135] on es-virtualpaddocks-svg-icon at bounding box center [648, 134] width 25 height 23
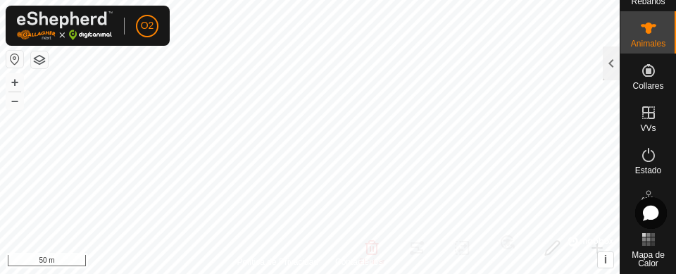
scroll to position [112, 0]
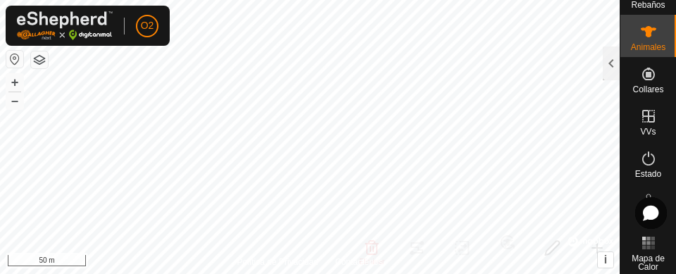
click at [652, 129] on div "VVs" at bounding box center [649, 120] width 56 height 42
click at [648, 113] on icon at bounding box center [648, 116] width 17 height 17
click at [643, 118] on icon at bounding box center [648, 116] width 13 height 13
click at [642, 117] on icon at bounding box center [648, 116] width 13 height 13
click at [645, 121] on icon at bounding box center [648, 116] width 13 height 13
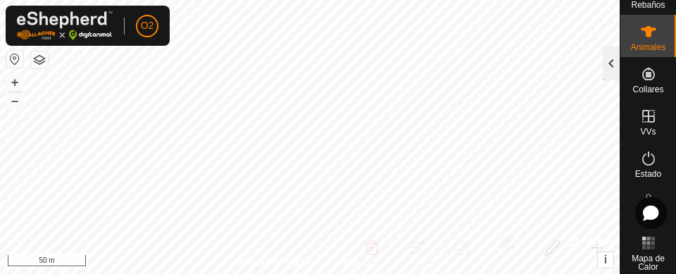
click at [616, 71] on div at bounding box center [611, 63] width 17 height 34
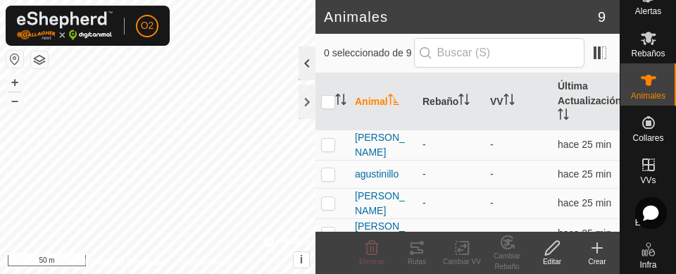
scroll to position [63, 0]
click at [647, 135] on span "Collares" at bounding box center [648, 139] width 31 height 8
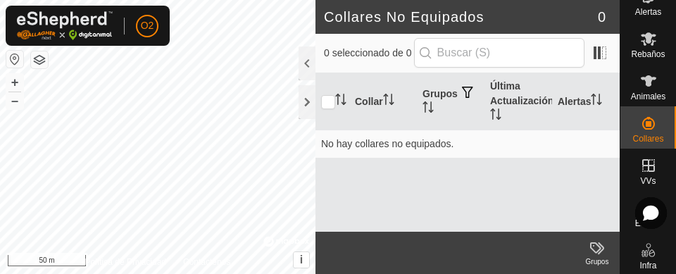
click at [642, 130] on icon at bounding box center [648, 123] width 17 height 17
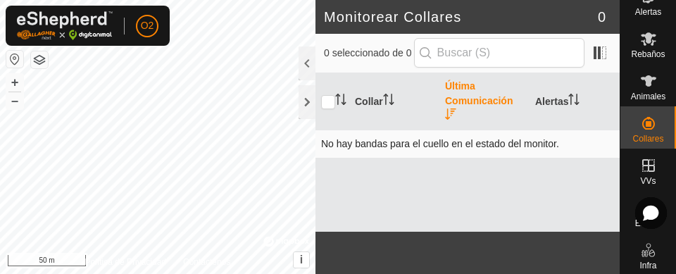
click at [547, 149] on td "No hay bandas para el cuello en el estado del monitor." at bounding box center [468, 144] width 304 height 28
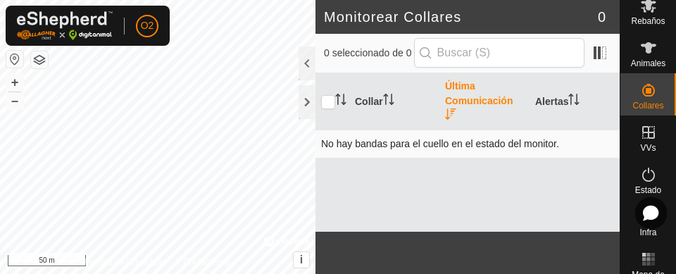
scroll to position [99, 0]
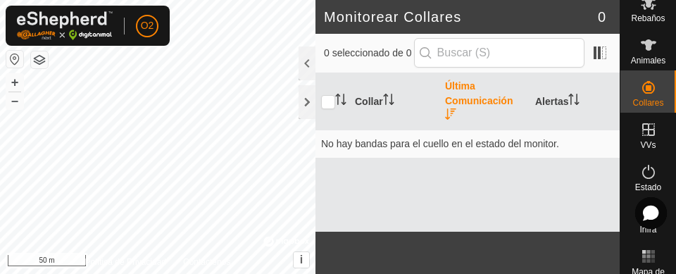
click at [640, 138] on es-virtualpaddocks-svg-icon at bounding box center [648, 129] width 25 height 23
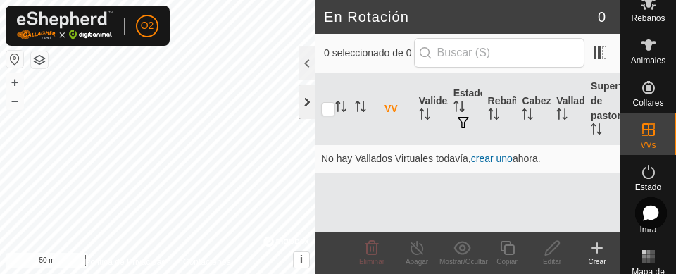
click at [313, 106] on div at bounding box center [307, 102] width 17 height 34
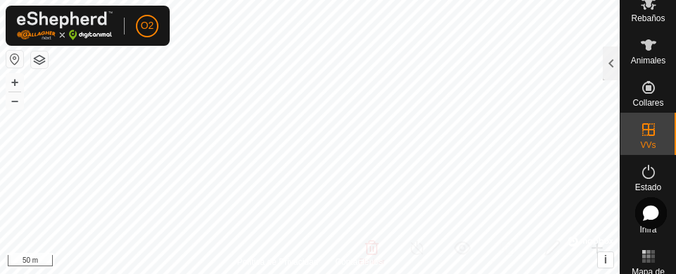
click at [644, 141] on span "VVs" at bounding box center [647, 145] width 15 height 8
click at [651, 135] on es-virtualpaddocks-svg-icon at bounding box center [648, 129] width 25 height 23
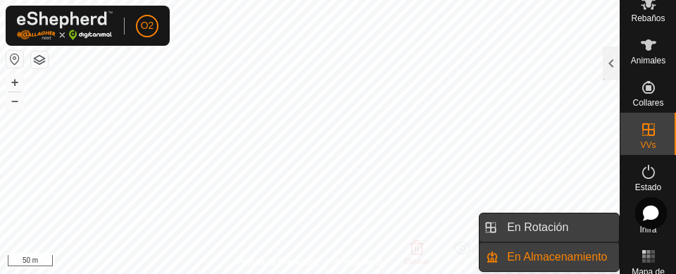
click at [539, 230] on span "En Rotación" at bounding box center [537, 227] width 61 height 17
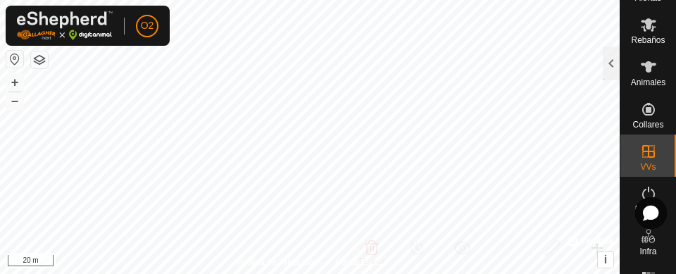
scroll to position [76, 0]
click at [645, 156] on icon at bounding box center [648, 152] width 17 height 17
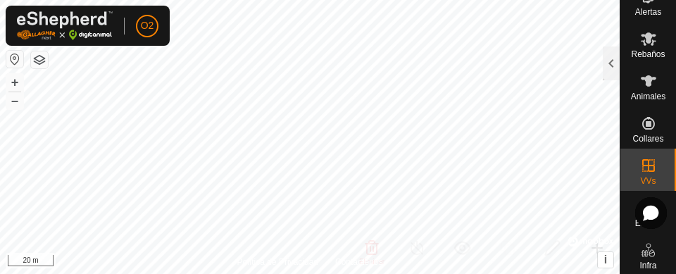
scroll to position [68, 0]
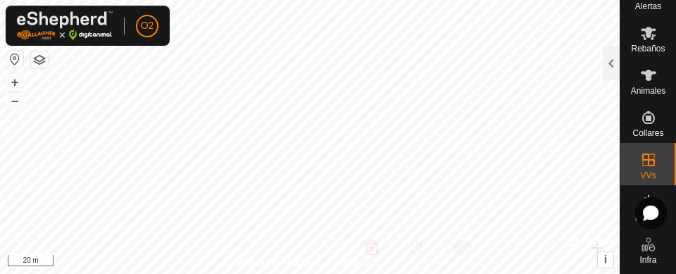
click at [647, 169] on es-virtualpaddocks-svg-icon at bounding box center [648, 160] width 25 height 23
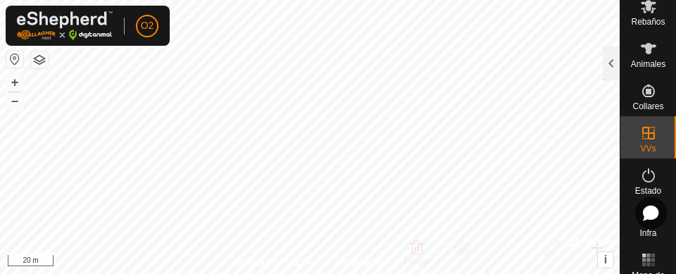
scroll to position [158, 0]
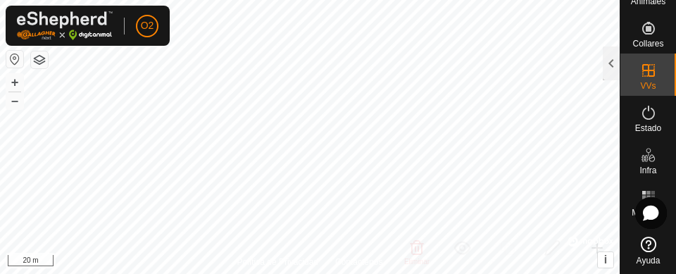
click at [644, 120] on icon at bounding box center [648, 112] width 17 height 17
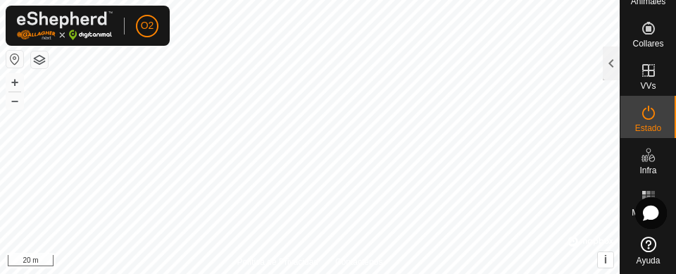
click at [649, 118] on icon at bounding box center [648, 112] width 17 height 17
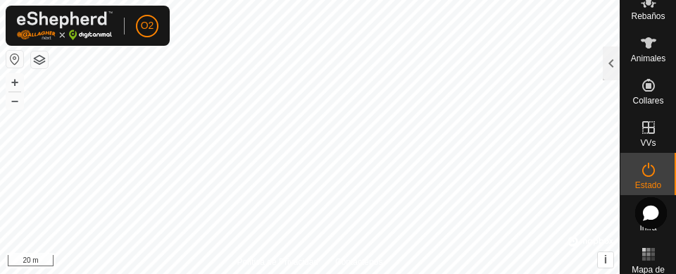
scroll to position [97, 0]
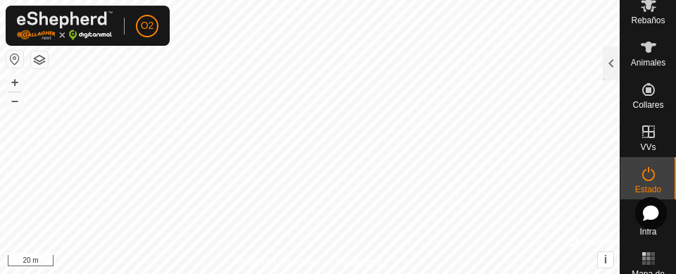
click at [642, 126] on icon at bounding box center [648, 131] width 13 height 13
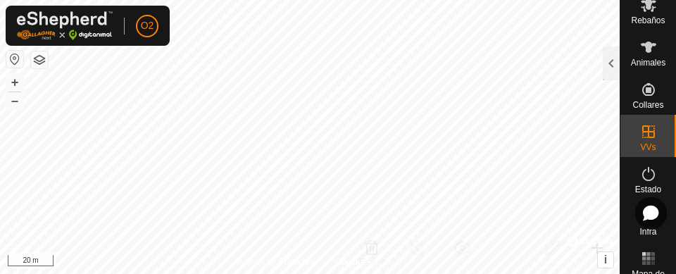
click at [657, 149] on div "VVs" at bounding box center [649, 136] width 56 height 42
click at [647, 149] on span "VVs" at bounding box center [647, 147] width 15 height 8
click at [641, 159] on div "Estado" at bounding box center [649, 178] width 56 height 42
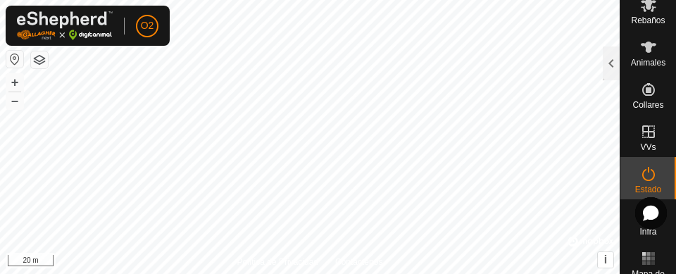
click at [642, 132] on icon at bounding box center [648, 131] width 13 height 13
click at [632, 258] on span "En Almacenamiento" at bounding box center [602, 258] width 100 height 17
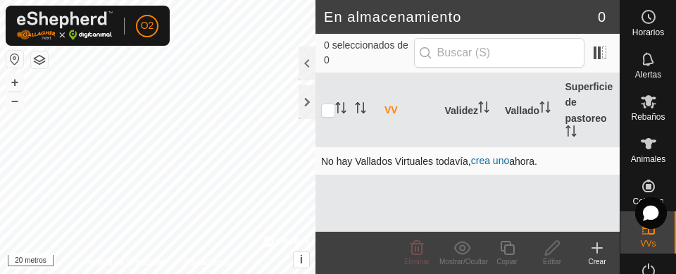
click at [509, 163] on font "crea uno" at bounding box center [490, 160] width 38 height 11
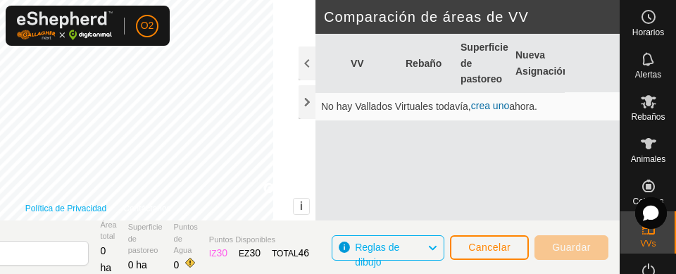
click at [94, 202] on link "Política de Privacidad" at bounding box center [65, 208] width 81 height 13
click at [106, 203] on link "Política de Privacidad" at bounding box center [65, 208] width 81 height 13
click at [306, 106] on div at bounding box center [307, 102] width 17 height 34
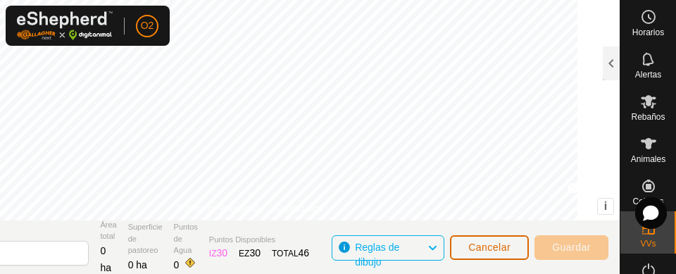
click at [492, 249] on font "Cancelar" at bounding box center [489, 247] width 42 height 11
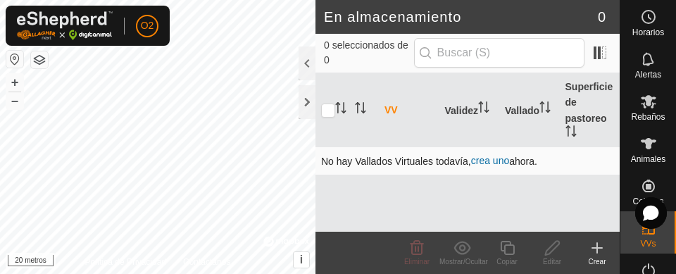
click at [497, 157] on font "crea uno" at bounding box center [490, 160] width 38 height 11
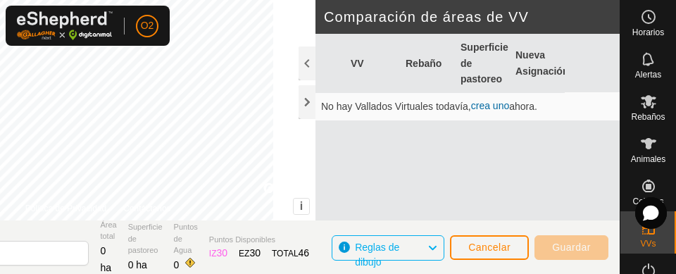
click at [135, 206] on div "Política de Privacidad Contáctanos" at bounding box center [98, 208] width 146 height 13
click at [145, 206] on font "Contáctanos" at bounding box center [146, 209] width 47 height 10
click at [170, 204] on font "Contáctanos" at bounding box center [146, 209] width 47 height 10
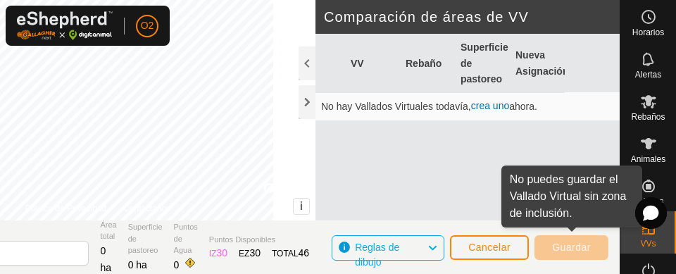
click at [565, 188] on div "VV Rebaño Superficie de pastoreo Nueva Asignación No hay Vallados Virtuales tod…" at bounding box center [468, 144] width 304 height 220
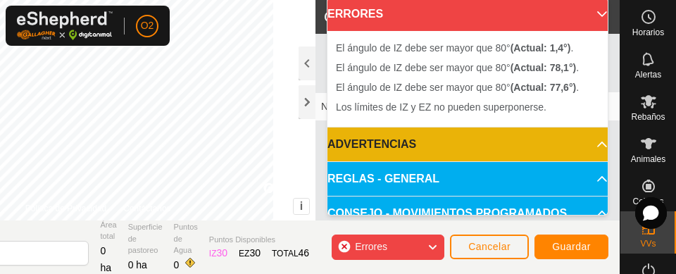
click at [385, 247] on font "Errores" at bounding box center [371, 246] width 32 height 11
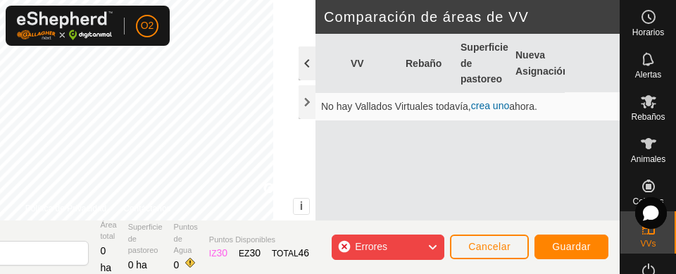
click at [304, 61] on div at bounding box center [307, 63] width 17 height 34
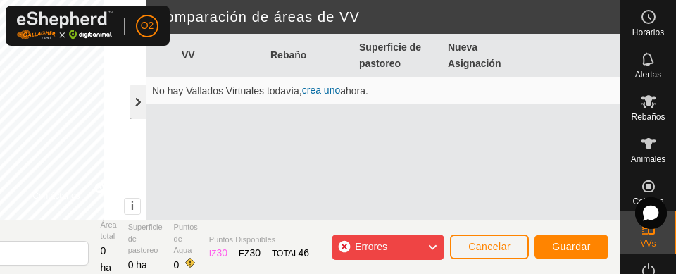
click at [142, 109] on div at bounding box center [138, 102] width 17 height 34
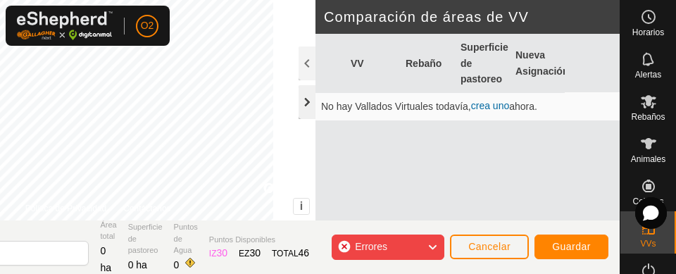
click at [311, 110] on div at bounding box center [307, 102] width 17 height 34
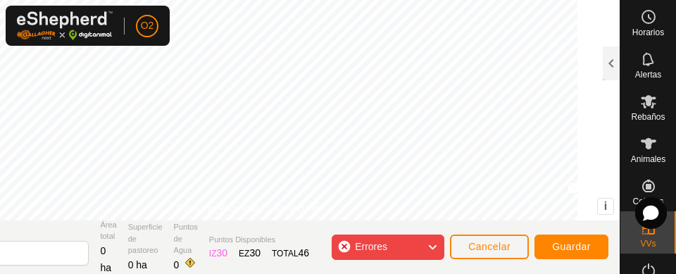
click at [437, 240] on icon at bounding box center [432, 247] width 11 height 18
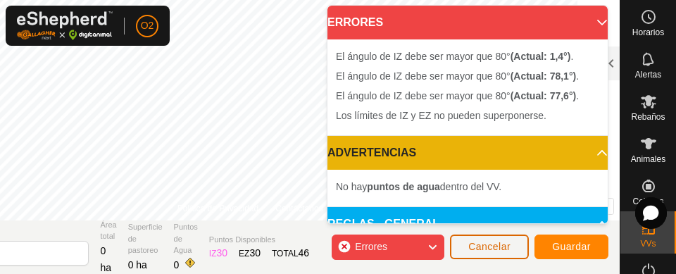
click at [502, 248] on font "Cancelar" at bounding box center [489, 246] width 42 height 11
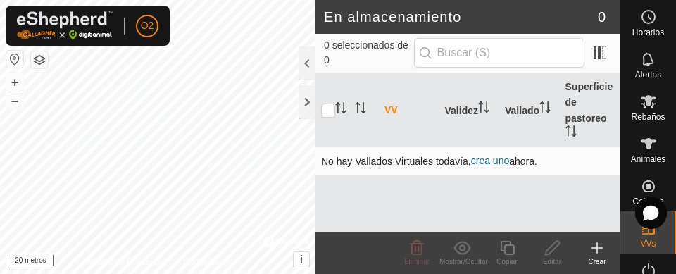
click at [500, 163] on font "crea uno" at bounding box center [490, 160] width 38 height 11
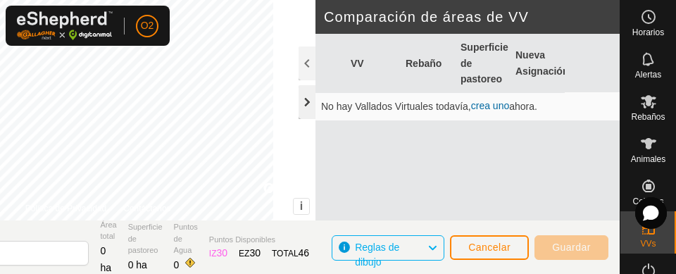
click at [304, 105] on div at bounding box center [307, 102] width 17 height 34
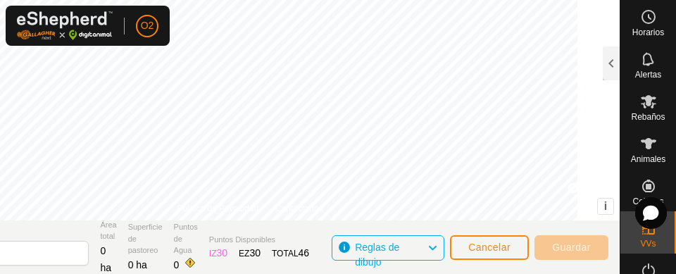
click at [568, 249] on font "Guardar" at bounding box center [571, 247] width 39 height 11
click at [438, 252] on div "Reglas de dibujo" at bounding box center [388, 247] width 113 height 25
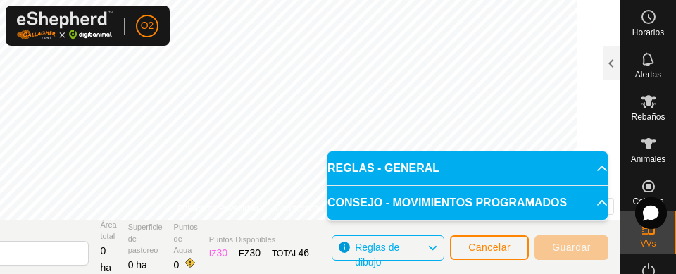
click at [595, 178] on p-accordion-header "REGLAS - GENERAL" at bounding box center [468, 168] width 280 height 34
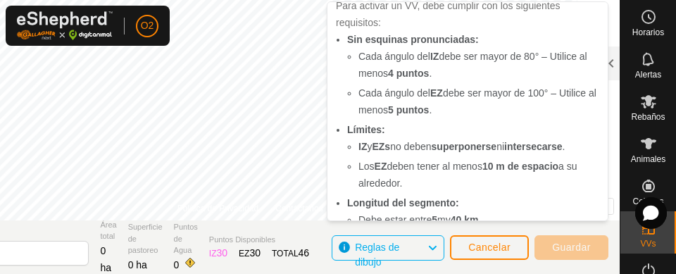
scroll to position [33, 0]
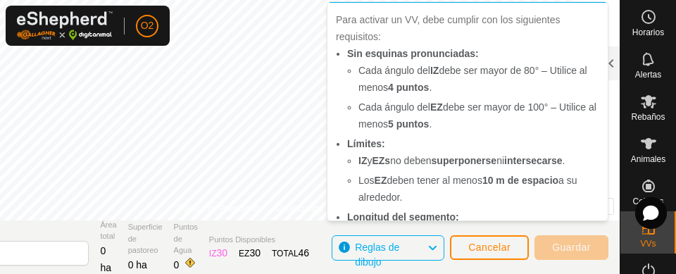
click at [429, 251] on icon at bounding box center [432, 248] width 11 height 18
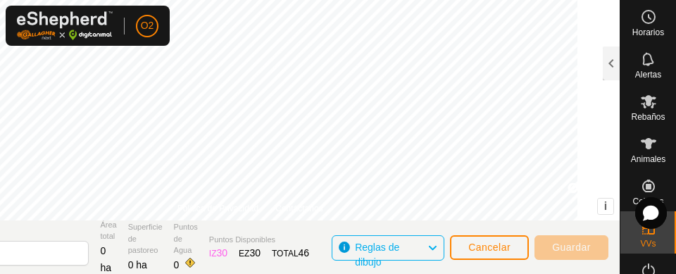
click at [428, 247] on icon at bounding box center [432, 248] width 11 height 18
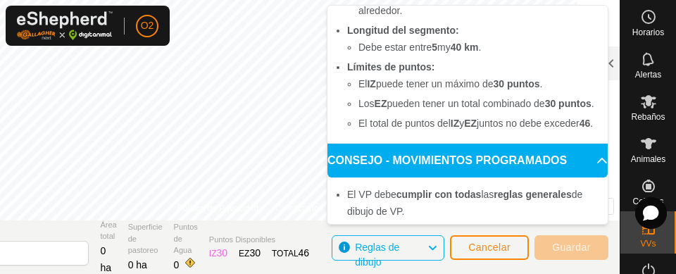
scroll to position [225, 0]
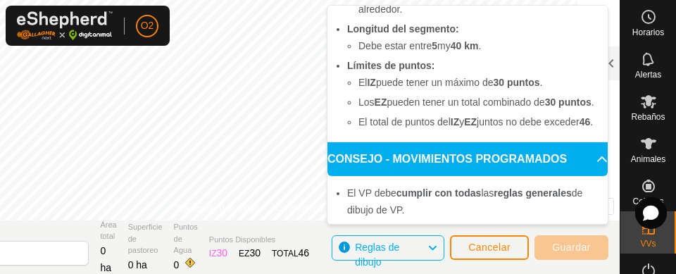
click at [597, 165] on icon at bounding box center [602, 159] width 11 height 11
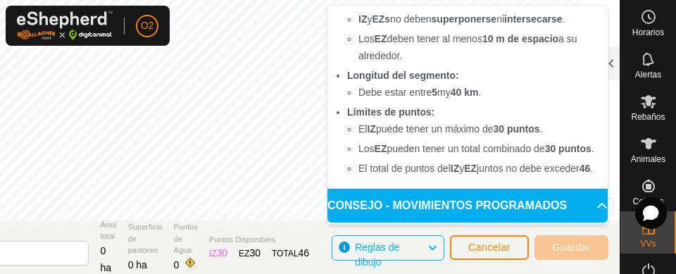
scroll to position [153, 0]
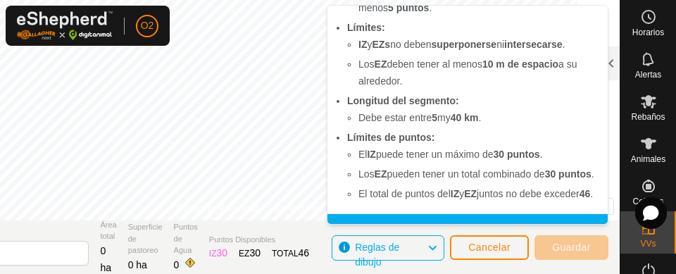
click at [426, 252] on span "Reglas de dibujo" at bounding box center [391, 248] width 72 height 18
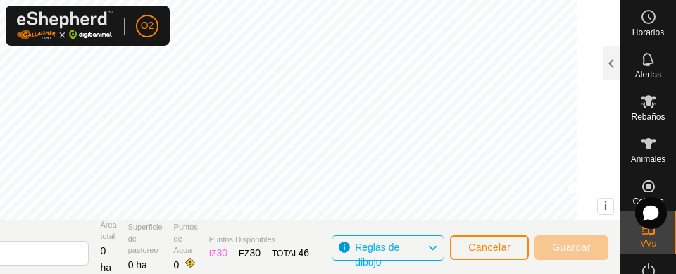
click at [576, 251] on font "Guardar" at bounding box center [571, 247] width 39 height 11
click at [494, 249] on font "Cancelar" at bounding box center [489, 247] width 42 height 11
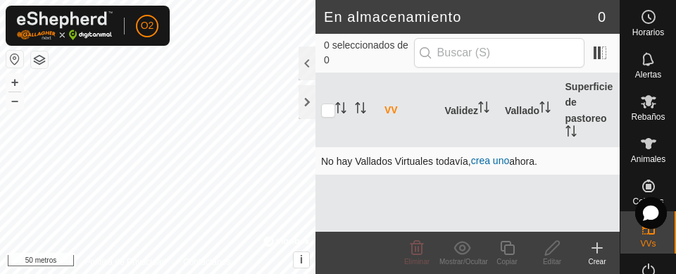
click at [525, 169] on td "No hay Vallados Virtuales todavía, crea uno ahora." at bounding box center [468, 161] width 304 height 28
click at [494, 163] on font "crea uno" at bounding box center [490, 160] width 38 height 11
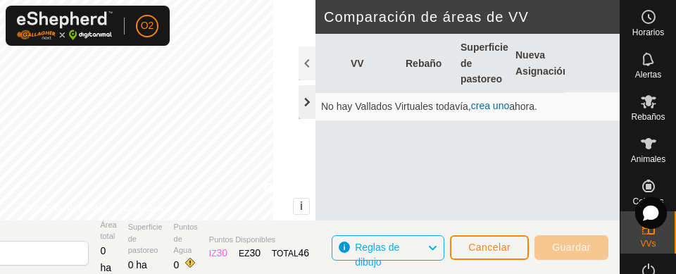
click at [313, 113] on div at bounding box center [307, 102] width 17 height 34
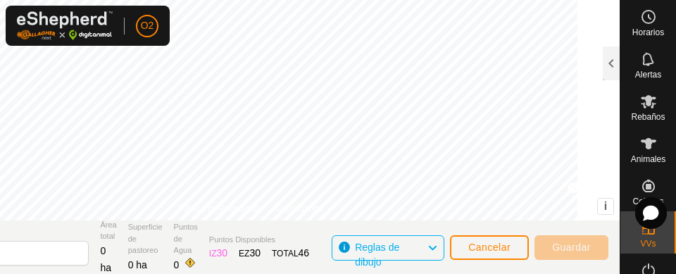
click at [435, 247] on icon at bounding box center [432, 248] width 11 height 18
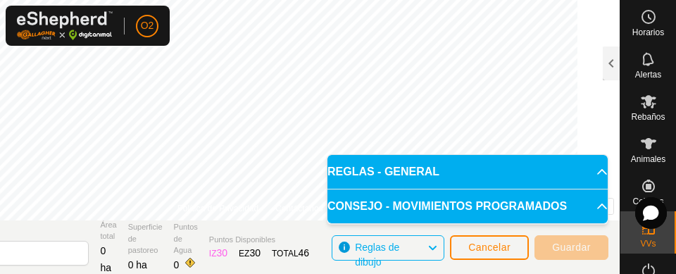
click at [588, 165] on p-accordion-header "REGLAS - GENERAL" at bounding box center [468, 172] width 280 height 34
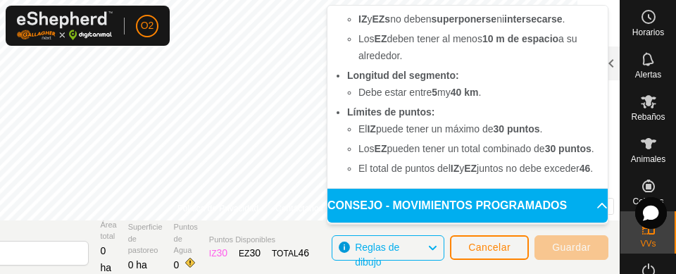
scroll to position [174, 0]
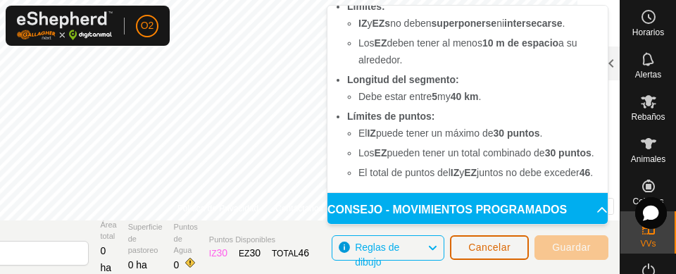
click at [497, 247] on font "Cancelar" at bounding box center [489, 247] width 42 height 11
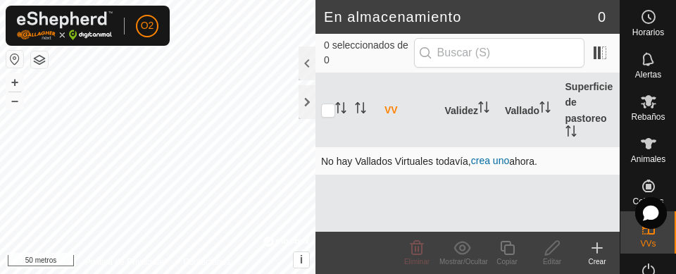
click at [495, 166] on font "crea uno" at bounding box center [490, 160] width 38 height 11
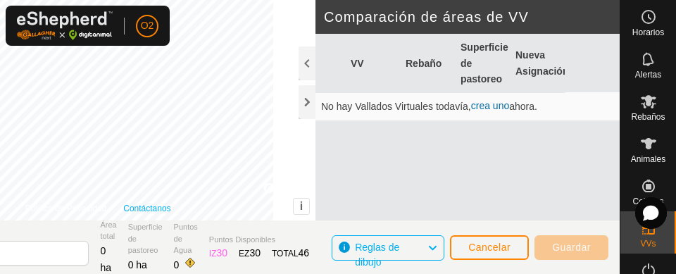
click at [157, 213] on link "Contáctanos" at bounding box center [146, 208] width 47 height 13
click at [437, 254] on icon at bounding box center [432, 248] width 11 height 18
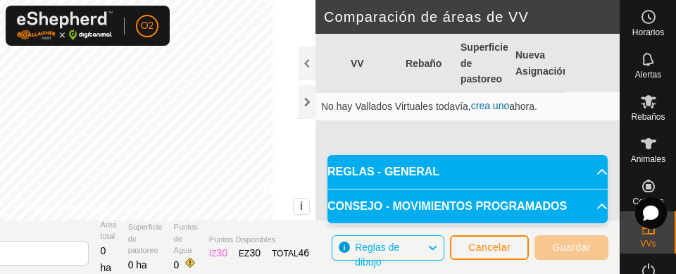
click at [544, 174] on p-accordion-header "REGLAS - GENERAL" at bounding box center [468, 172] width 280 height 34
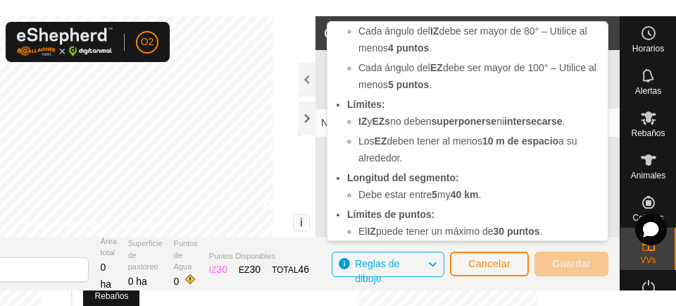
scroll to position [90, 0]
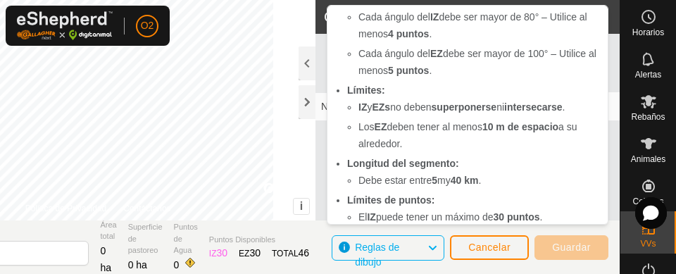
click at [433, 245] on icon at bounding box center [432, 248] width 11 height 18
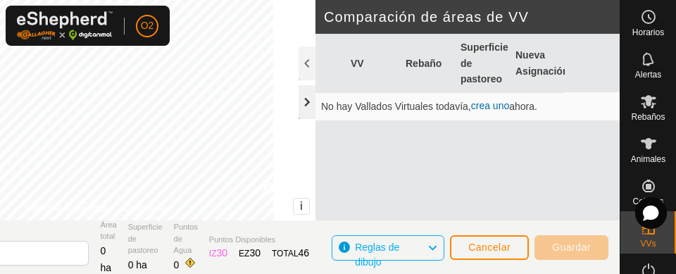
click at [309, 105] on div at bounding box center [307, 102] width 17 height 34
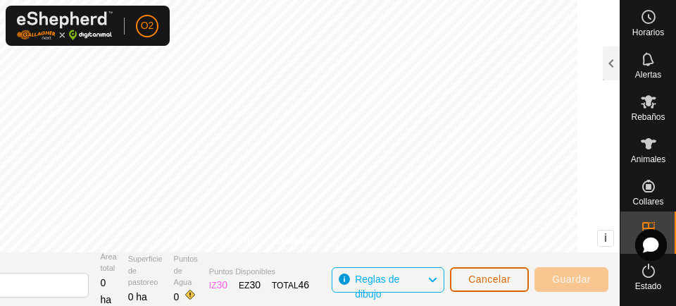
click at [486, 273] on button "Cancelar" at bounding box center [489, 279] width 79 height 25
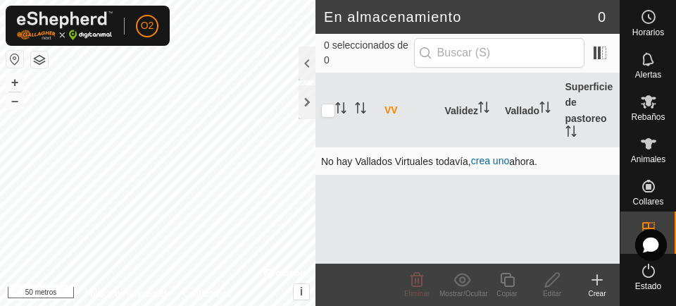
click at [493, 165] on font "crea uno" at bounding box center [490, 160] width 38 height 11
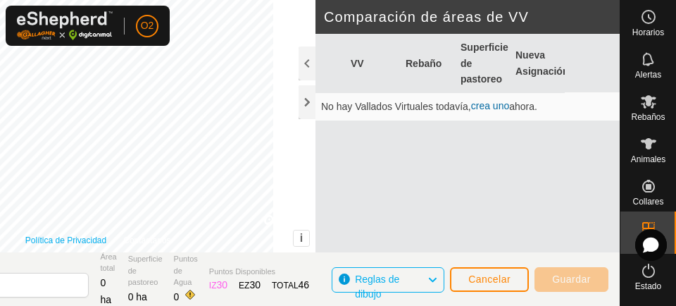
click at [106, 239] on font "Política de Privacidad" at bounding box center [65, 240] width 81 height 10
click at [82, 235] on link "Política de Privacidad" at bounding box center [65, 240] width 81 height 13
click at [482, 273] on font "Cancelar" at bounding box center [489, 278] width 42 height 11
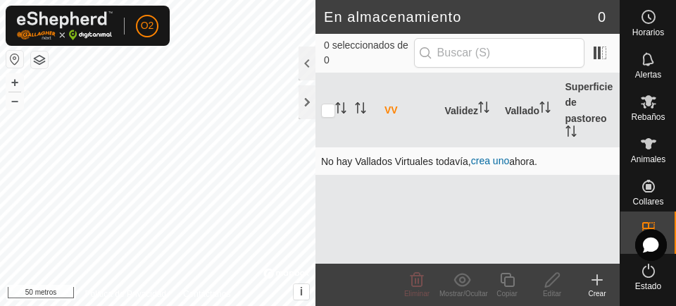
click at [494, 163] on font "crea uno" at bounding box center [490, 160] width 38 height 11
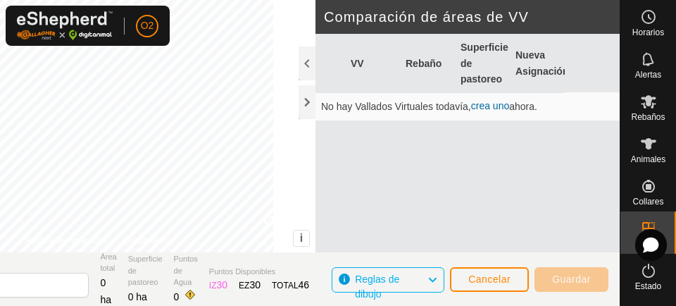
click at [479, 67] on th "Superficie de pastoreo" at bounding box center [482, 63] width 55 height 58
click at [493, 273] on font "Cancelar" at bounding box center [489, 278] width 42 height 11
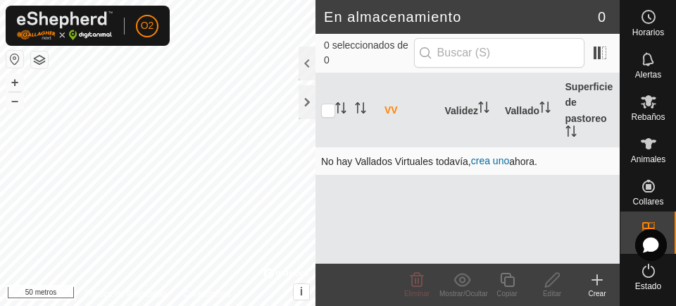
click at [492, 166] on font "crea uno" at bounding box center [490, 160] width 38 height 11
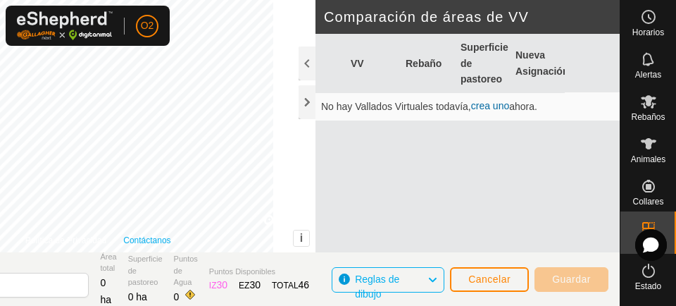
click at [170, 240] on font "Contáctanos" at bounding box center [146, 240] width 47 height 10
click at [196, 273] on span at bounding box center [190, 294] width 11 height 11
click at [570, 273] on font "Guardar" at bounding box center [571, 278] width 39 height 11
click at [496, 273] on span "Cancelar" at bounding box center [489, 278] width 42 height 11
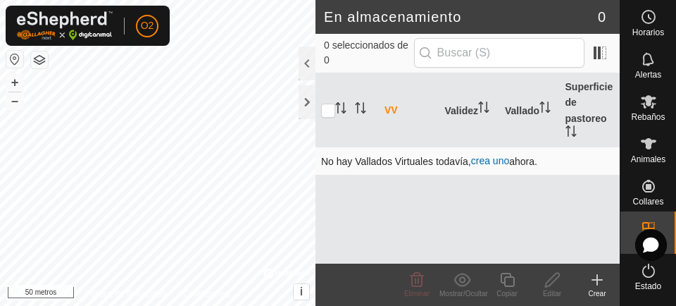
click at [495, 165] on font "crea uno" at bounding box center [490, 160] width 38 height 11
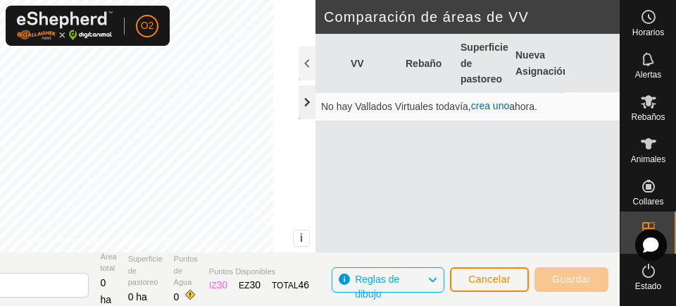
click at [309, 108] on div at bounding box center [307, 102] width 17 height 34
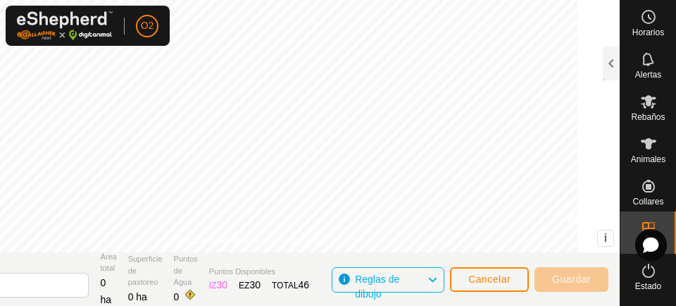
click at [648, 152] on es-animals-svg-icon at bounding box center [648, 143] width 25 height 23
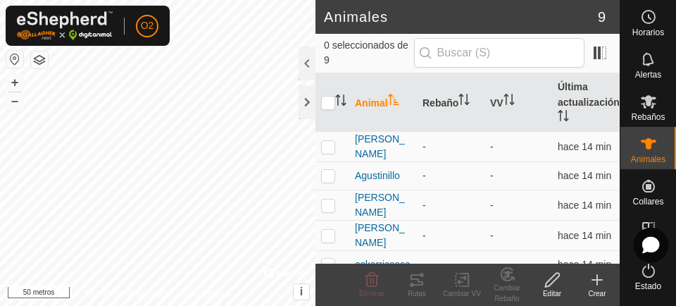
click at [646, 232] on div at bounding box center [651, 245] width 35 height 35
click at [651, 254] on div at bounding box center [651, 245] width 35 height 35
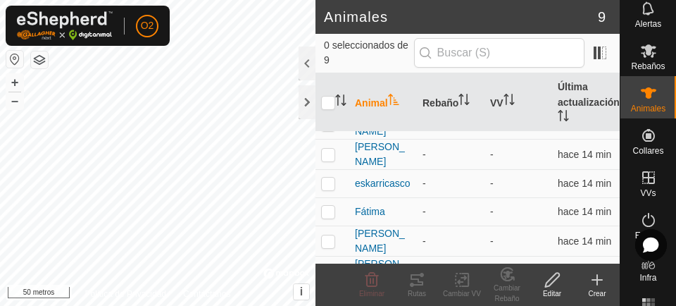
scroll to position [51, 0]
click at [647, 182] on icon at bounding box center [648, 176] width 13 height 13
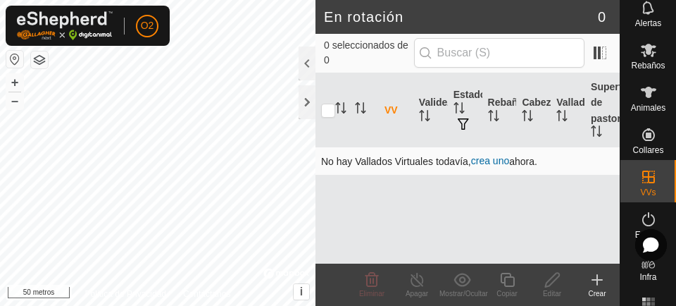
click at [492, 166] on font "crea uno" at bounding box center [490, 160] width 38 height 11
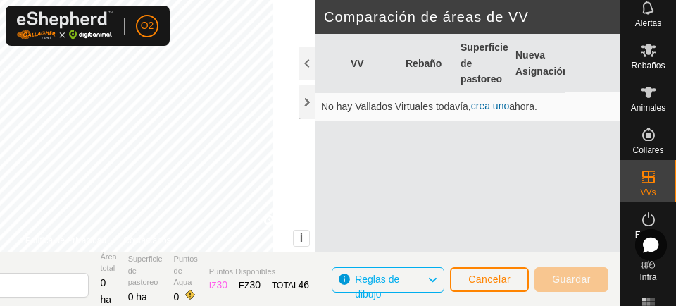
click at [563, 273] on font "Guardar" at bounding box center [571, 278] width 39 height 11
click at [646, 228] on es-activation-svg-icon at bounding box center [648, 219] width 25 height 23
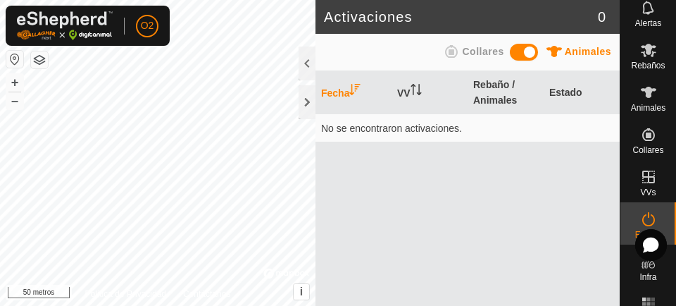
click at [645, 177] on icon at bounding box center [648, 176] width 13 height 13
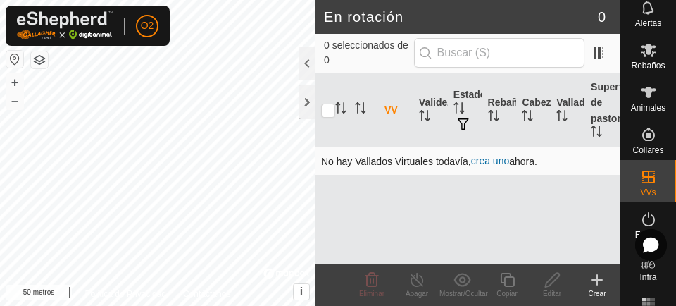
click at [499, 159] on font "crea uno" at bounding box center [490, 160] width 38 height 11
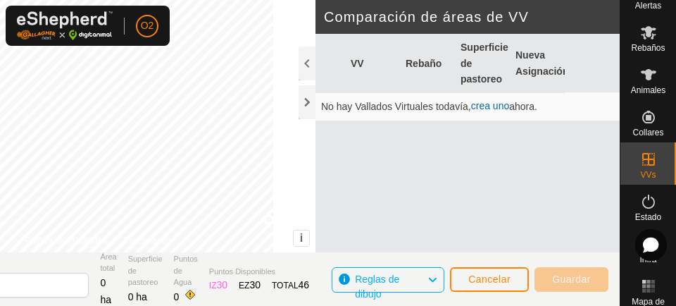
scroll to position [126, 0]
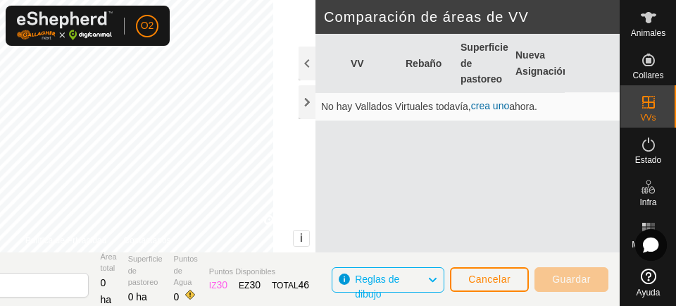
click at [647, 224] on rect at bounding box center [649, 225] width 4 height 4
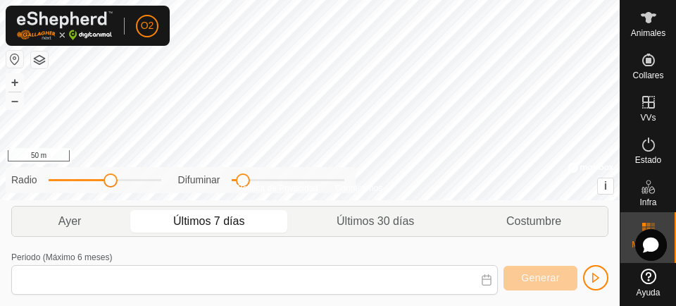
scroll to position [46, 0]
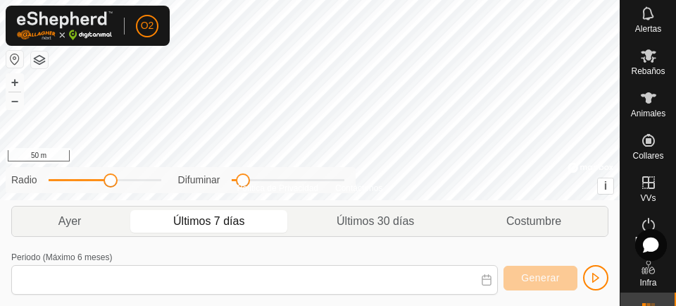
type input "[DATE] - [DATE]"
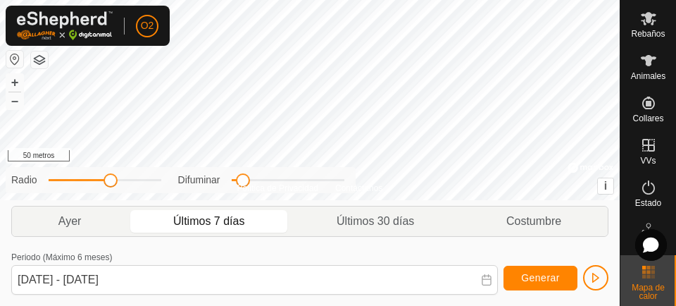
scroll to position [126, 0]
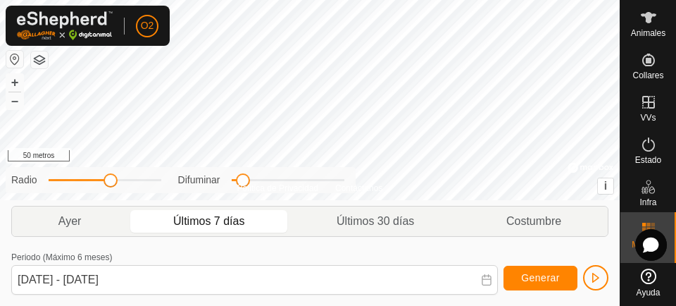
click at [650, 101] on icon at bounding box center [648, 102] width 17 height 17
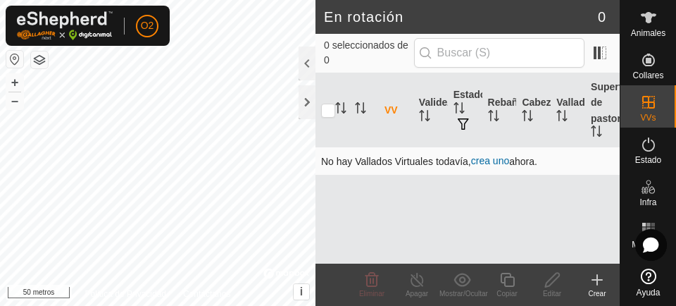
click at [500, 166] on font "crea uno" at bounding box center [490, 160] width 38 height 11
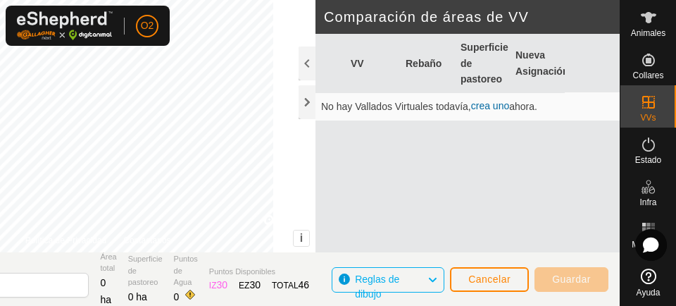
click at [577, 273] on font "Guardar" at bounding box center [571, 278] width 39 height 11
click at [485, 273] on button "Cancelar" at bounding box center [489, 279] width 79 height 25
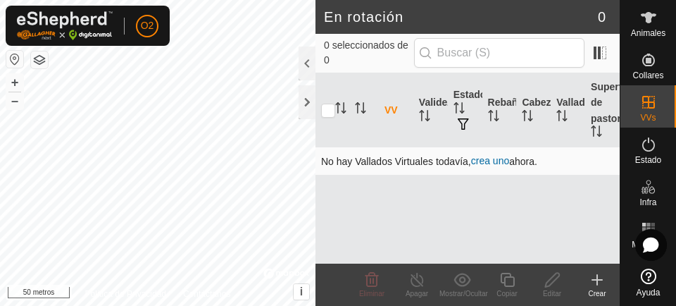
click at [492, 163] on font "crea uno" at bounding box center [490, 160] width 38 height 11
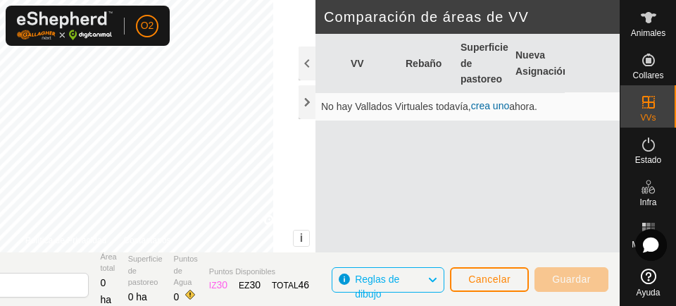
click at [497, 109] on font "crea uno" at bounding box center [490, 105] width 38 height 11
click at [502, 108] on font "crea uno" at bounding box center [490, 105] width 38 height 11
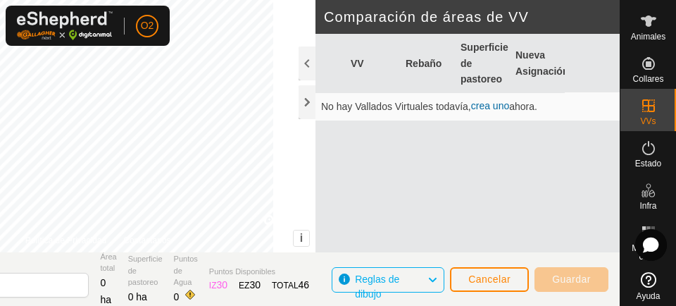
scroll to position [125, 0]
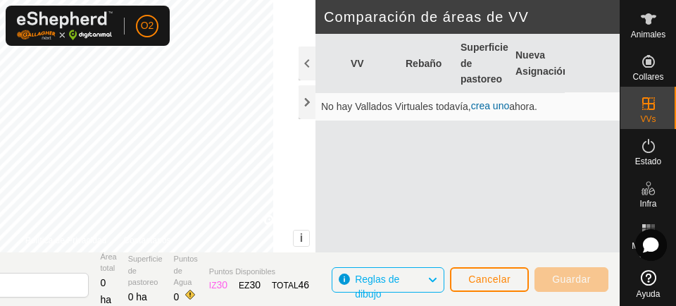
click at [642, 151] on icon at bounding box center [648, 145] width 17 height 17
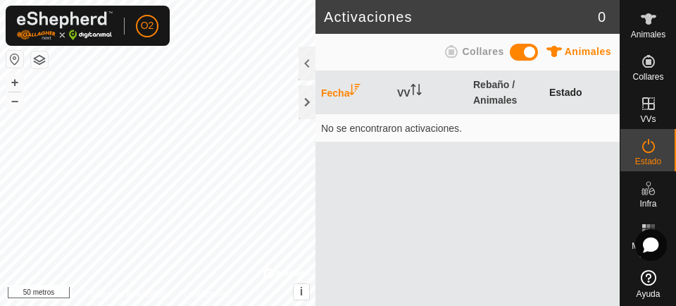
click at [573, 88] on font "Estado" at bounding box center [565, 92] width 33 height 11
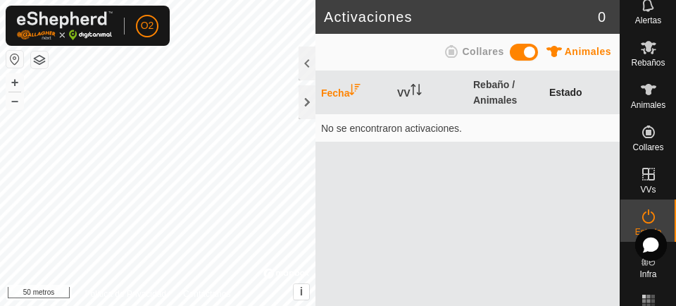
scroll to position [66, 0]
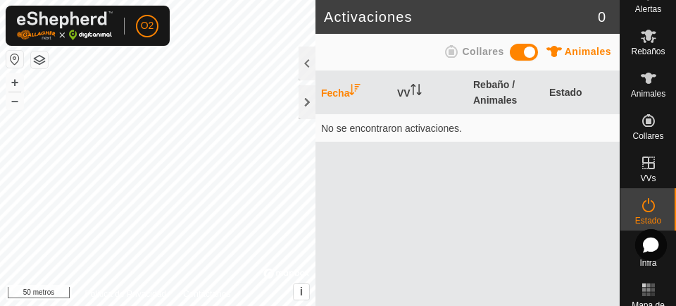
click at [642, 162] on icon at bounding box center [648, 162] width 13 height 13
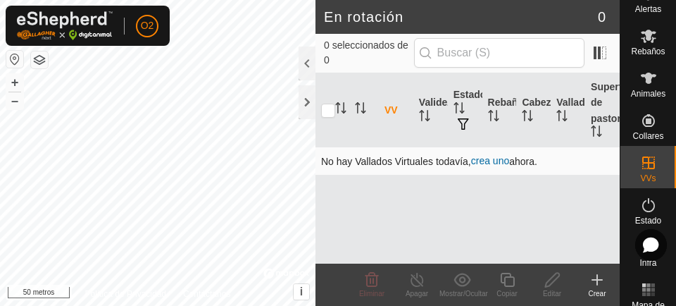
click at [482, 165] on font "crea uno" at bounding box center [490, 160] width 38 height 11
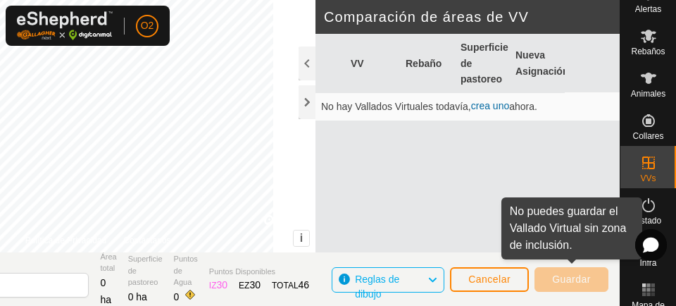
click at [580, 273] on font "Guardar" at bounding box center [571, 278] width 39 height 11
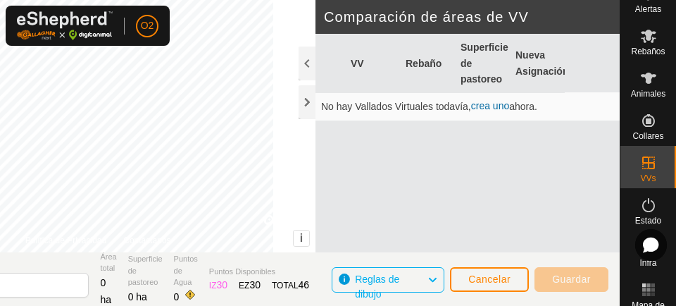
click at [428, 273] on icon at bounding box center [432, 280] width 11 height 18
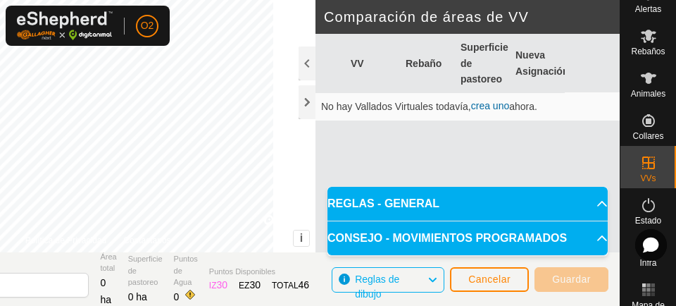
click at [598, 202] on icon at bounding box center [602, 203] width 11 height 11
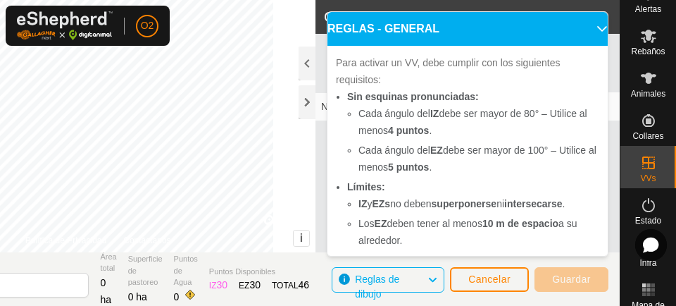
click at [597, 26] on icon at bounding box center [602, 28] width 11 height 11
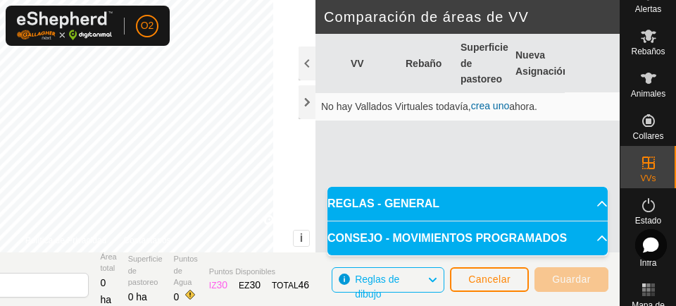
click at [596, 248] on p-accordion-header "CONSEJO - MOVIMIENTOS PROGRAMADOS" at bounding box center [468, 238] width 280 height 34
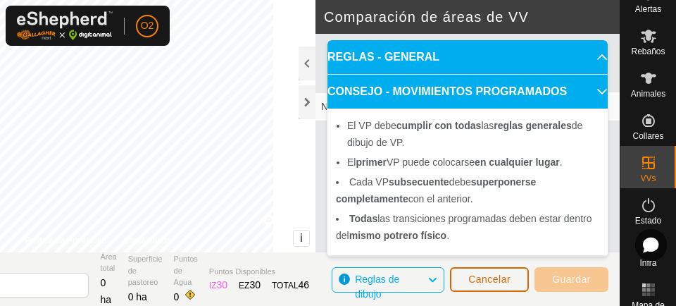
click at [497, 273] on button "Cancelar" at bounding box center [489, 279] width 79 height 25
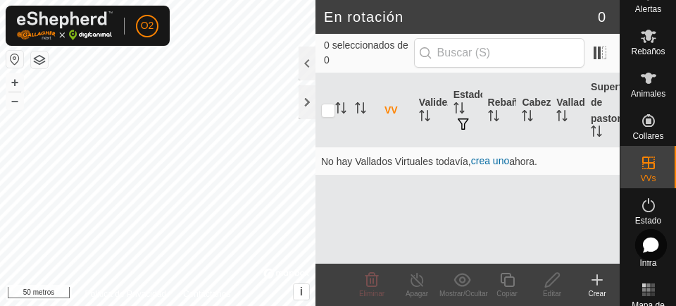
click at [641, 163] on icon at bounding box center [648, 162] width 17 height 17
click at [500, 163] on font "crea uno" at bounding box center [490, 160] width 38 height 11
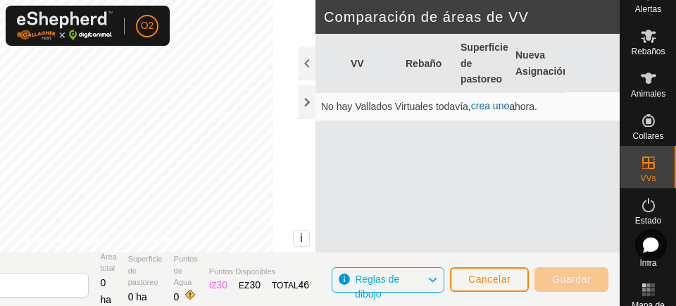
click at [493, 111] on font "crea uno" at bounding box center [490, 105] width 38 height 11
click at [495, 105] on font "crea uno" at bounding box center [490, 105] width 38 height 11
click at [492, 111] on font "crea uno" at bounding box center [490, 105] width 38 height 11
click at [507, 108] on font "crea uno" at bounding box center [490, 105] width 38 height 11
click at [496, 111] on font "crea uno" at bounding box center [490, 105] width 38 height 11
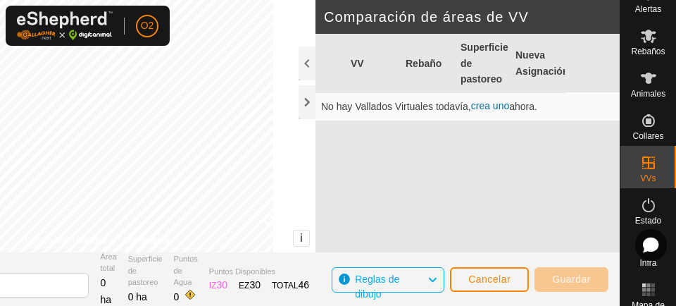
click at [540, 71] on font "Nueva Asignación" at bounding box center [542, 62] width 53 height 27
click at [487, 273] on button "Cancelar" at bounding box center [489, 279] width 79 height 25
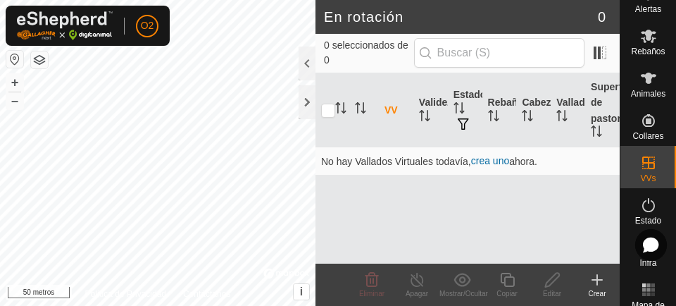
click at [598, 273] on font "Crear" at bounding box center [597, 294] width 18 height 8
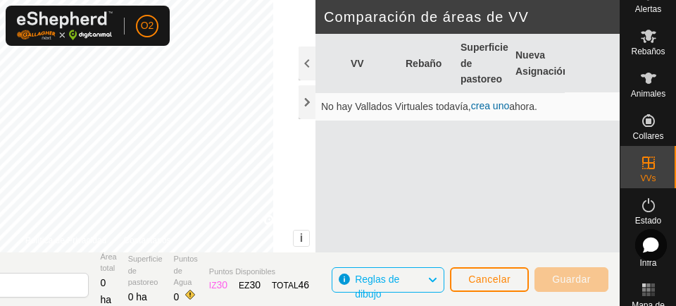
click at [576, 273] on font "Guardar" at bounding box center [571, 278] width 39 height 11
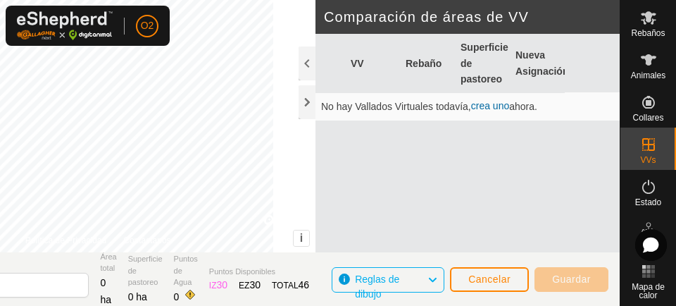
scroll to position [85, 0]
click at [647, 154] on es-virtualpaddocks-svg-icon at bounding box center [648, 143] width 25 height 23
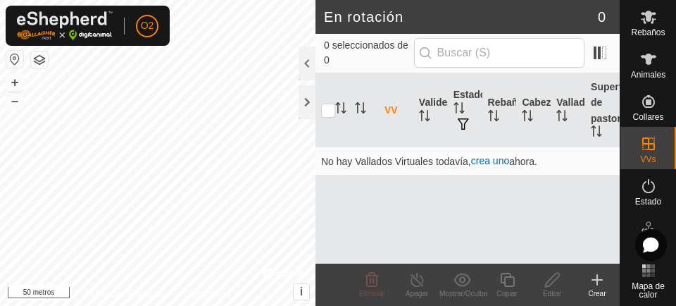
click at [597, 273] on icon at bounding box center [597, 280] width 0 height 10
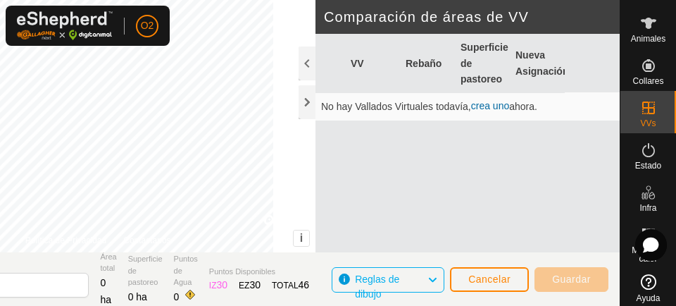
scroll to position [77, 0]
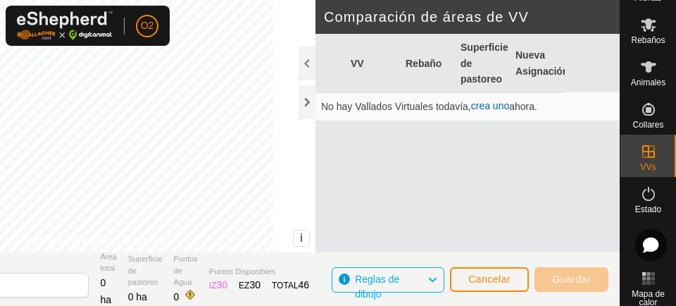
click at [648, 153] on icon at bounding box center [648, 151] width 13 height 13
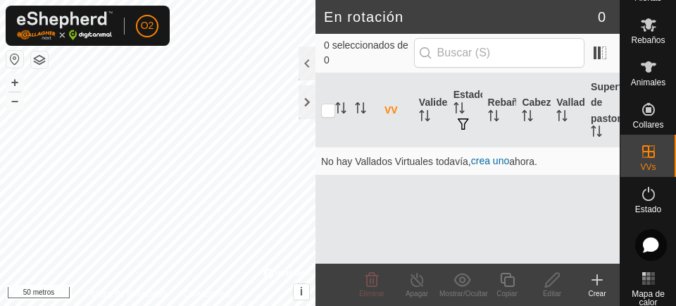
click at [597, 273] on div "Crear" at bounding box center [597, 293] width 45 height 11
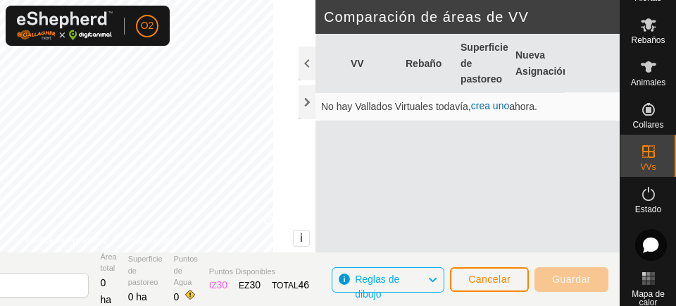
click at [644, 156] on icon at bounding box center [648, 151] width 13 height 13
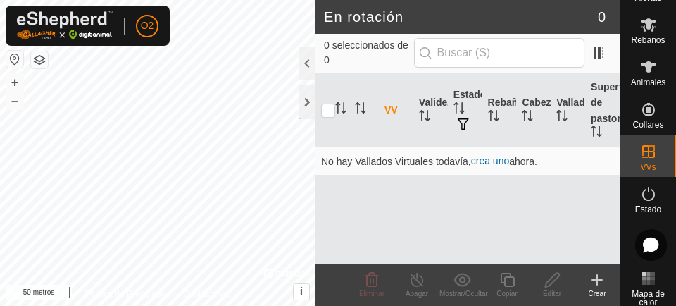
click at [599, 273] on icon at bounding box center [597, 279] width 17 height 17
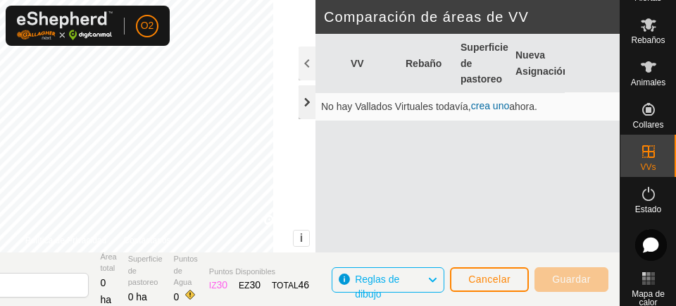
click at [301, 104] on div at bounding box center [307, 102] width 17 height 34
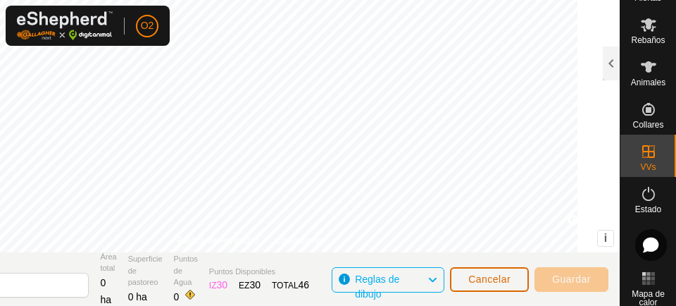
click at [482, 273] on button "Cancelar" at bounding box center [489, 279] width 79 height 25
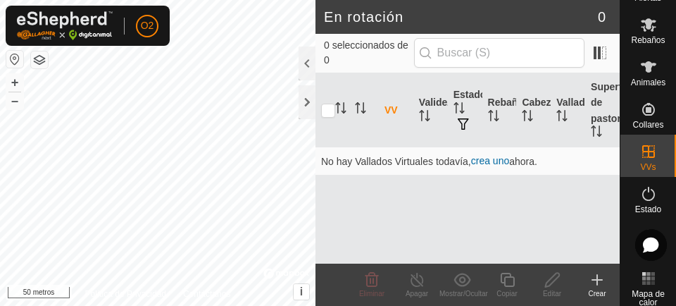
click at [597, 273] on font "Crear" at bounding box center [597, 294] width 18 height 8
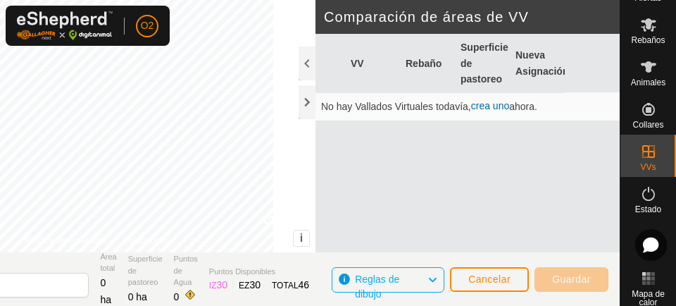
click at [584, 273] on font "Guardar" at bounding box center [571, 278] width 39 height 11
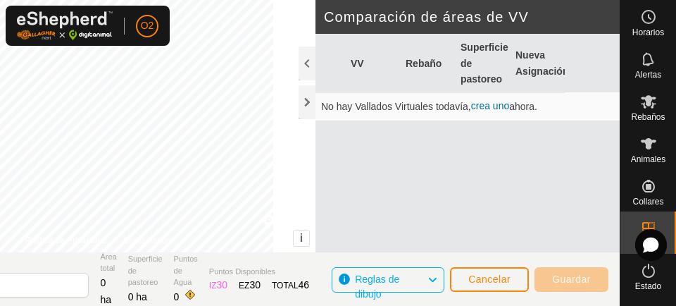
click at [430, 273] on icon at bounding box center [432, 280] width 11 height 18
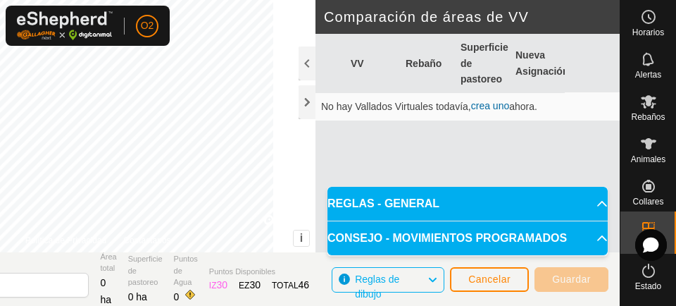
click at [597, 203] on icon at bounding box center [602, 204] width 10 height 6
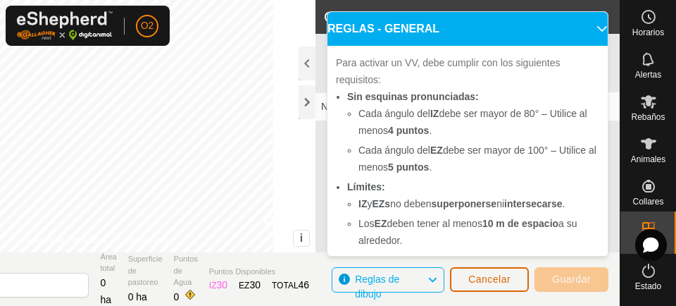
click at [485, 273] on button "Cancelar" at bounding box center [489, 279] width 79 height 25
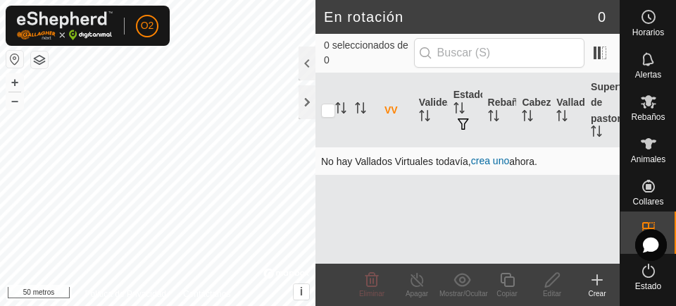
click at [501, 165] on font "crea uno" at bounding box center [490, 160] width 38 height 11
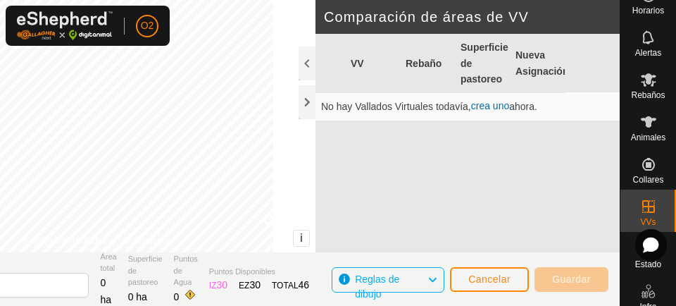
scroll to position [20, 0]
click at [580, 273] on font "Guardar" at bounding box center [571, 278] width 39 height 11
click at [495, 273] on font "Cancelar" at bounding box center [489, 278] width 42 height 11
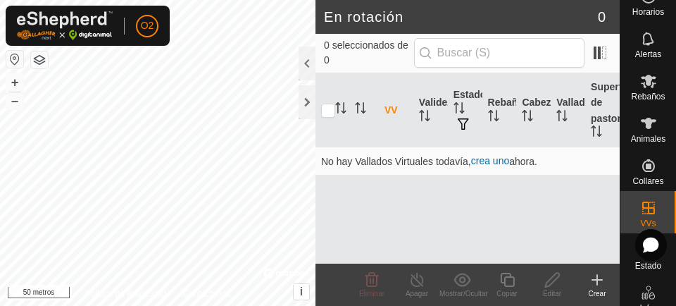
click at [599, 273] on icon at bounding box center [597, 279] width 17 height 17
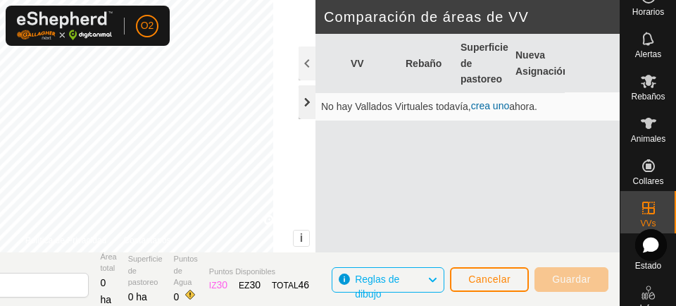
click at [301, 116] on div at bounding box center [307, 102] width 17 height 34
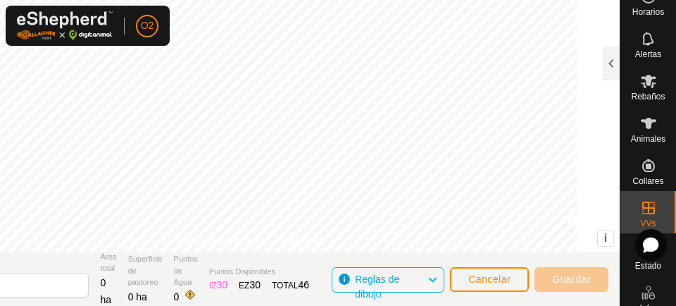
click at [577, 273] on font "Guardar" at bounding box center [571, 278] width 39 height 11
click at [606, 237] on font "i" at bounding box center [605, 238] width 3 height 12
click at [607, 241] on span "›" at bounding box center [606, 238] width 4 height 12
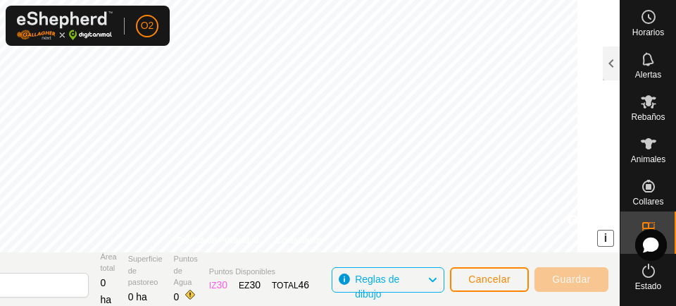
click at [431, 273] on icon at bounding box center [432, 280] width 11 height 18
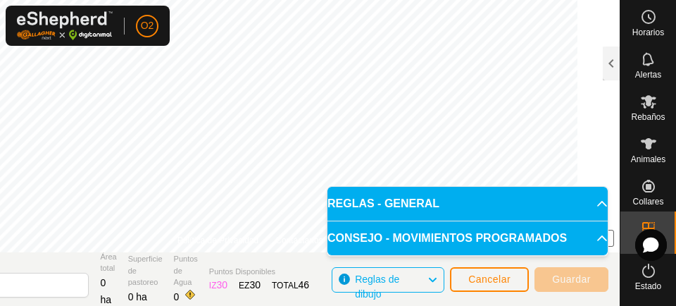
click at [598, 196] on p-accordion-header "REGLAS - GENERAL" at bounding box center [468, 204] width 280 height 34
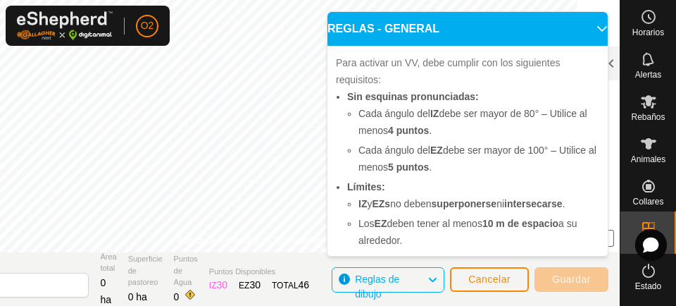
click at [597, 33] on icon at bounding box center [602, 28] width 11 height 11
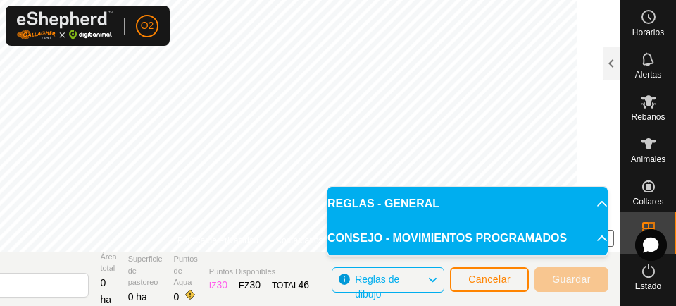
click at [597, 236] on icon at bounding box center [602, 237] width 11 height 11
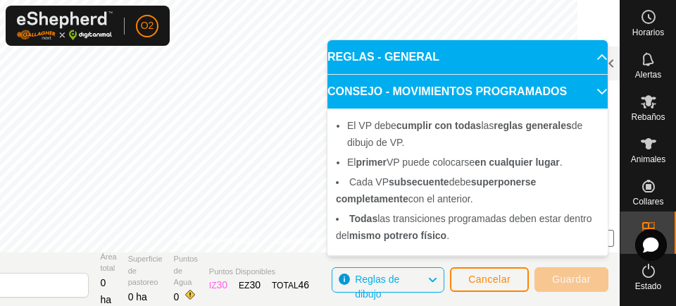
click at [597, 57] on icon at bounding box center [602, 57] width 10 height 6
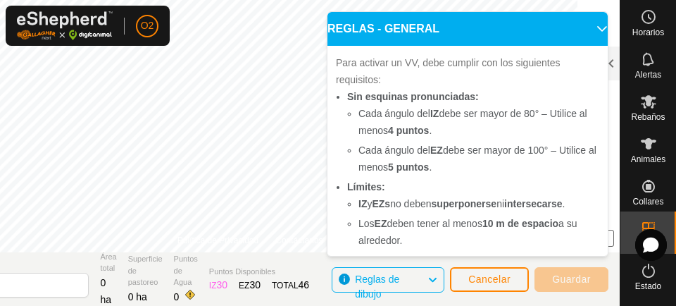
click at [597, 33] on icon at bounding box center [602, 28] width 11 height 11
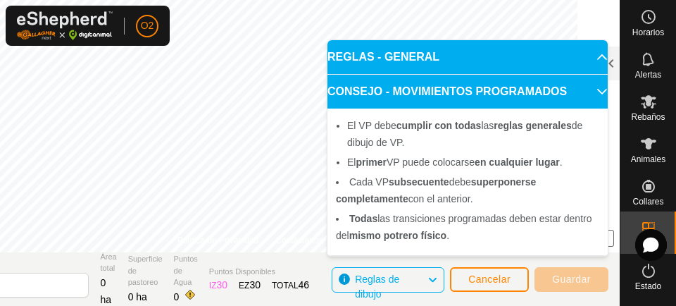
click at [597, 56] on icon at bounding box center [602, 57] width 10 height 6
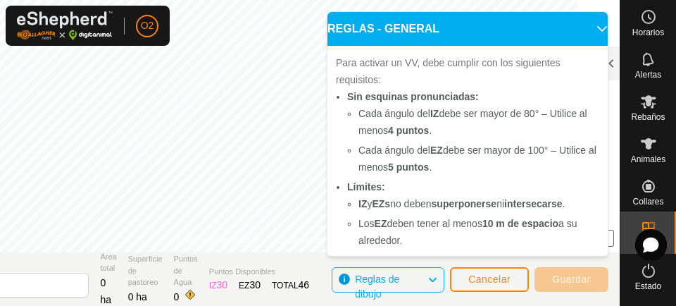
click at [592, 32] on p-accordion-header "REGLAS - GENERAL" at bounding box center [468, 29] width 280 height 34
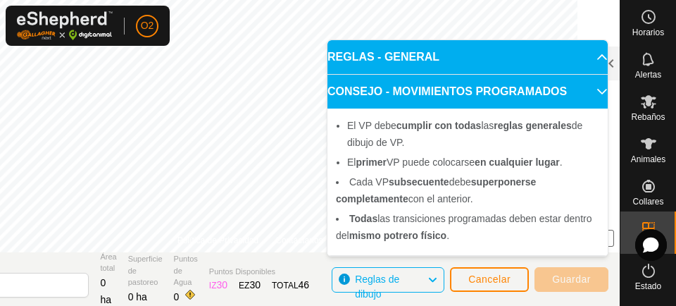
click at [433, 273] on icon at bounding box center [432, 280] width 11 height 18
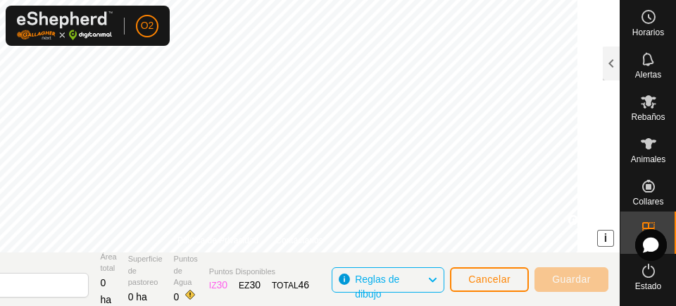
click at [643, 72] on font "Alertas" at bounding box center [648, 75] width 26 height 10
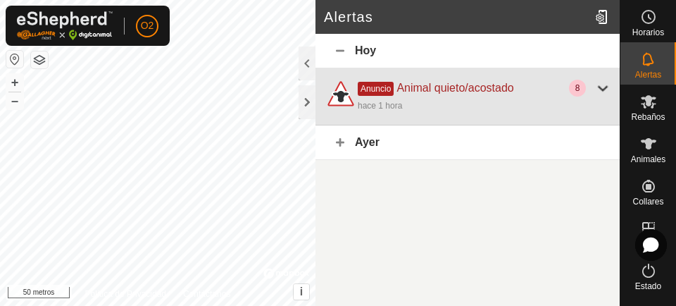
click at [602, 87] on div at bounding box center [603, 88] width 17 height 17
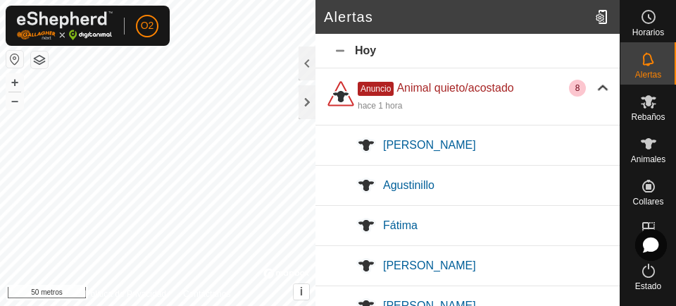
click at [581, 129] on div "[PERSON_NAME]" at bounding box center [468, 145] width 304 height 40
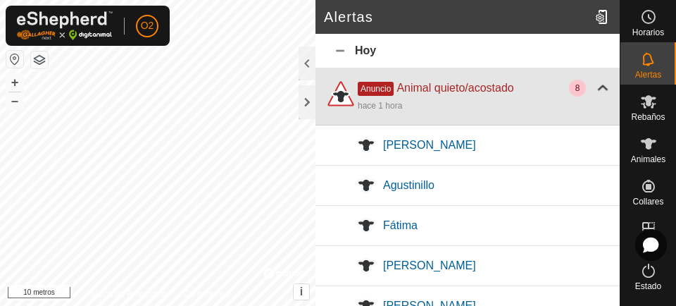
click at [595, 85] on div at bounding box center [603, 88] width 17 height 17
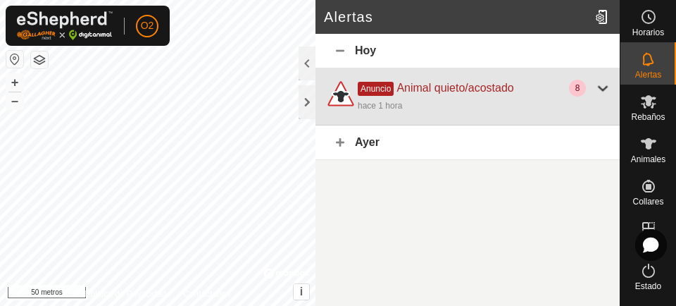
click at [597, 87] on div at bounding box center [603, 88] width 17 height 17
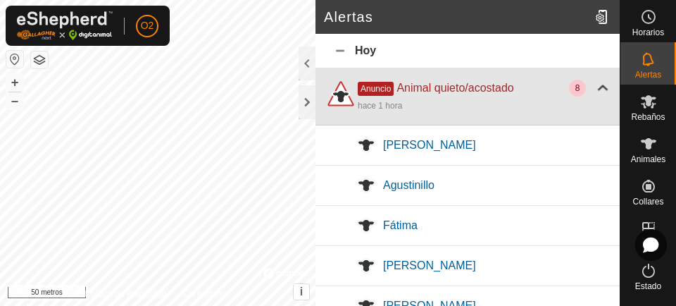
click at [595, 87] on div at bounding box center [603, 88] width 17 height 17
